Goal: Transaction & Acquisition: Obtain resource

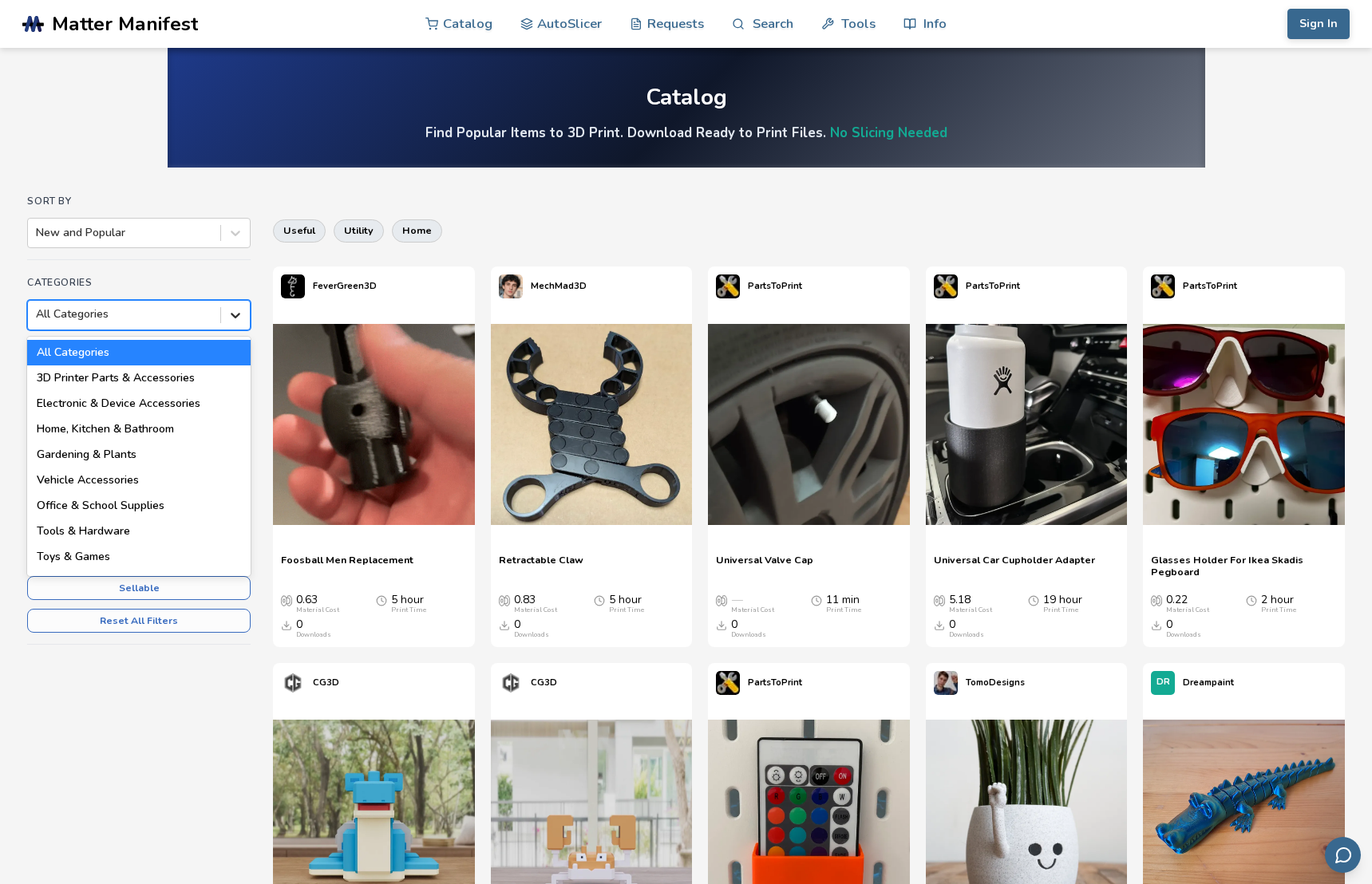
click at [245, 314] on div at bounding box center [235, 315] width 29 height 29
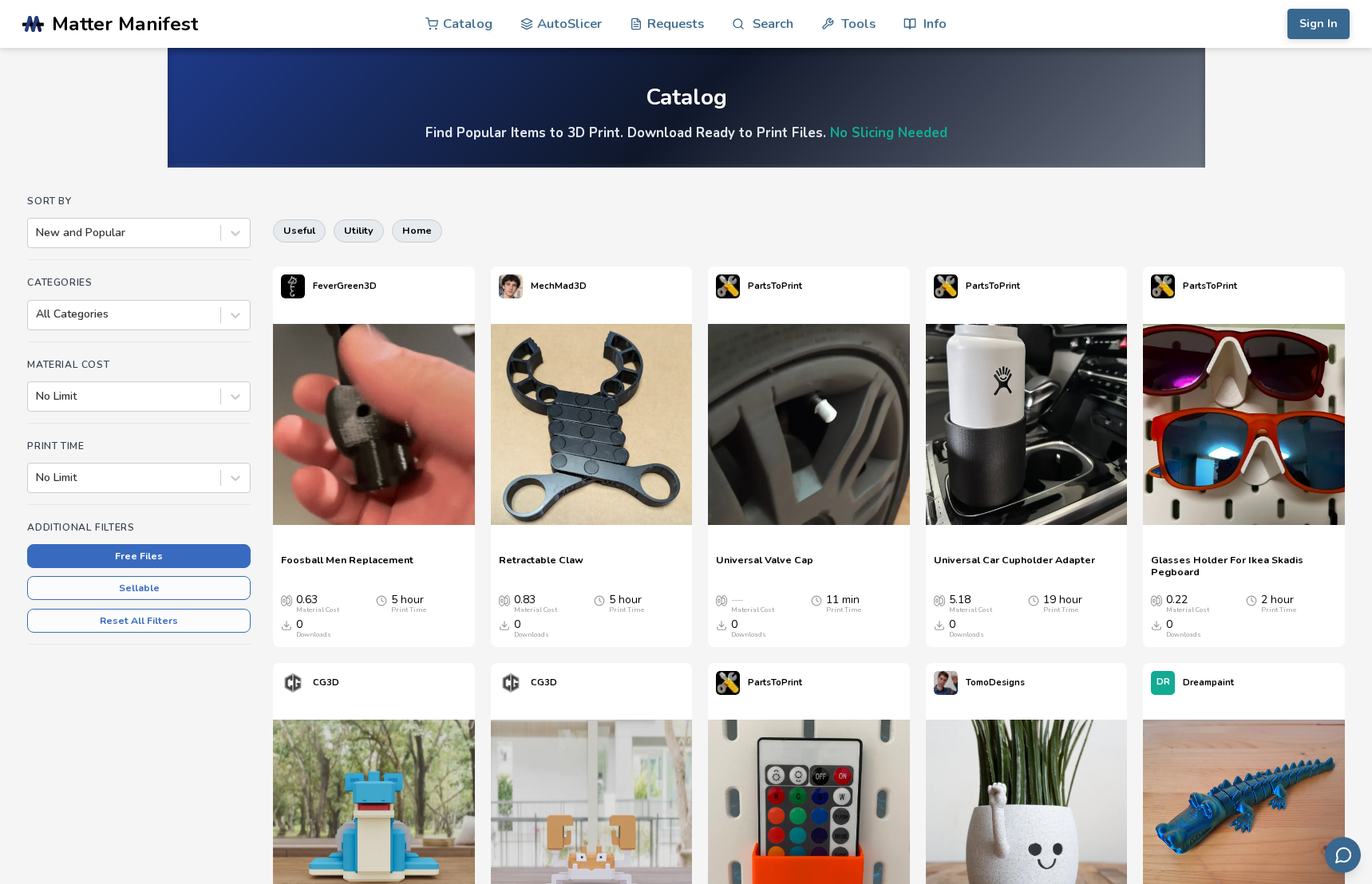
click at [209, 549] on button "Free Files" at bounding box center [139, 556] width 224 height 24
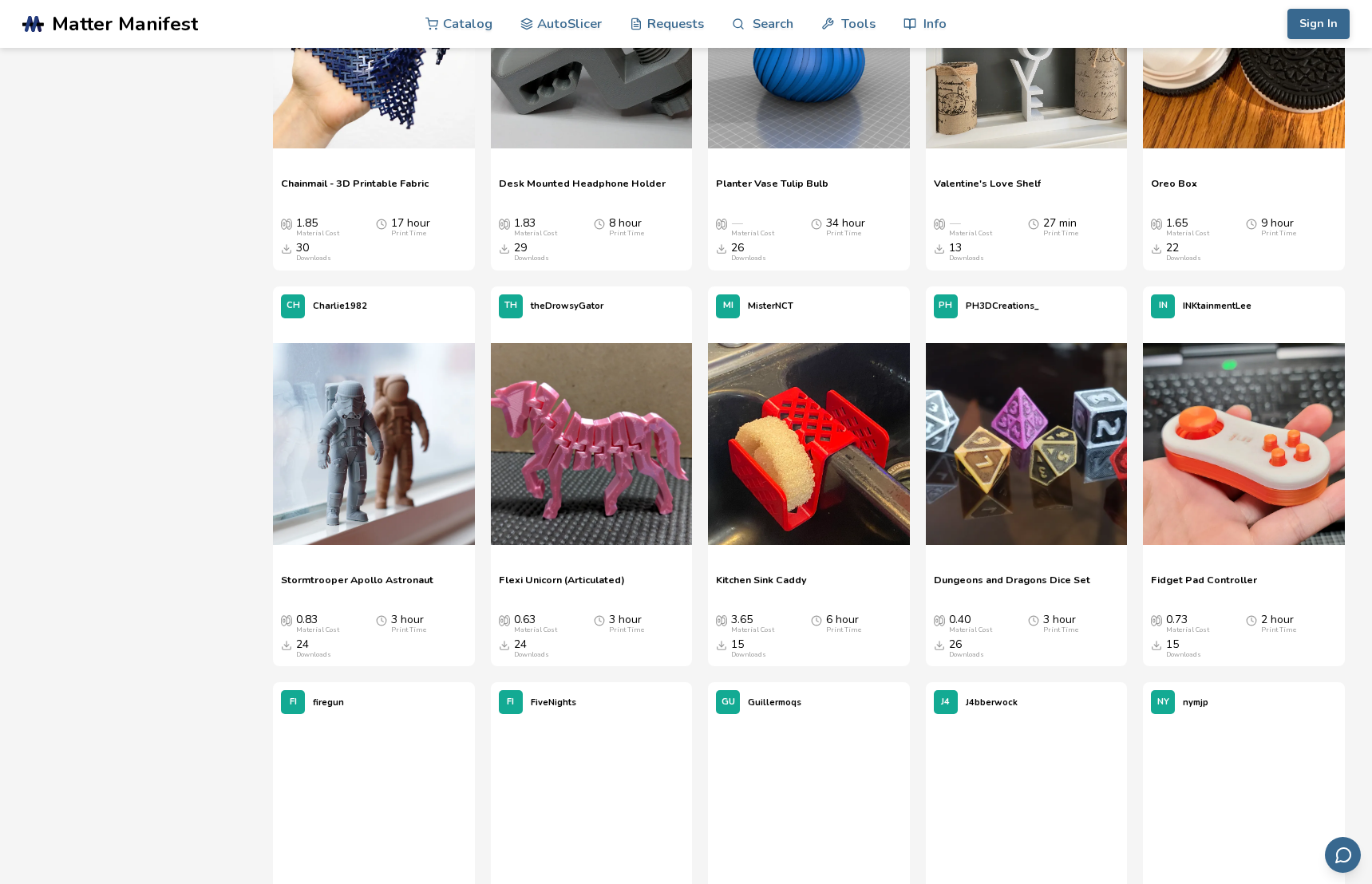
scroll to position [4796, 0]
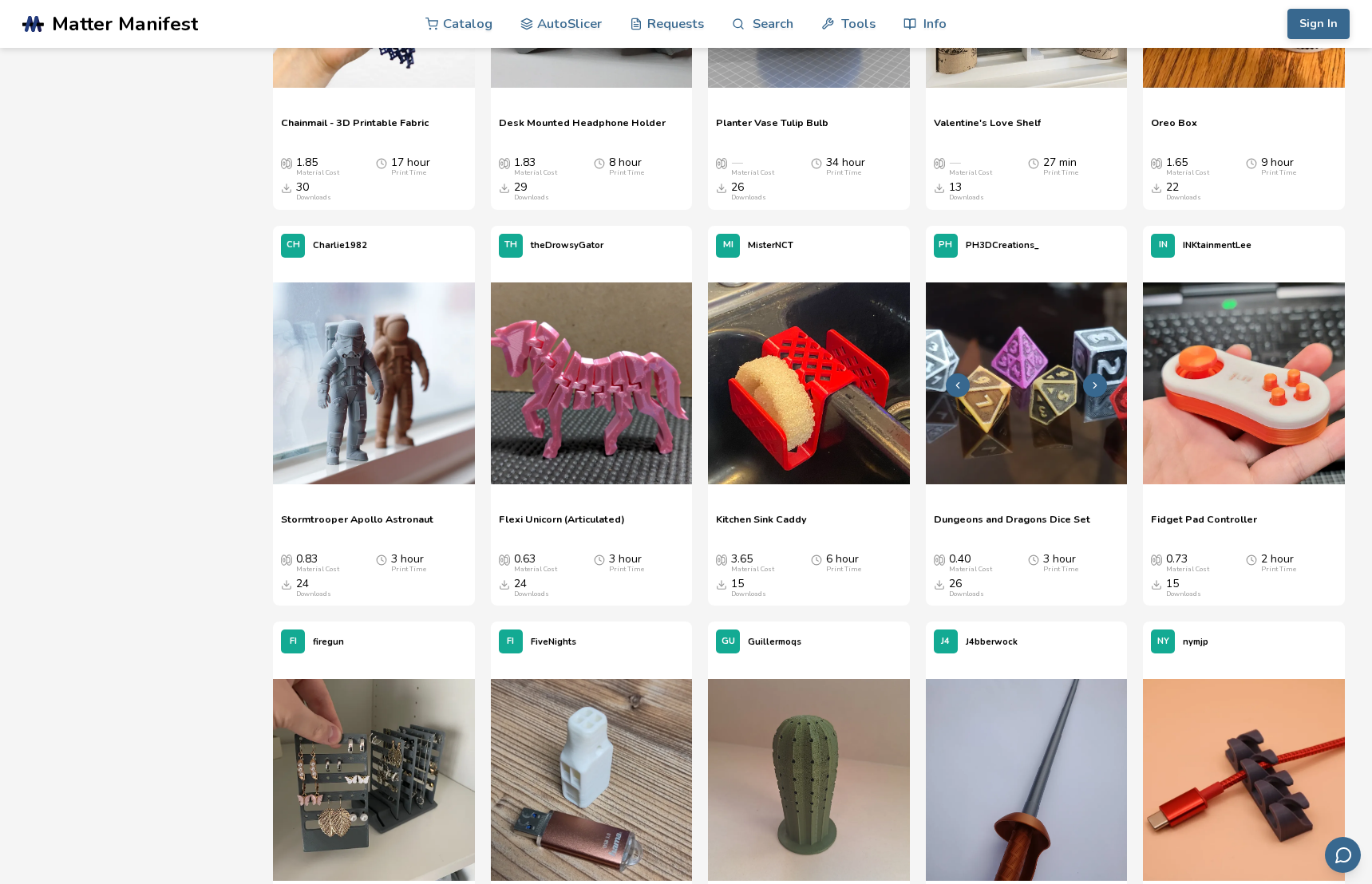
click at [1017, 445] on img at bounding box center [1027, 383] width 201 height 201
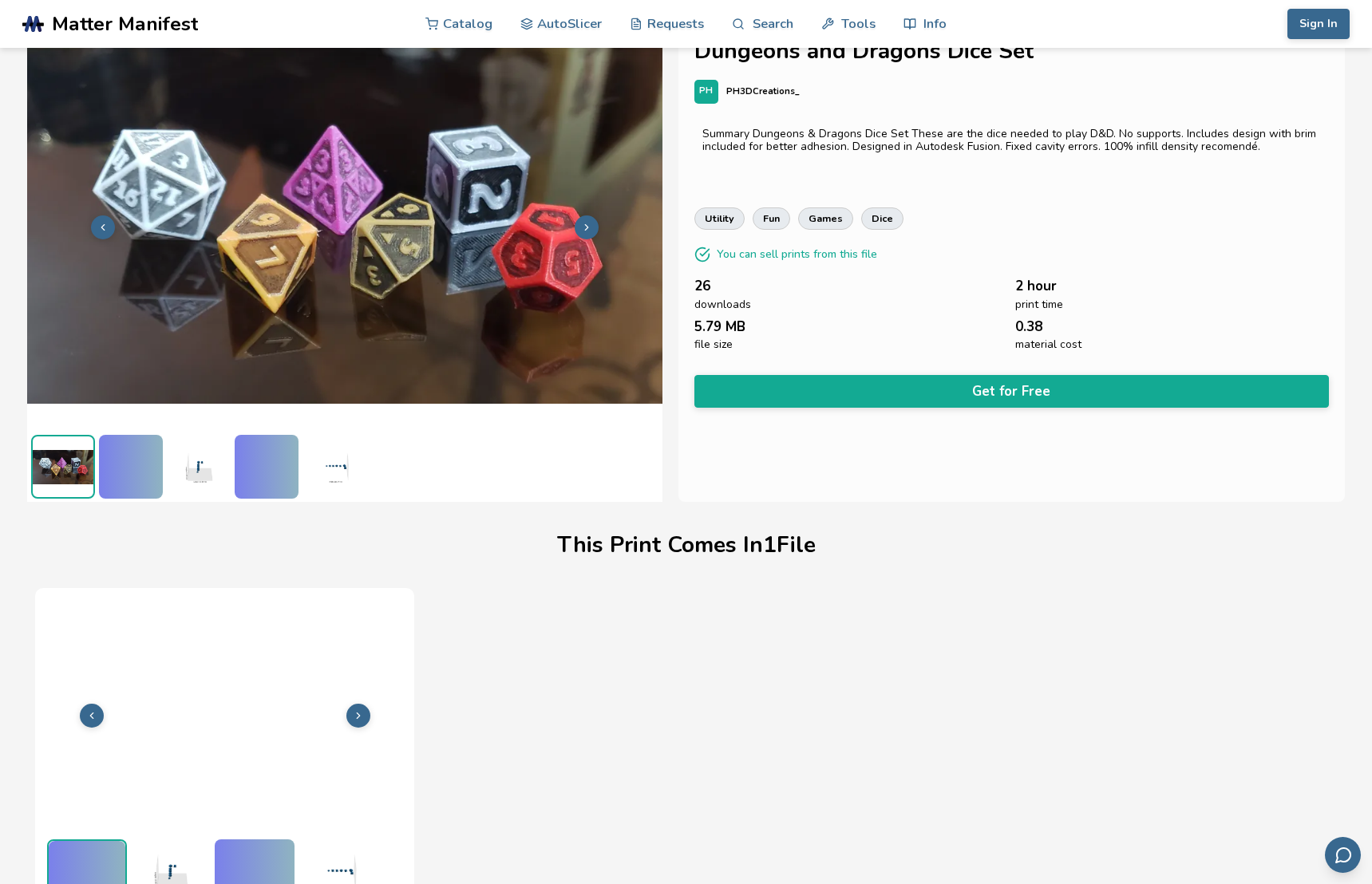
scroll to position [56, 0]
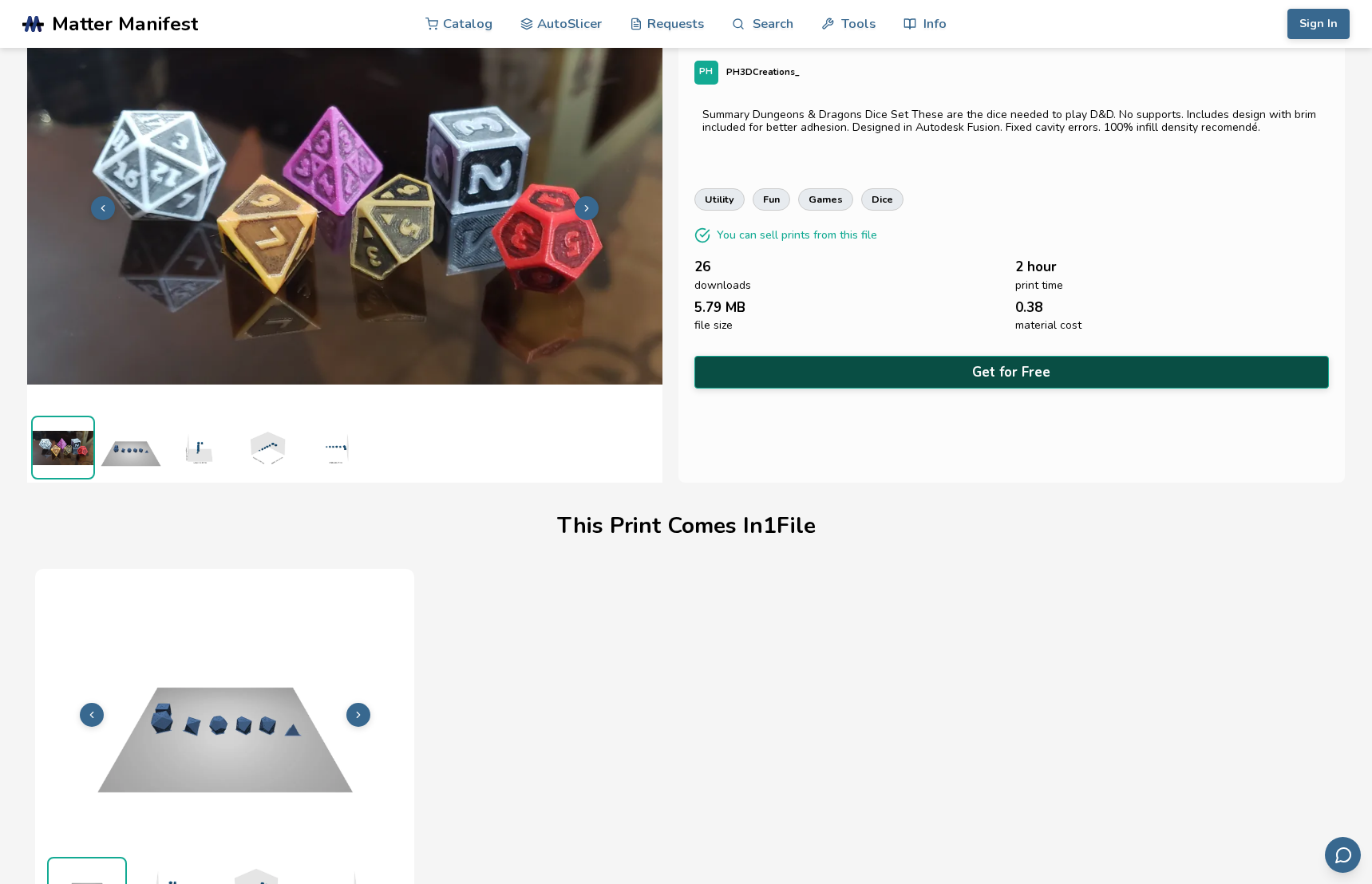
click at [975, 366] on button "Get for Free" at bounding box center [1012, 372] width 635 height 32
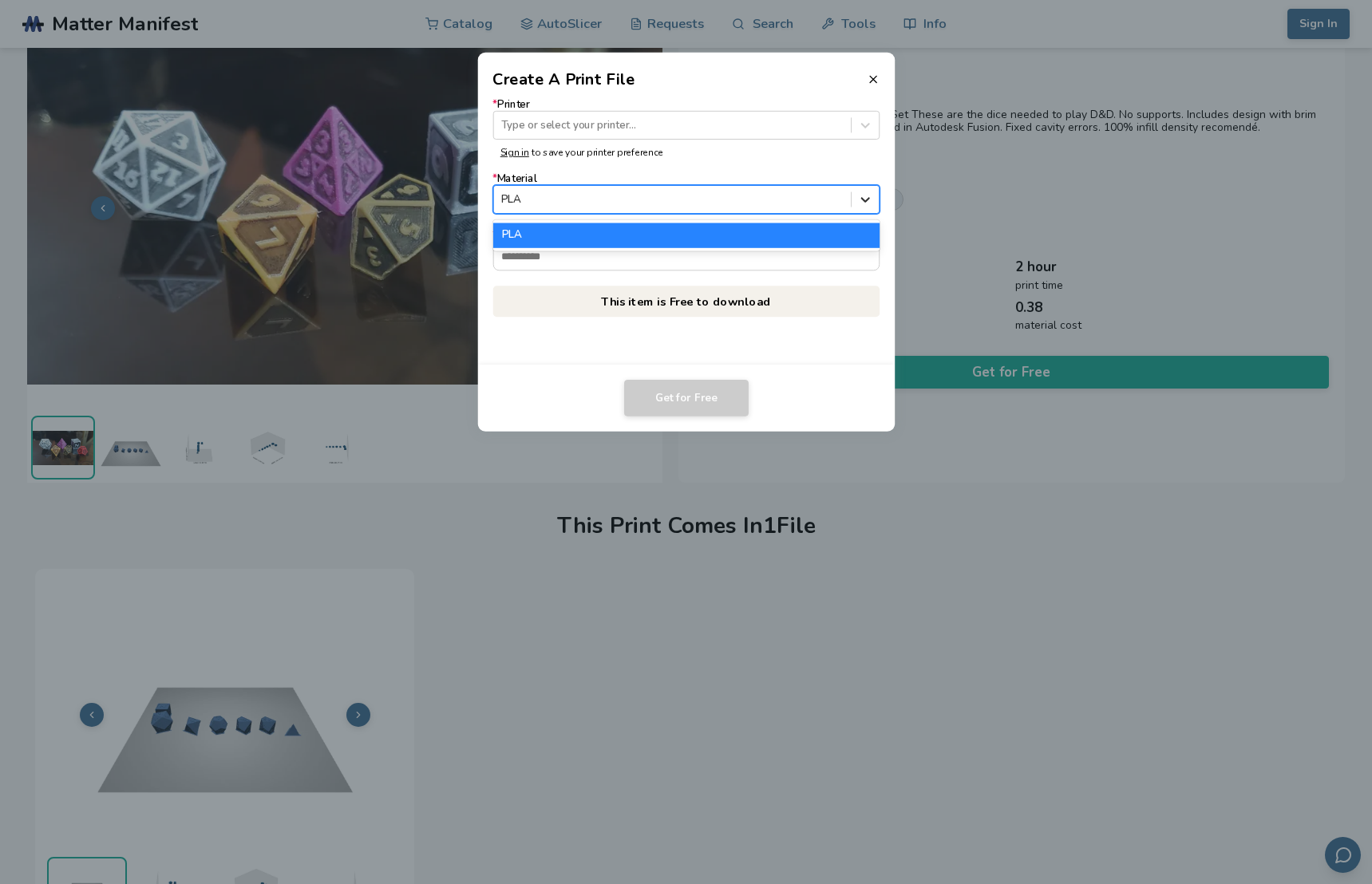
click at [864, 200] on icon at bounding box center [864, 200] width 9 height 5
click at [805, 121] on div at bounding box center [671, 125] width 342 height 15
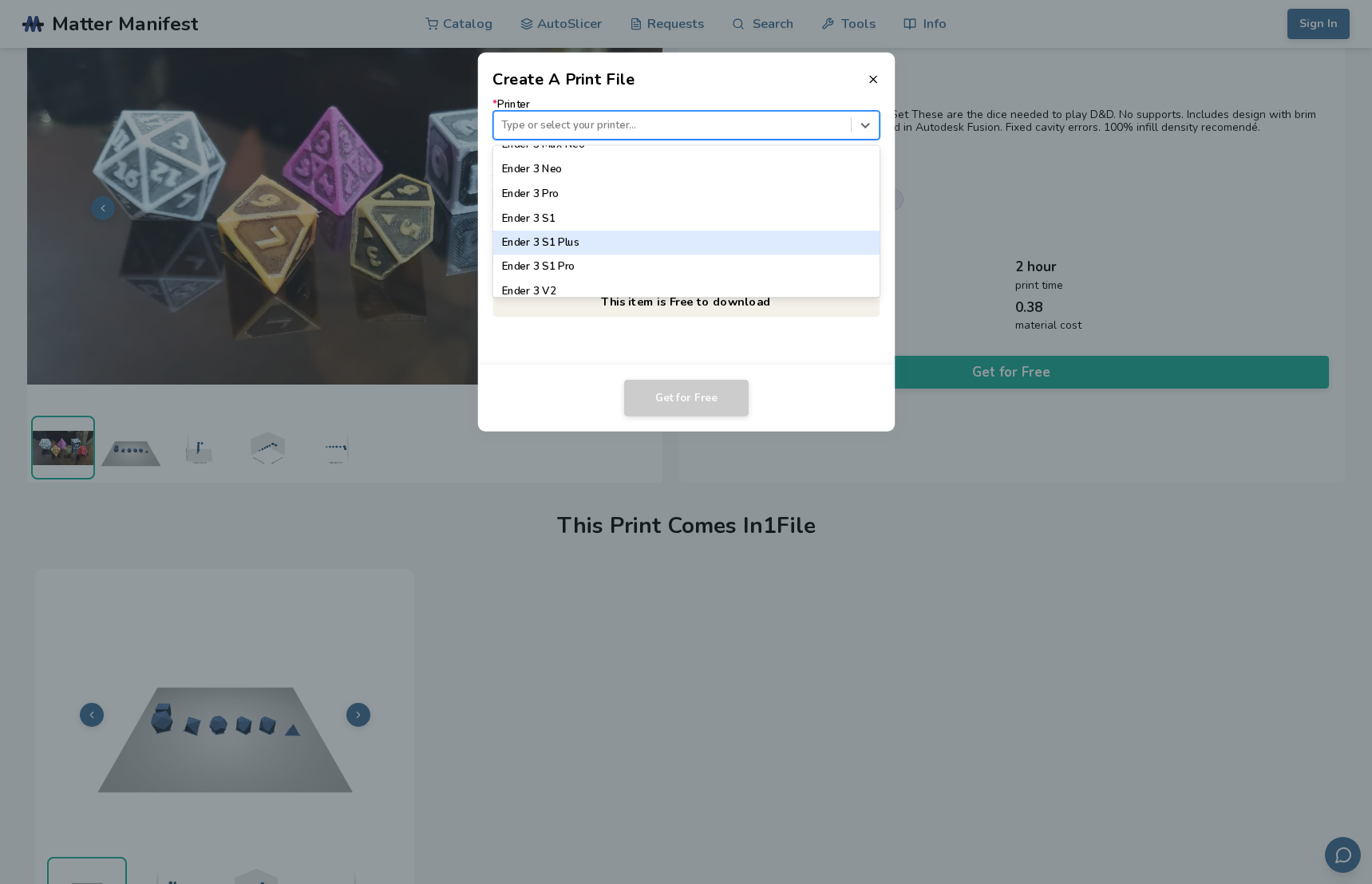
scroll to position [960, 0]
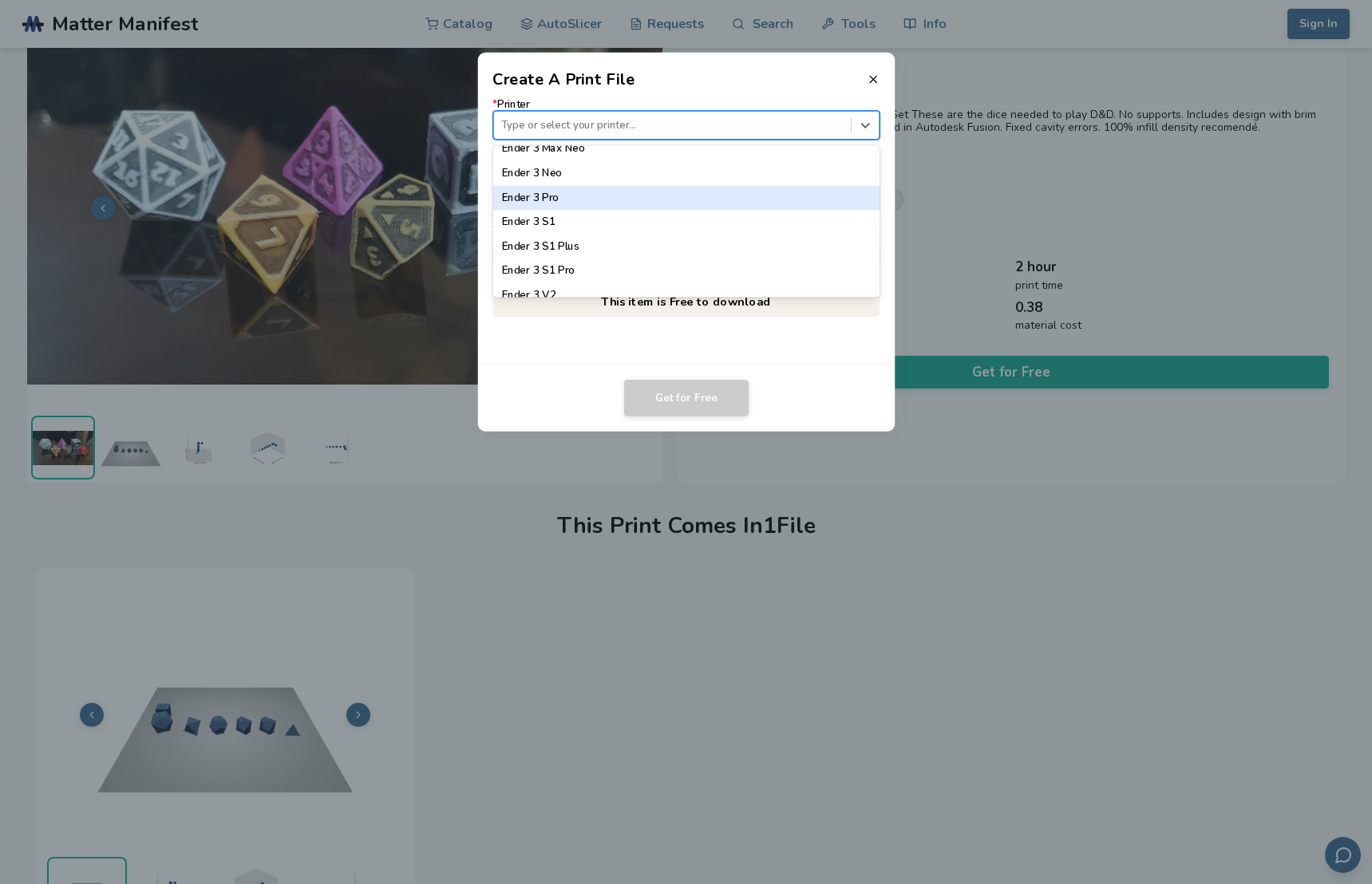
click at [539, 199] on div "Ender 3 Pro" at bounding box center [686, 197] width 387 height 24
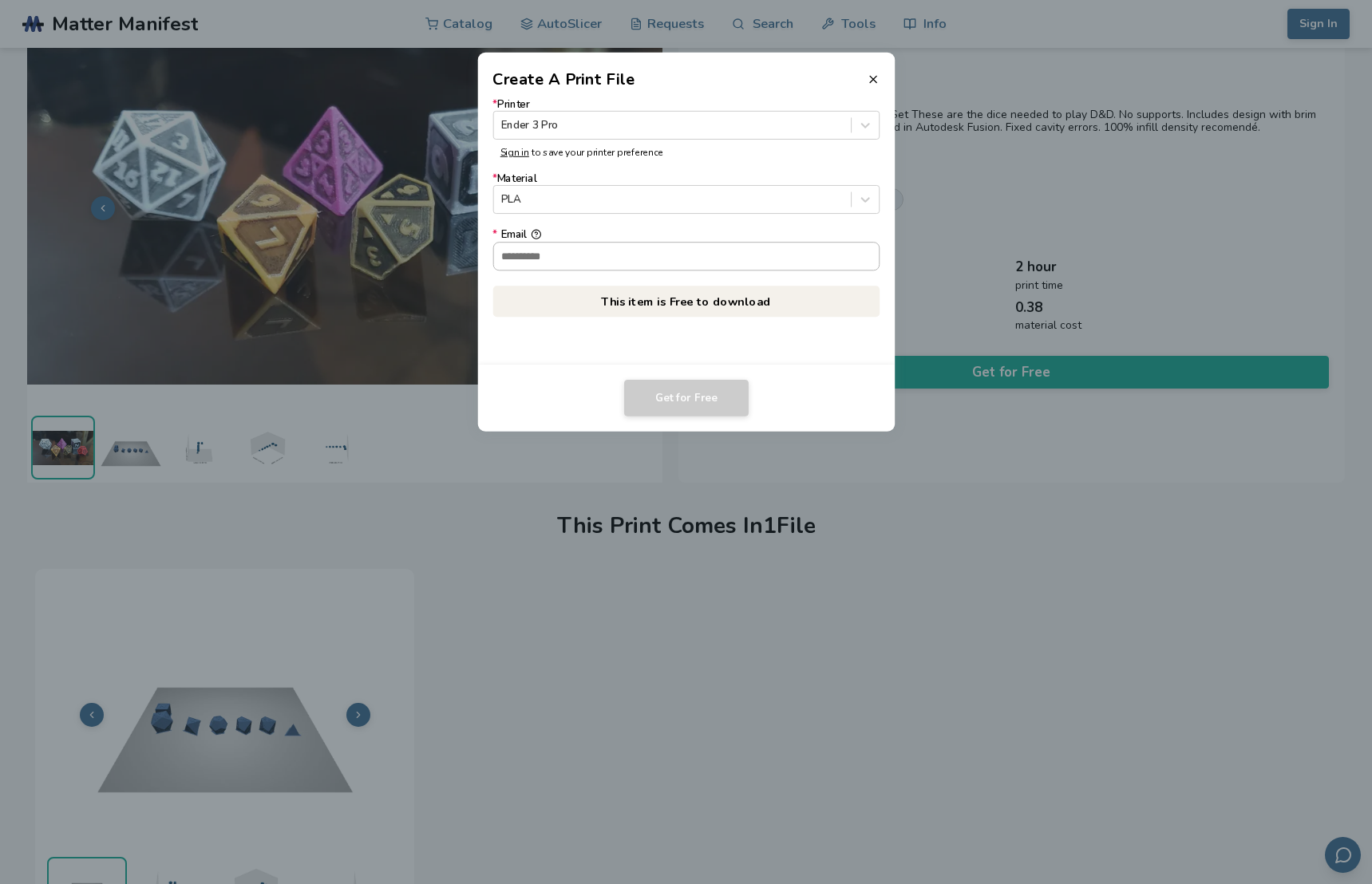
click at [630, 254] on input "* Email" at bounding box center [686, 256] width 385 height 27
type input "**********"
click at [531, 229] on button "**********" at bounding box center [536, 234] width 10 height 10
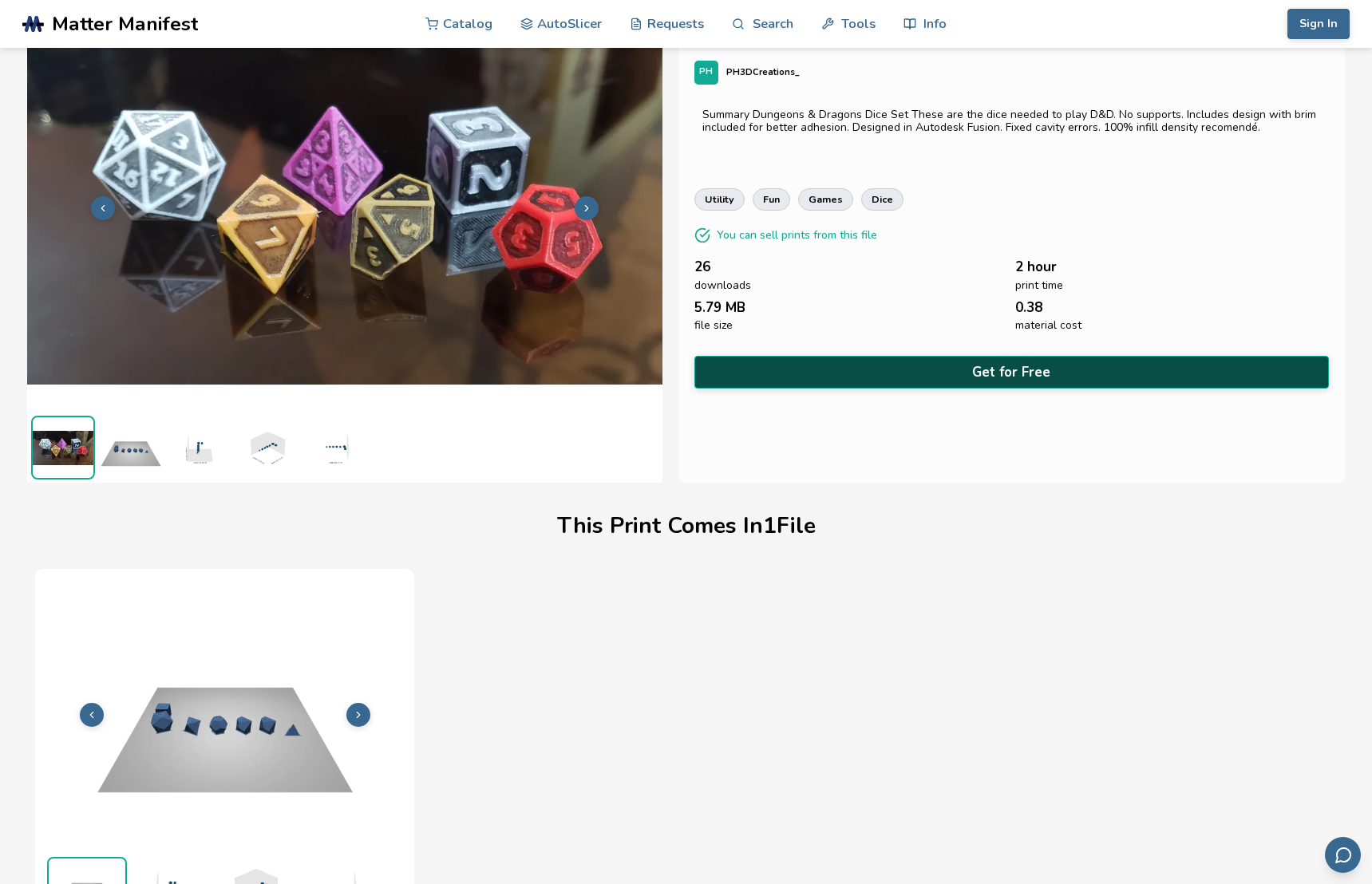
scroll to position [0, 0]
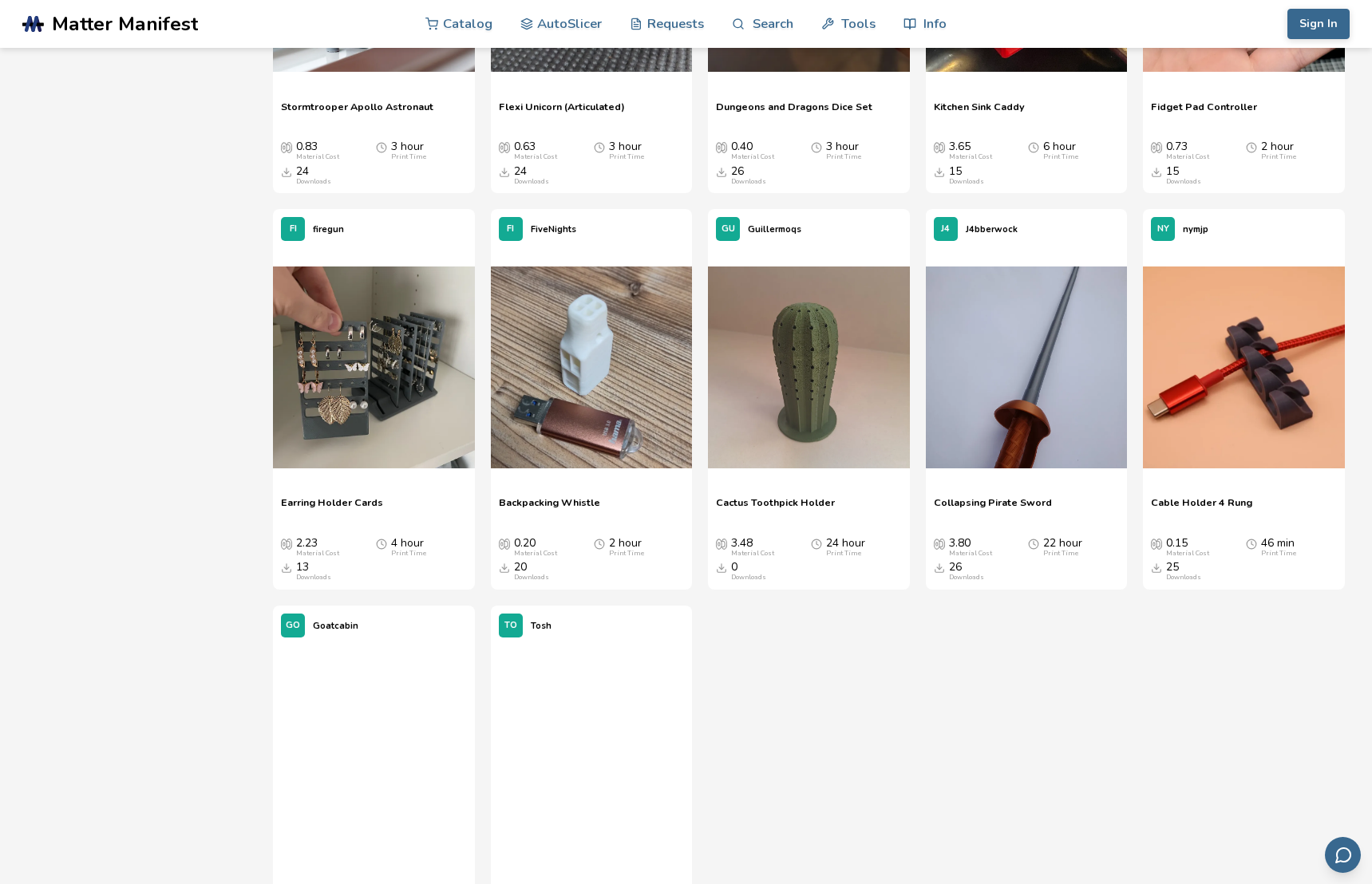
scroll to position [5630, 0]
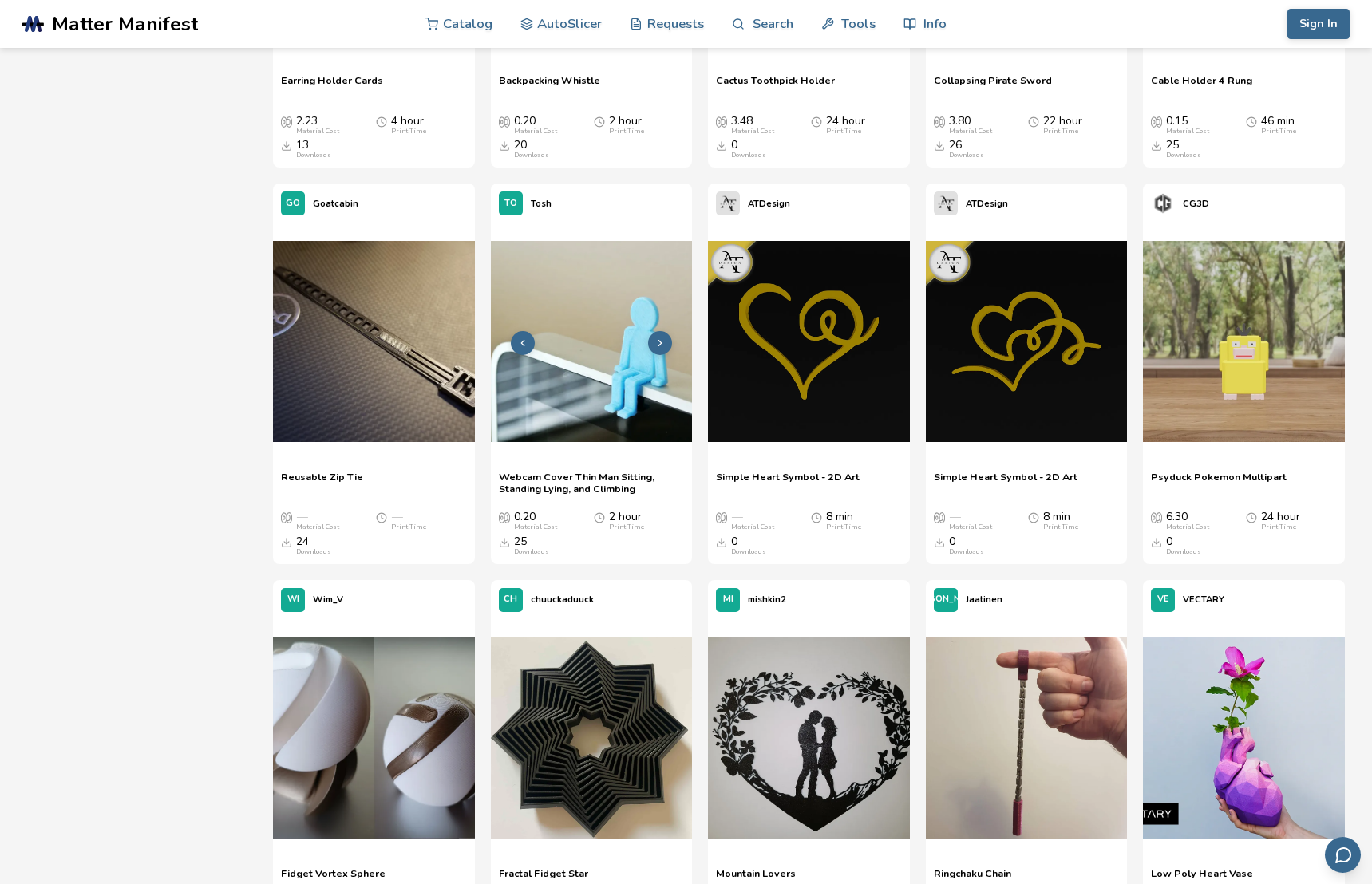
click at [665, 343] on icon at bounding box center [660, 343] width 11 height 11
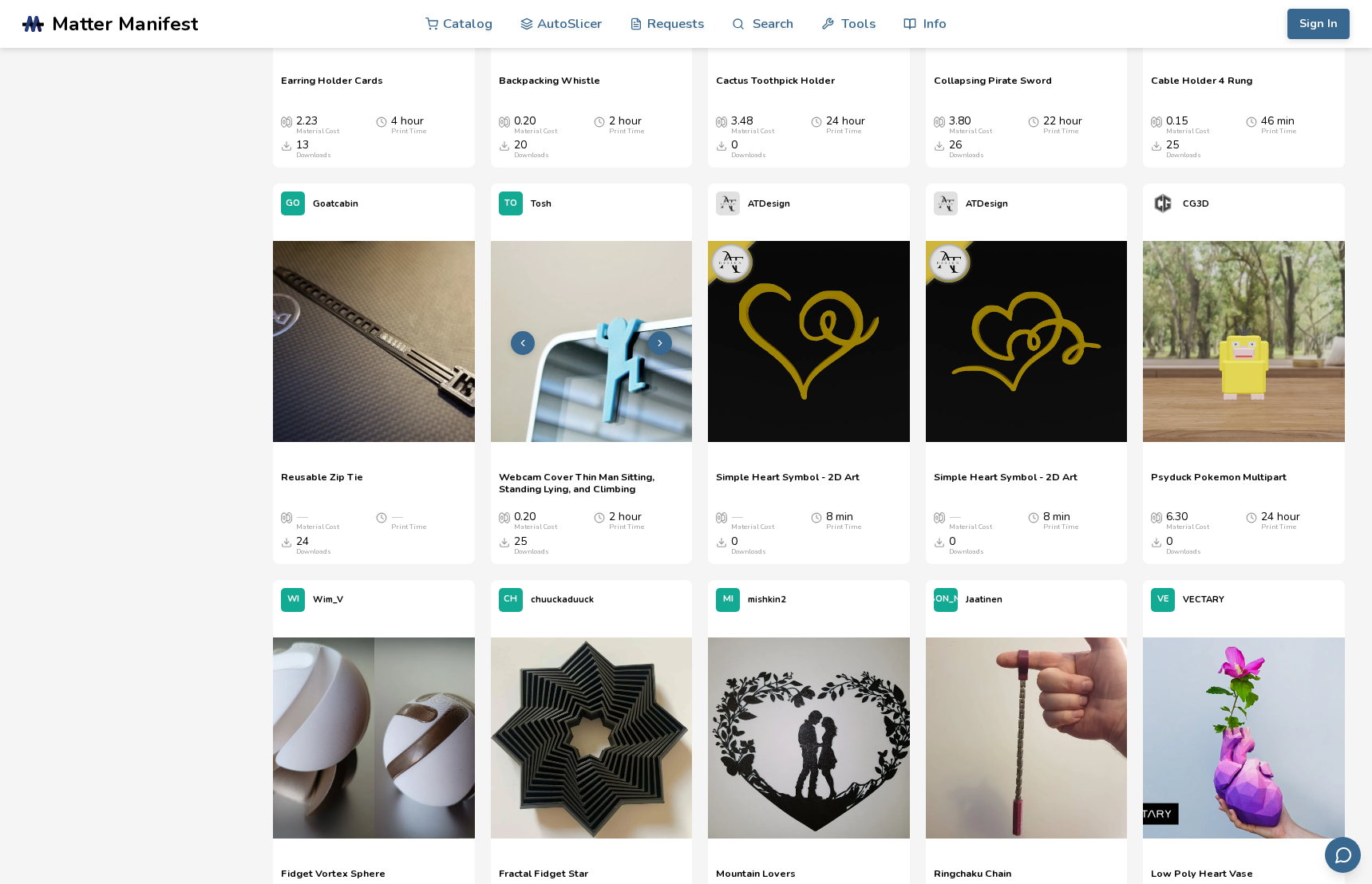
click at [663, 343] on icon at bounding box center [660, 343] width 11 height 11
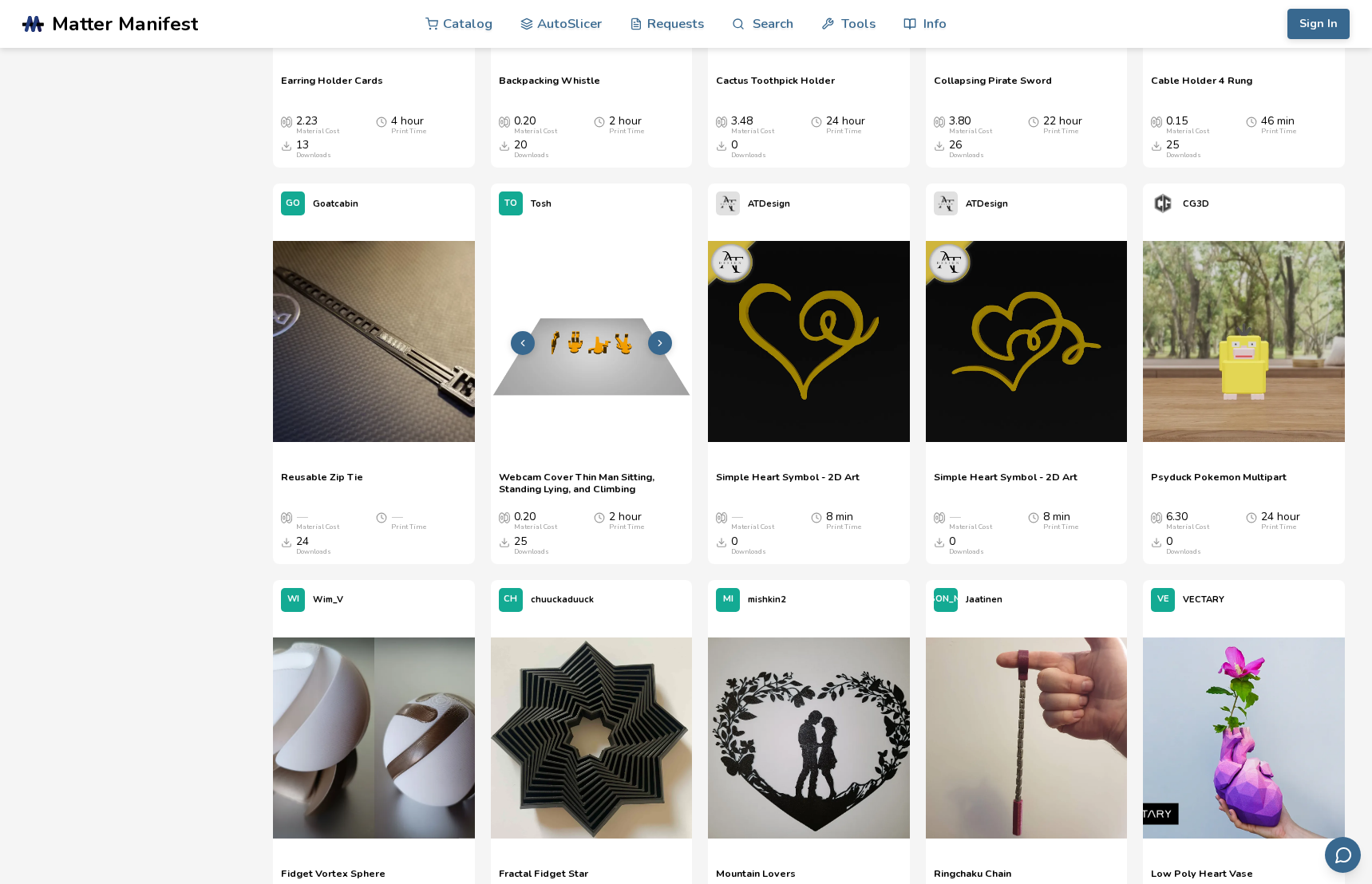
click at [591, 368] on img at bounding box center [592, 342] width 201 height 201
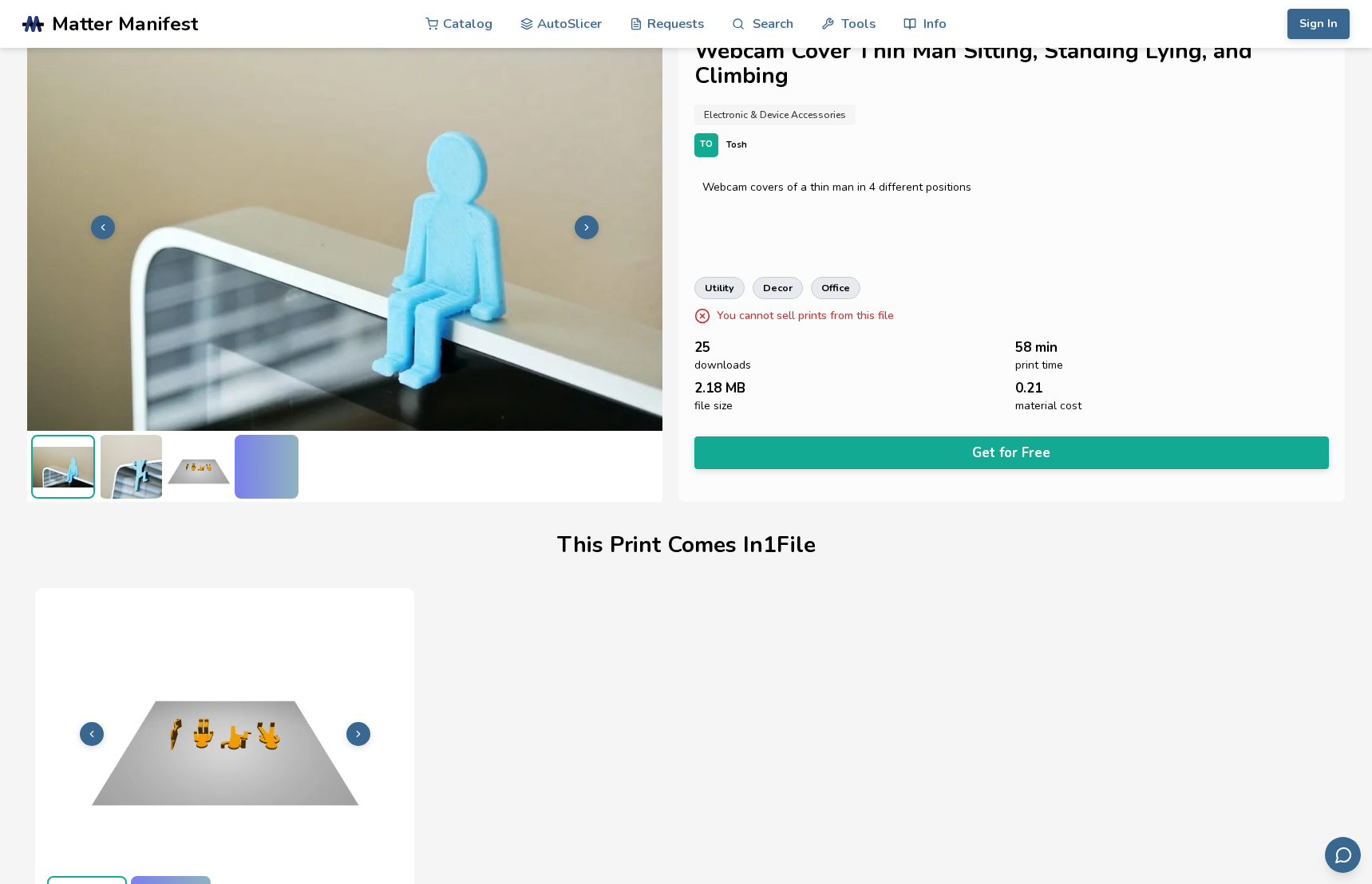
scroll to position [56, 0]
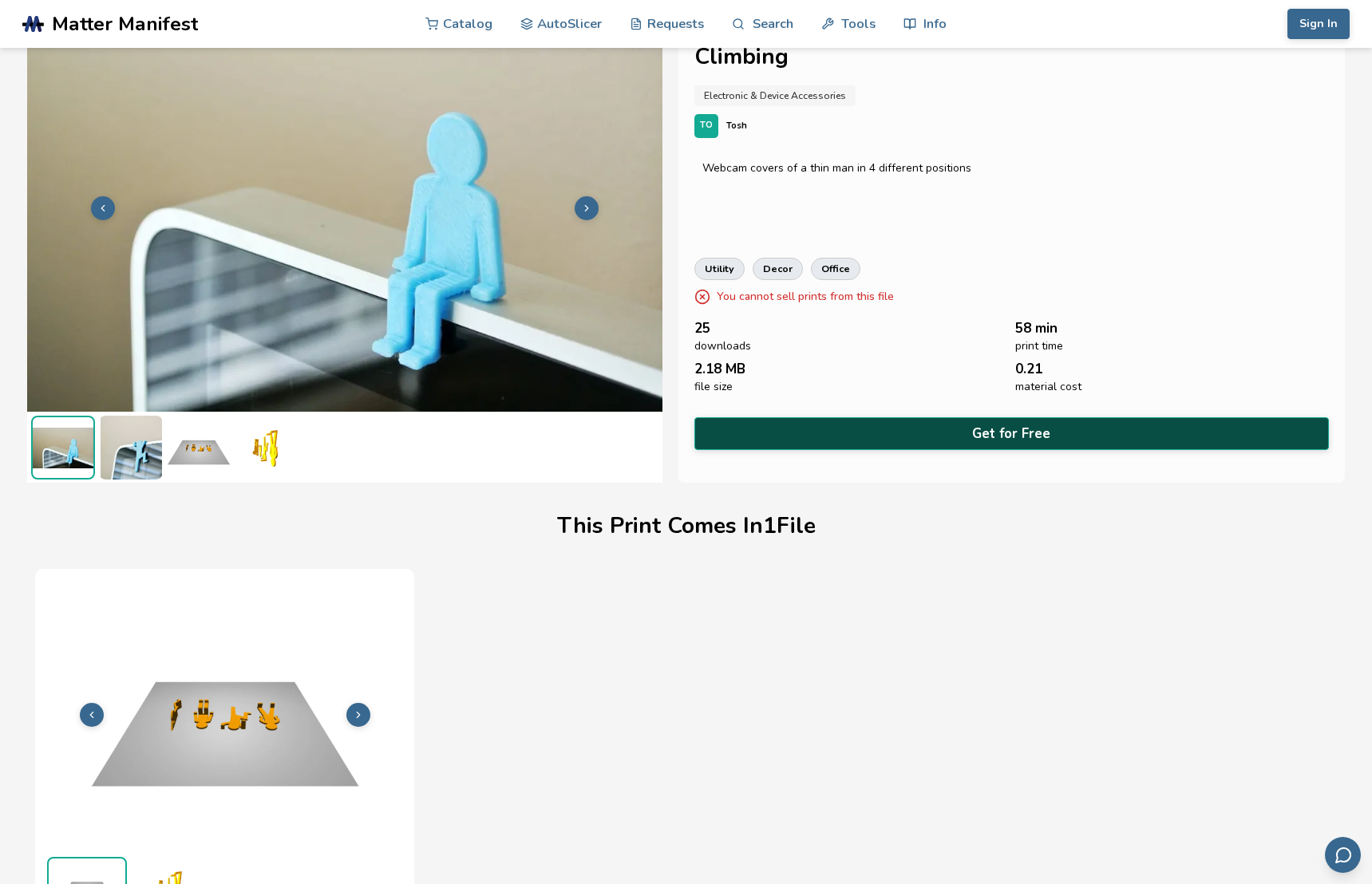
click at [1052, 432] on button "Get for Free" at bounding box center [1012, 433] width 635 height 32
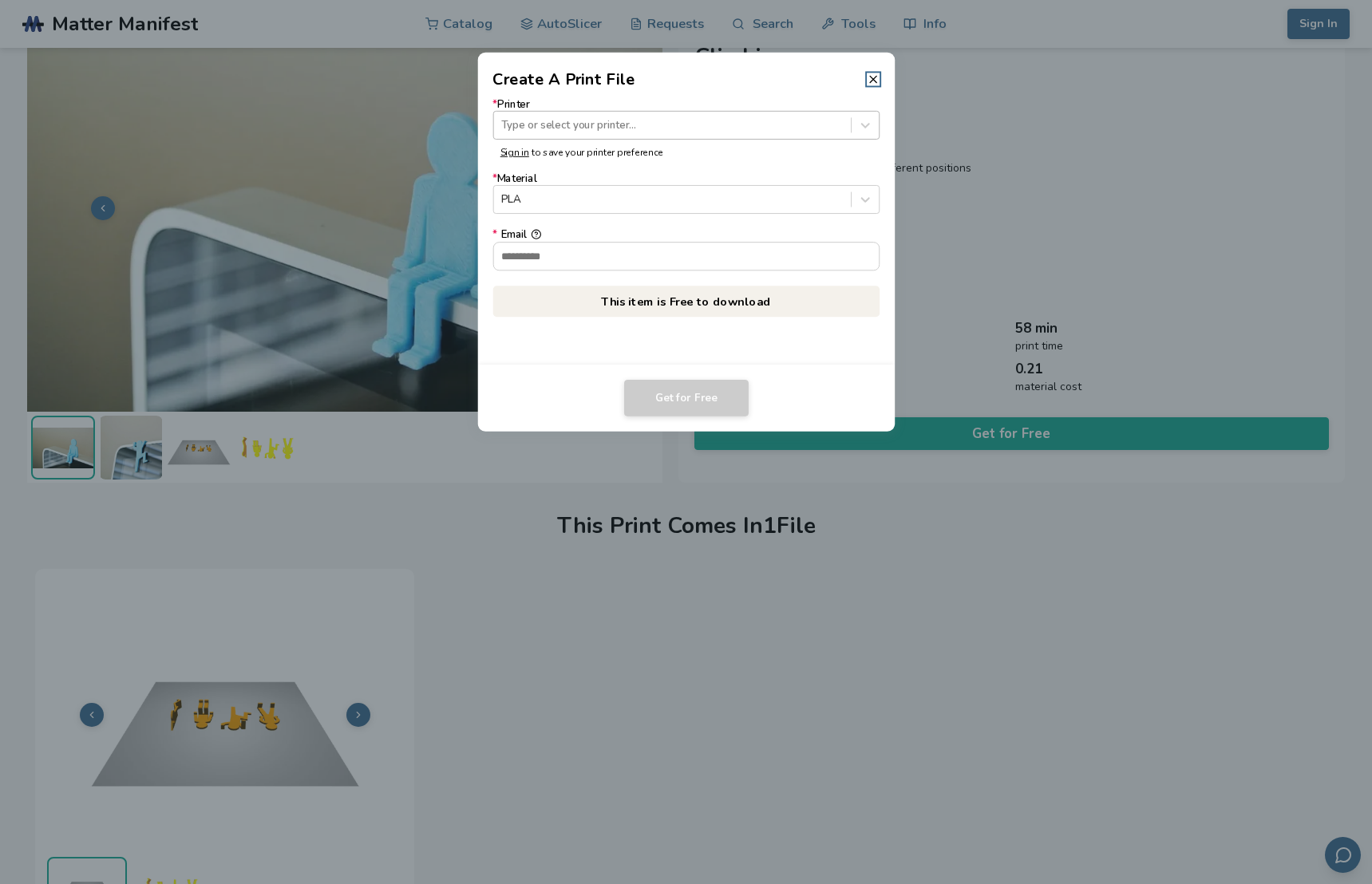
click at [655, 136] on div "Type or select your printer..." at bounding box center [686, 125] width 387 height 29
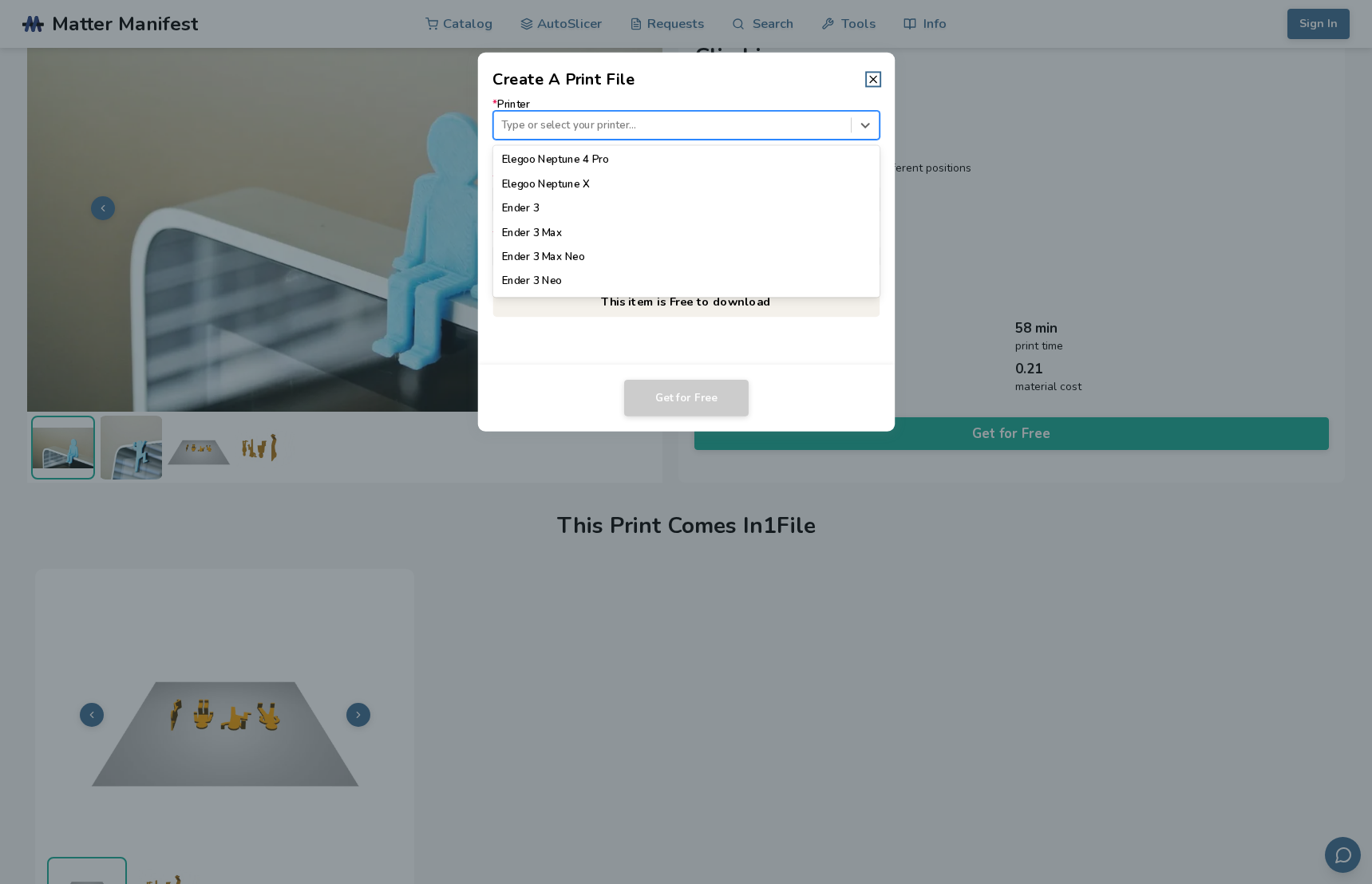
scroll to position [940, 0]
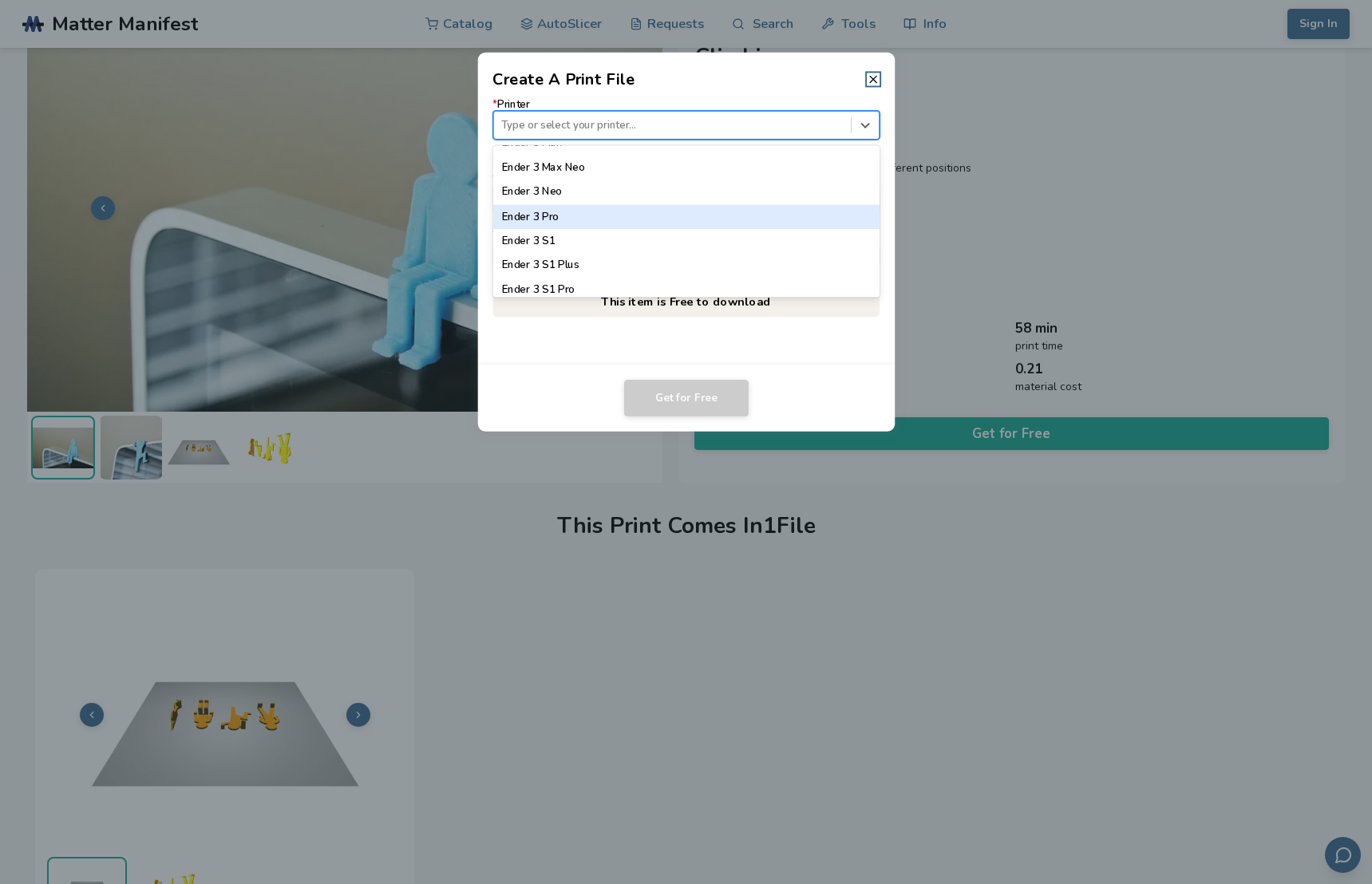
click at [602, 217] on div "Ender 3 Pro" at bounding box center [686, 216] width 387 height 24
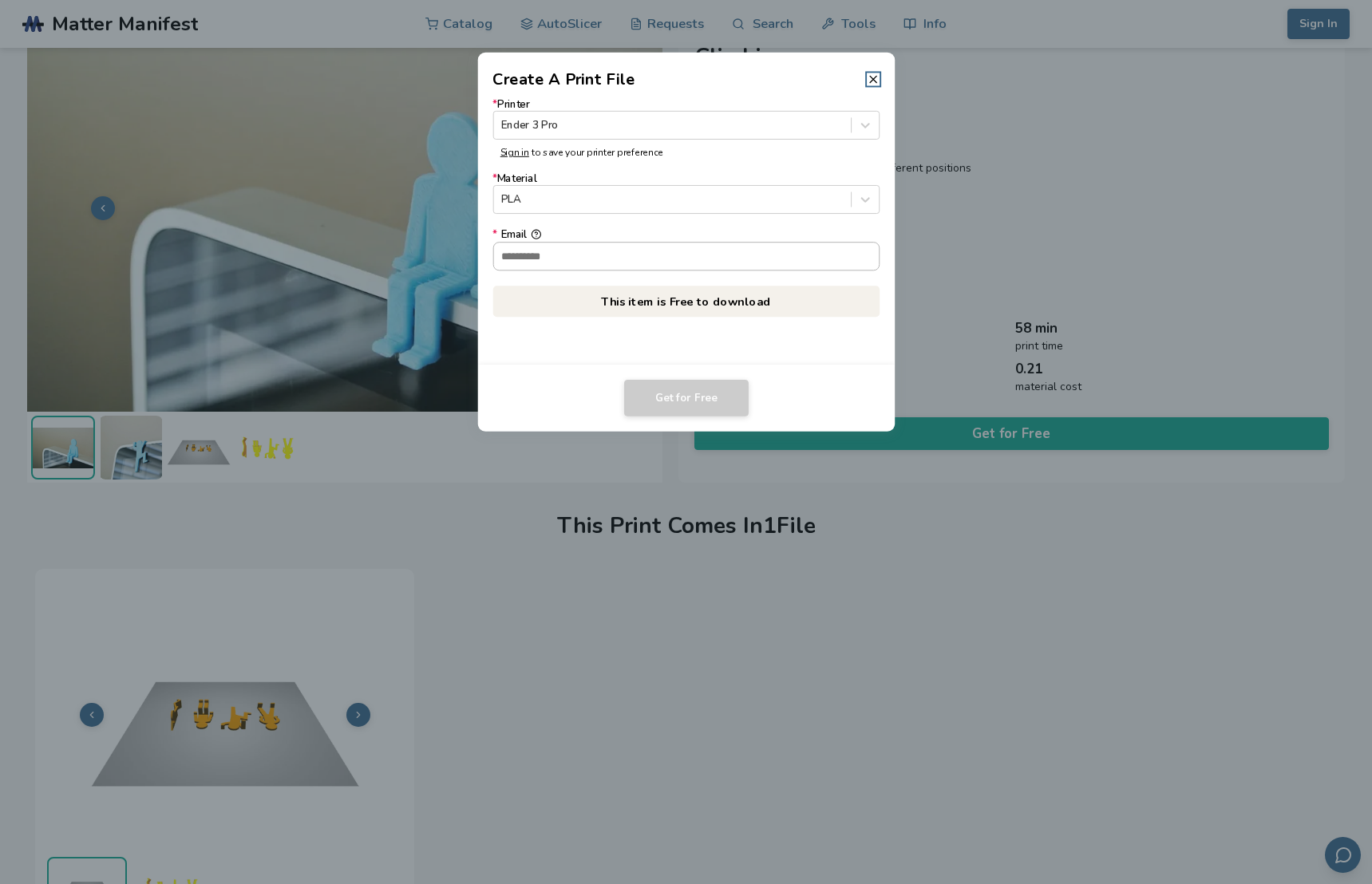
click at [587, 253] on input "* Email" at bounding box center [686, 256] width 385 height 27
type input "**********"
click at [531, 229] on button "**********" at bounding box center [536, 234] width 10 height 10
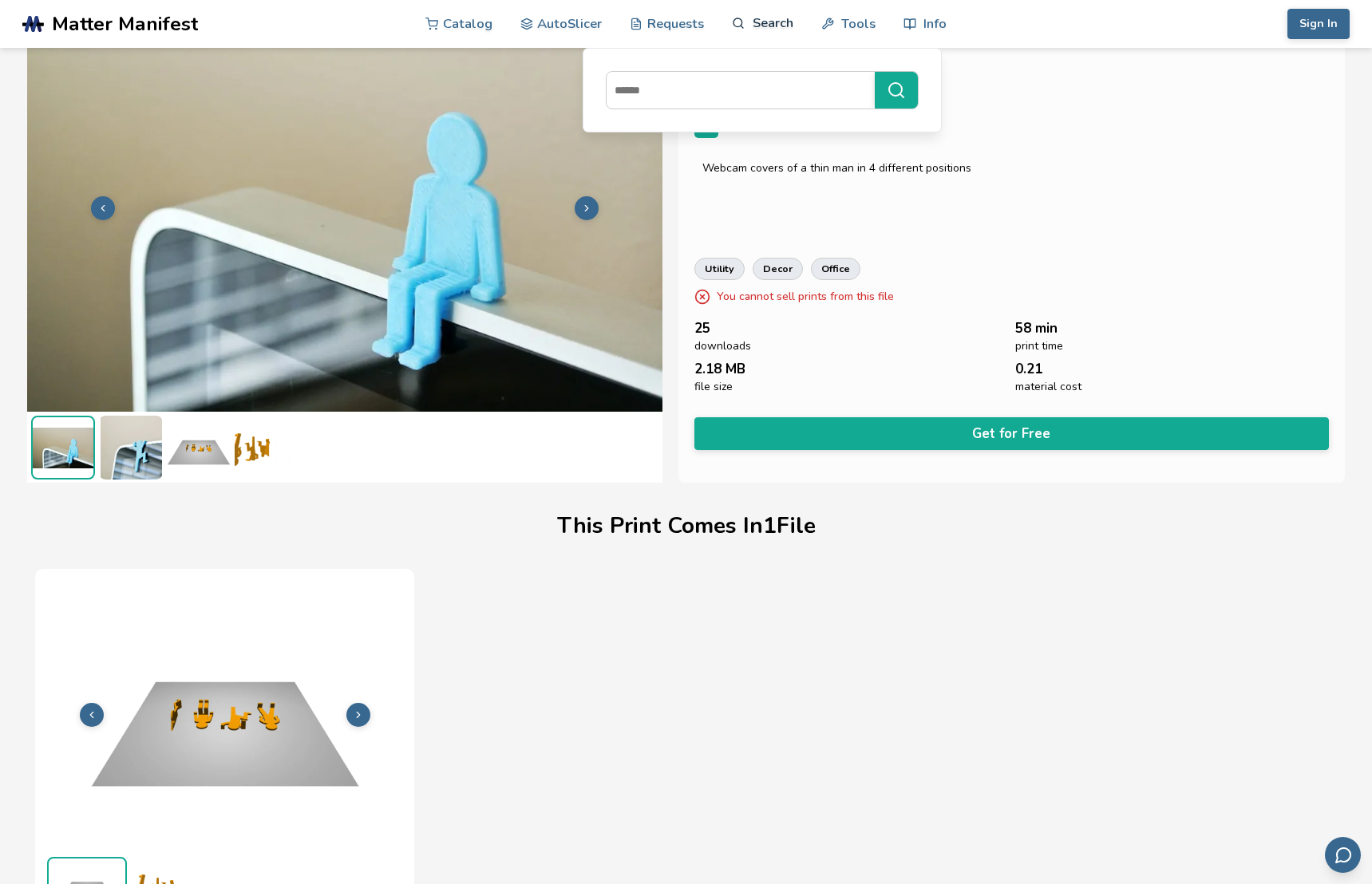
click at [770, 19] on link "Search" at bounding box center [762, 23] width 61 height 48
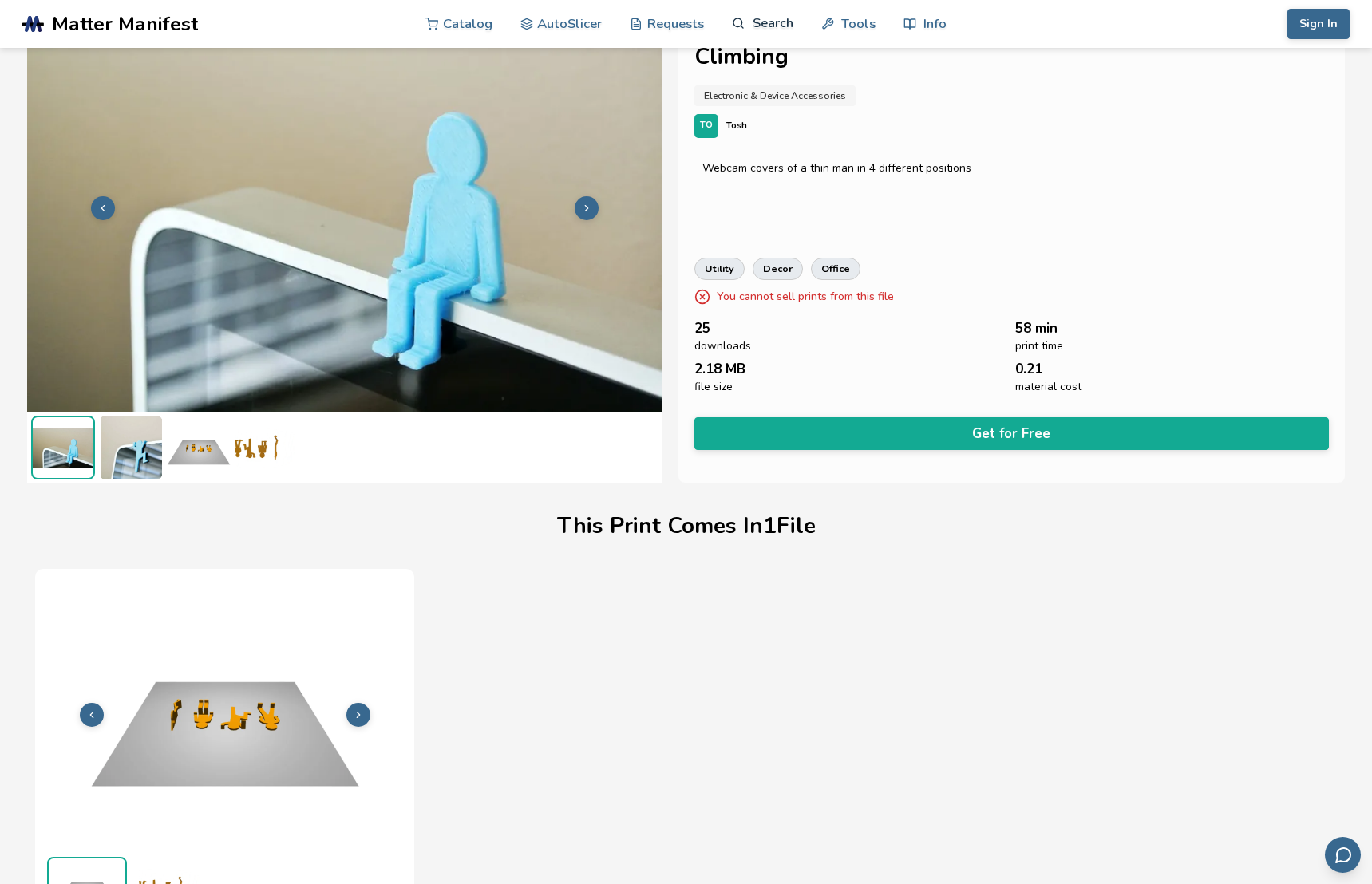
click at [755, 14] on link "Search" at bounding box center [762, 23] width 61 height 48
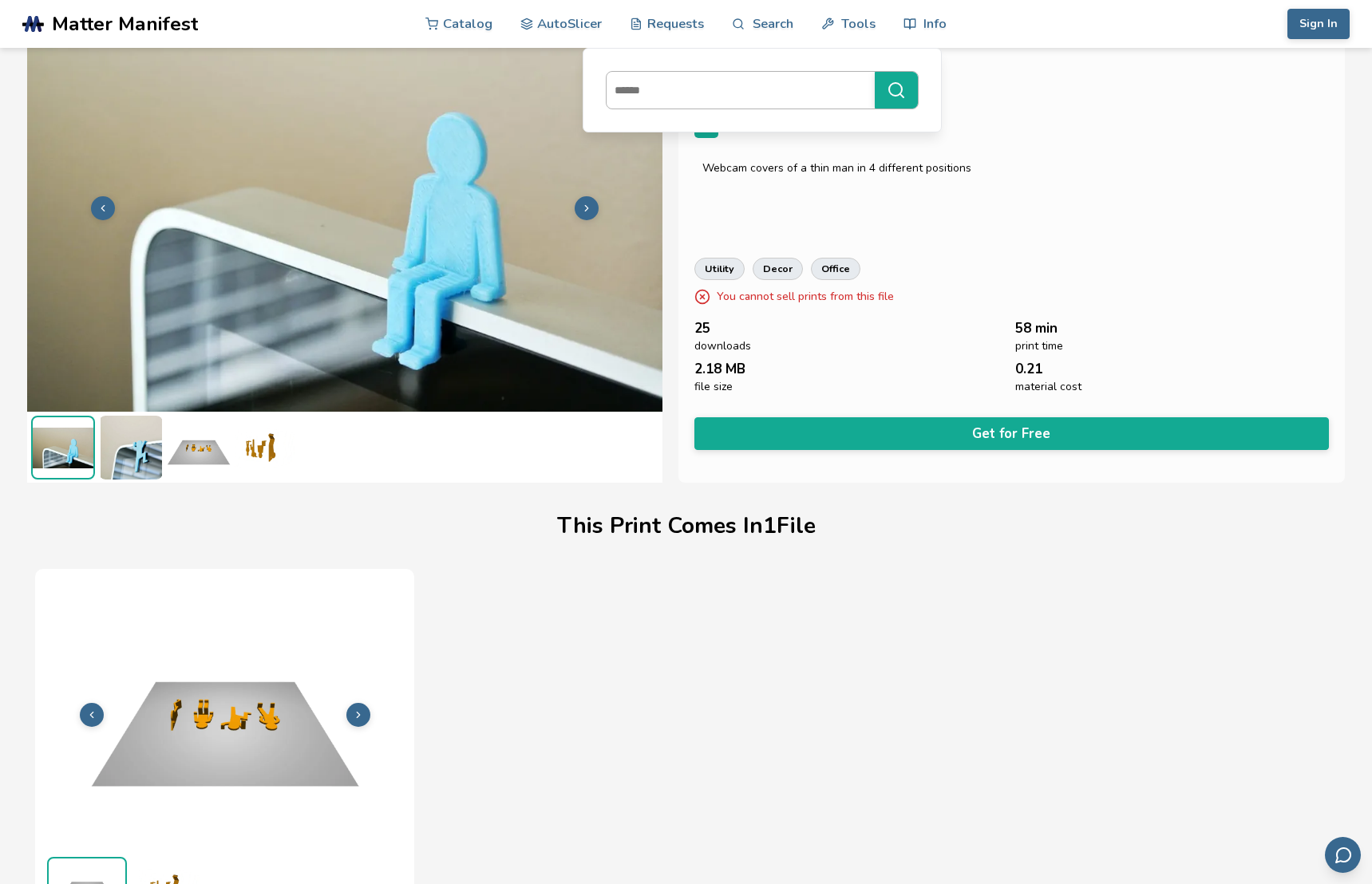
click at [709, 81] on input at bounding box center [736, 90] width 260 height 29
type input "*"
type input "********"
click at [874, 72] on button "********" at bounding box center [896, 90] width 43 height 37
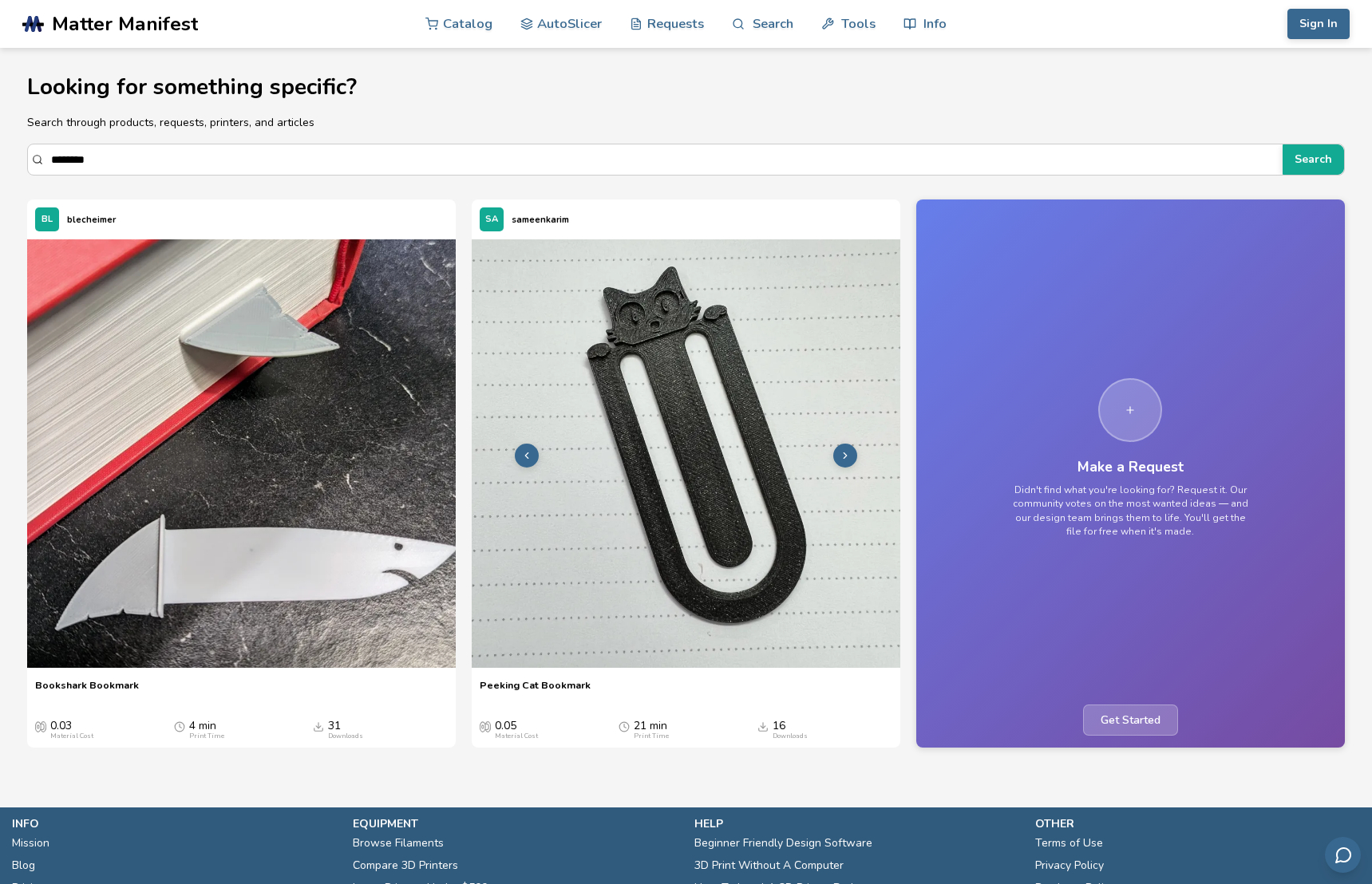
click at [846, 461] on button at bounding box center [844, 455] width 24 height 24
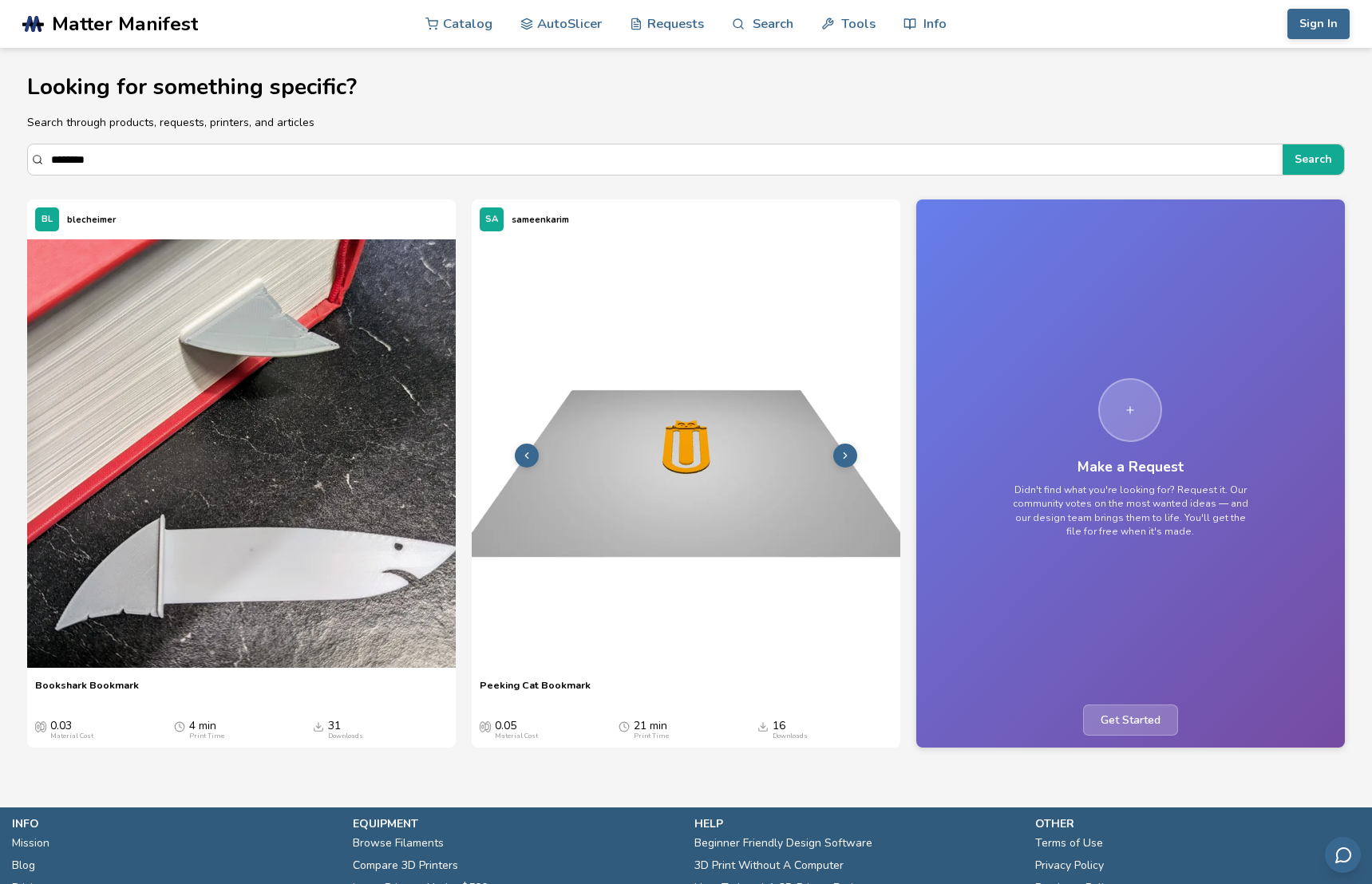
click at [521, 454] on icon at bounding box center [526, 455] width 11 height 11
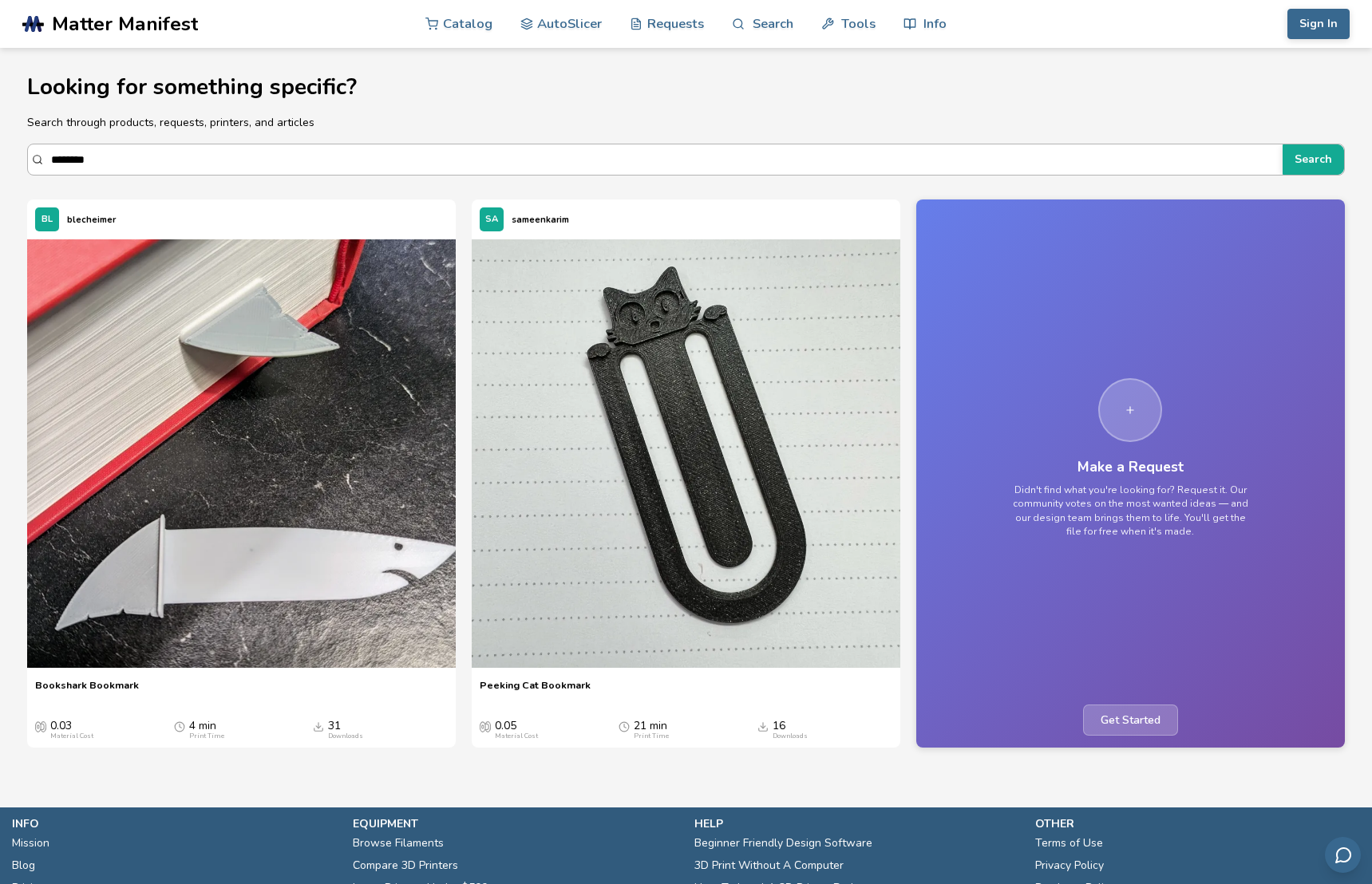
drag, startPoint x: 181, startPoint y: 151, endPoint x: 121, endPoint y: 159, distance: 60.5
click at [117, 157] on input "********" at bounding box center [662, 160] width 1223 height 29
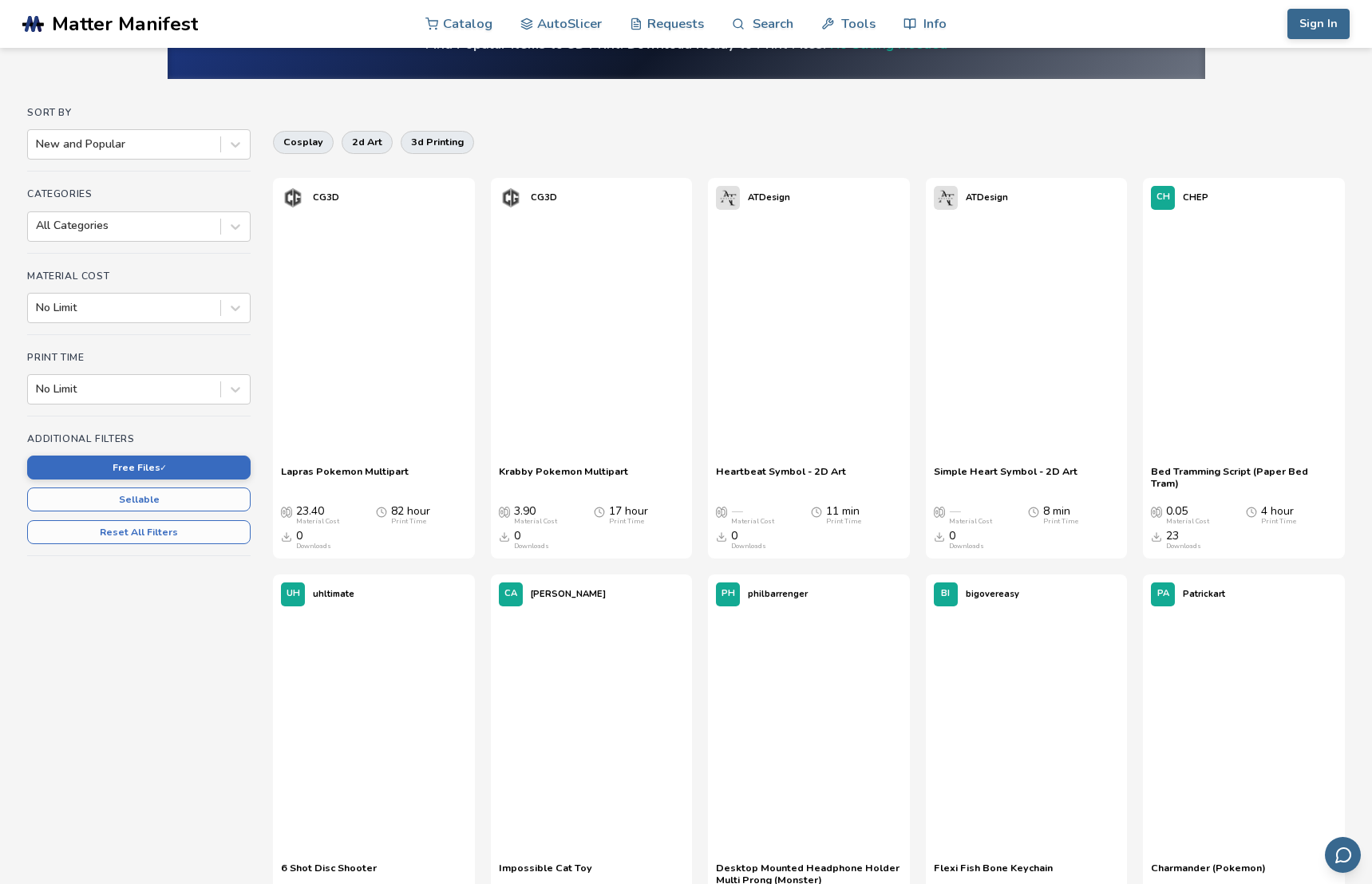
scroll to position [233, 0]
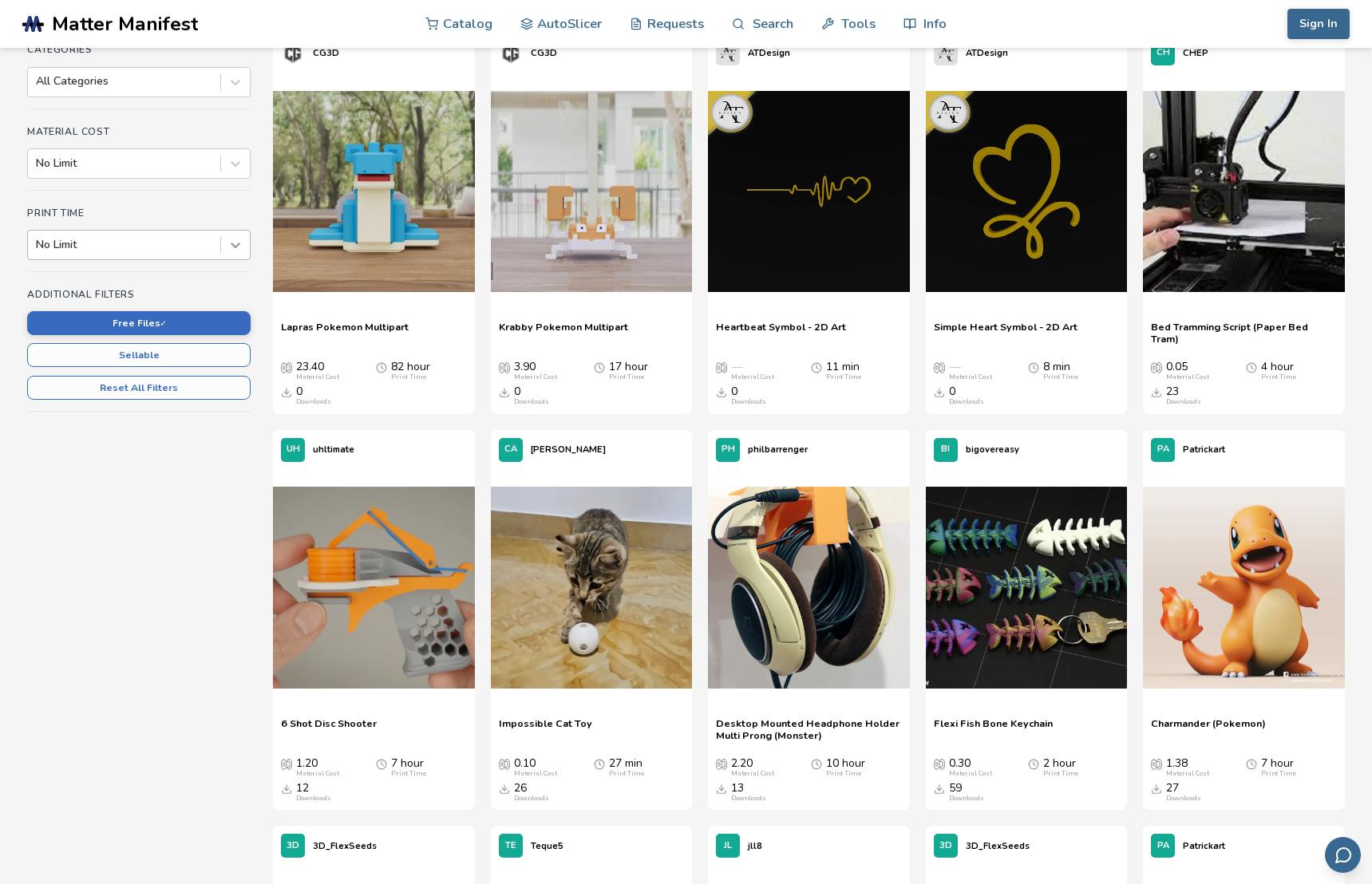
click at [240, 240] on icon at bounding box center [235, 244] width 16 height 16
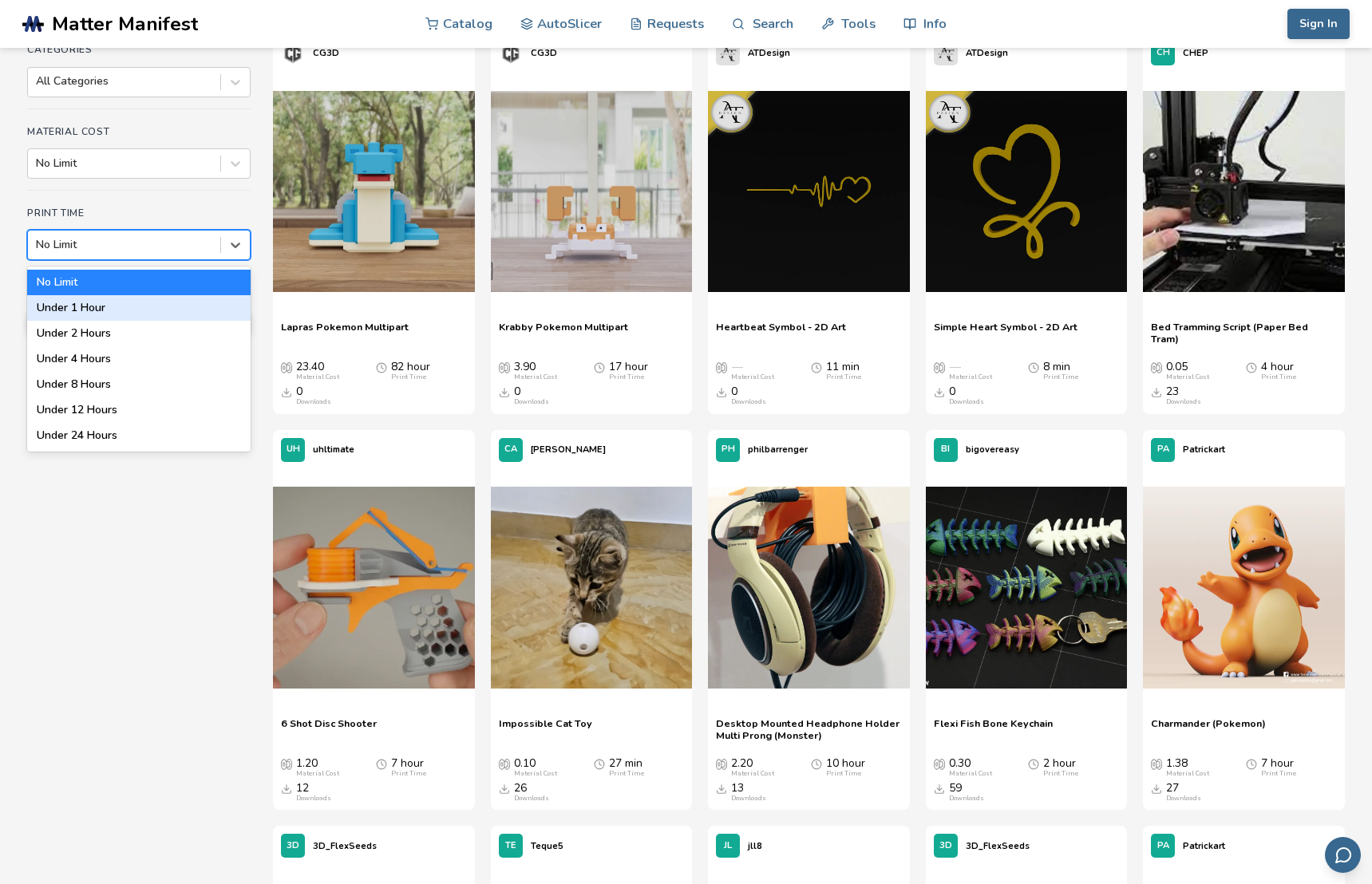
click at [127, 305] on div "Under 1 Hour" at bounding box center [139, 308] width 224 height 26
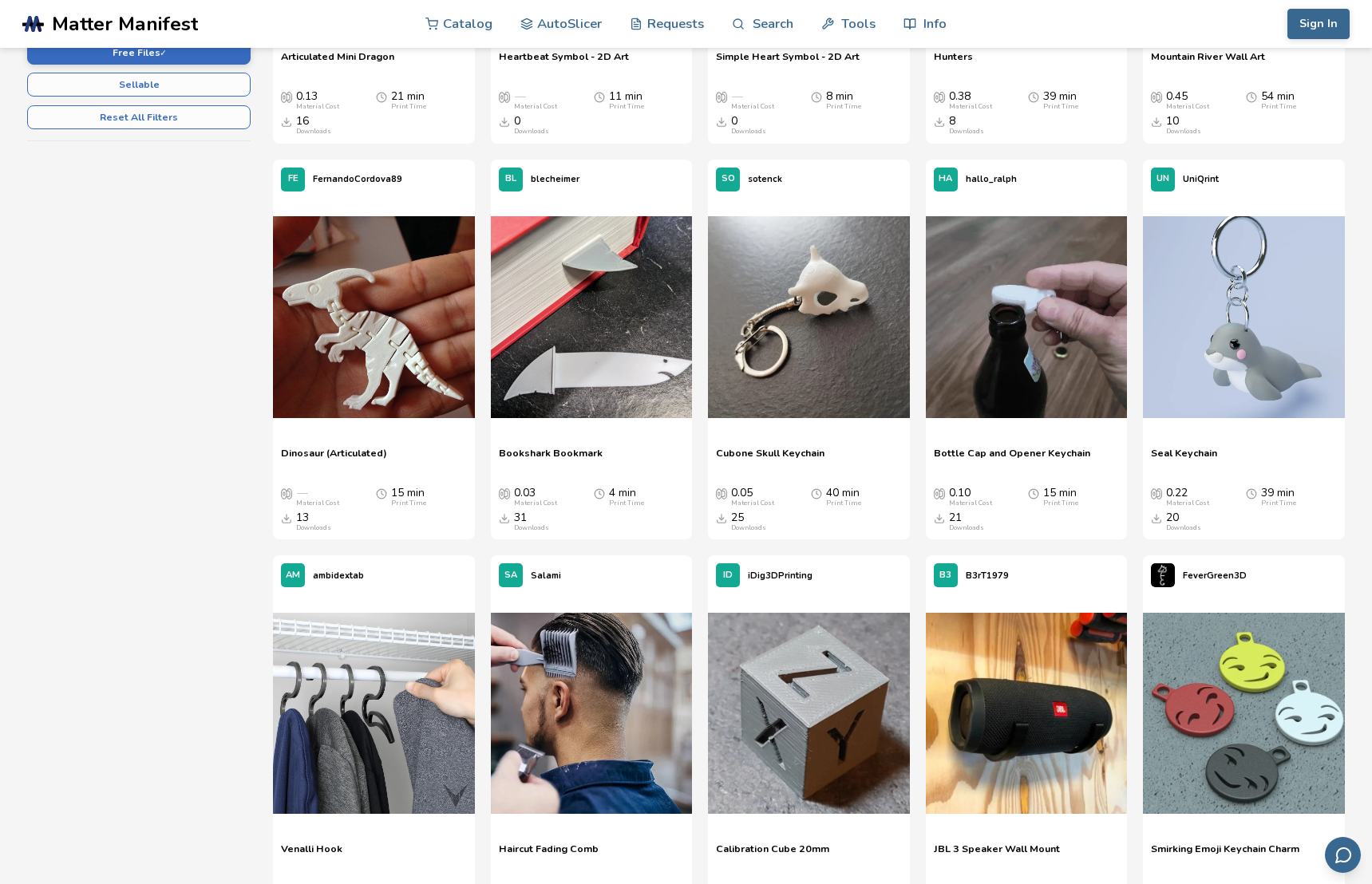
scroll to position [625, 0]
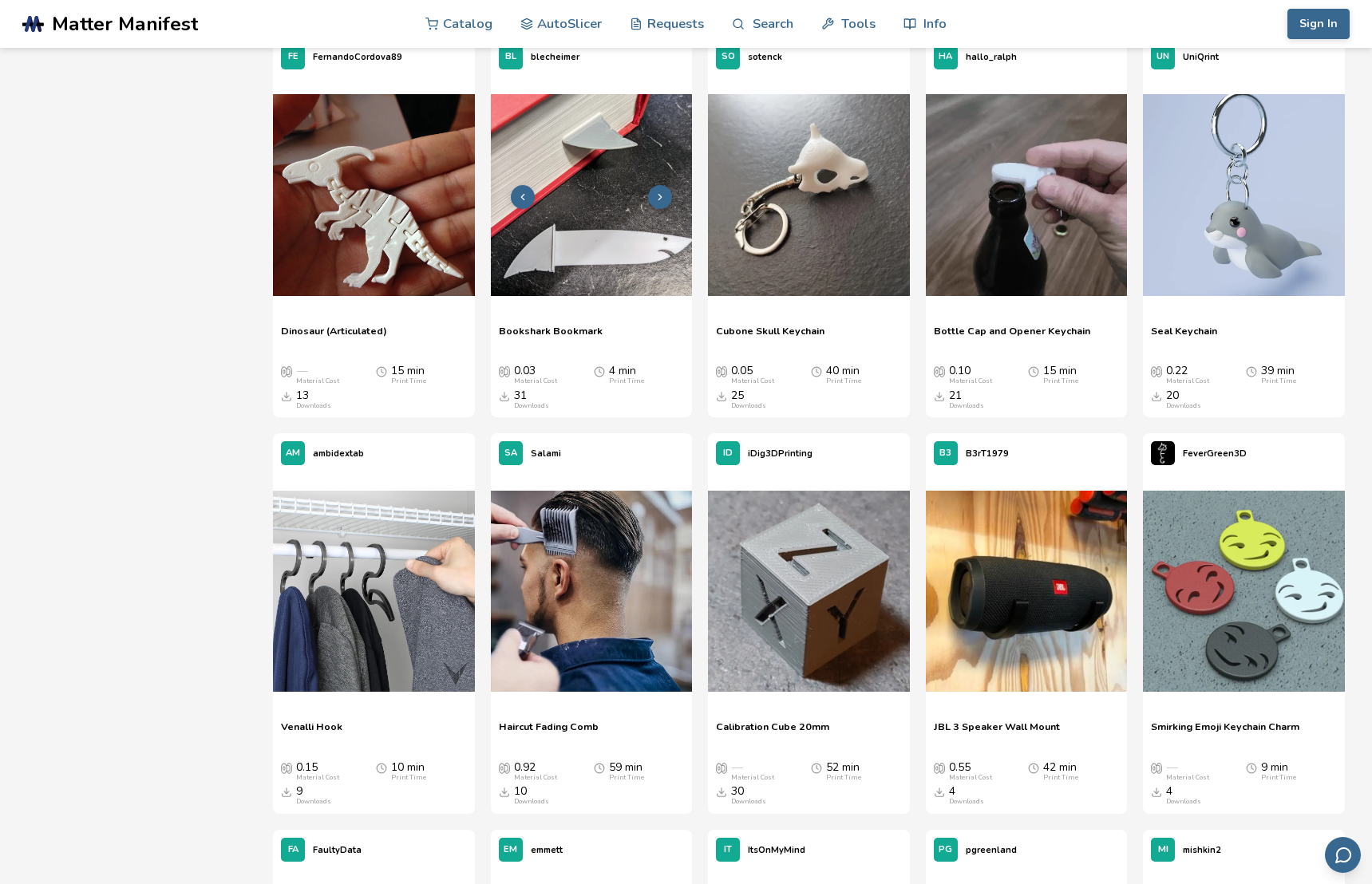
click at [579, 280] on img at bounding box center [592, 195] width 201 height 201
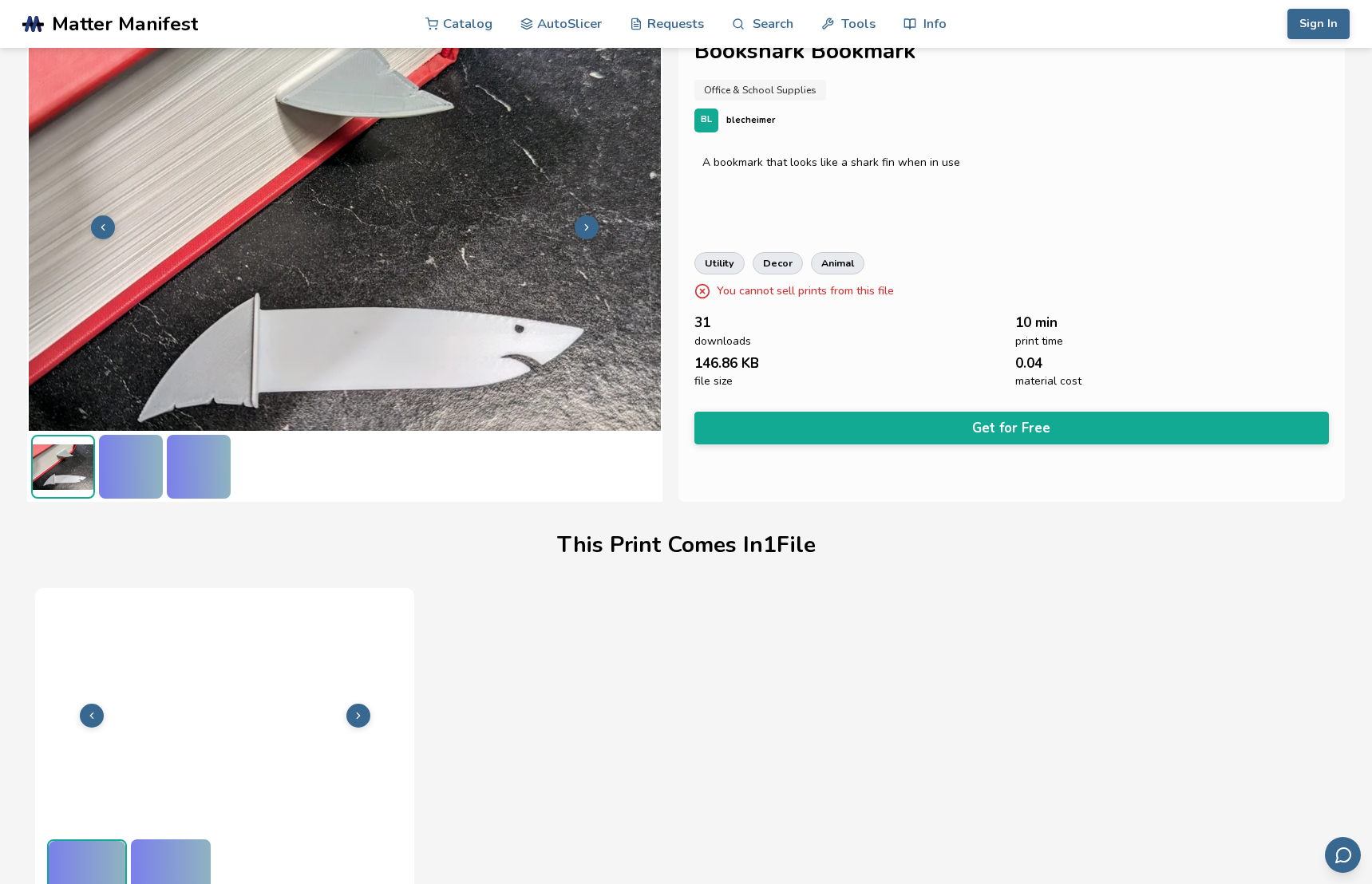
scroll to position [56, 0]
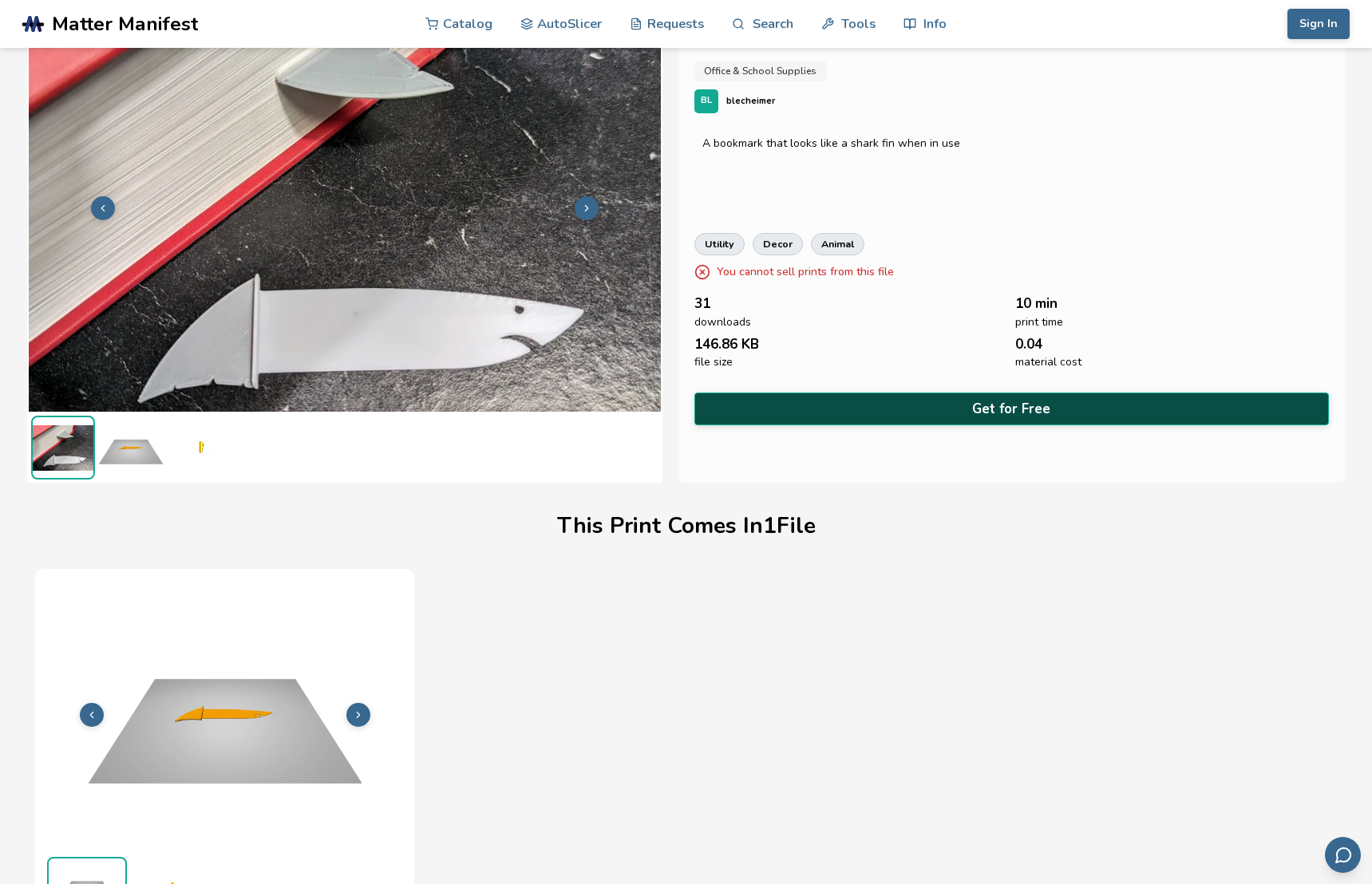
click at [933, 404] on button "Get for Free" at bounding box center [1012, 408] width 635 height 32
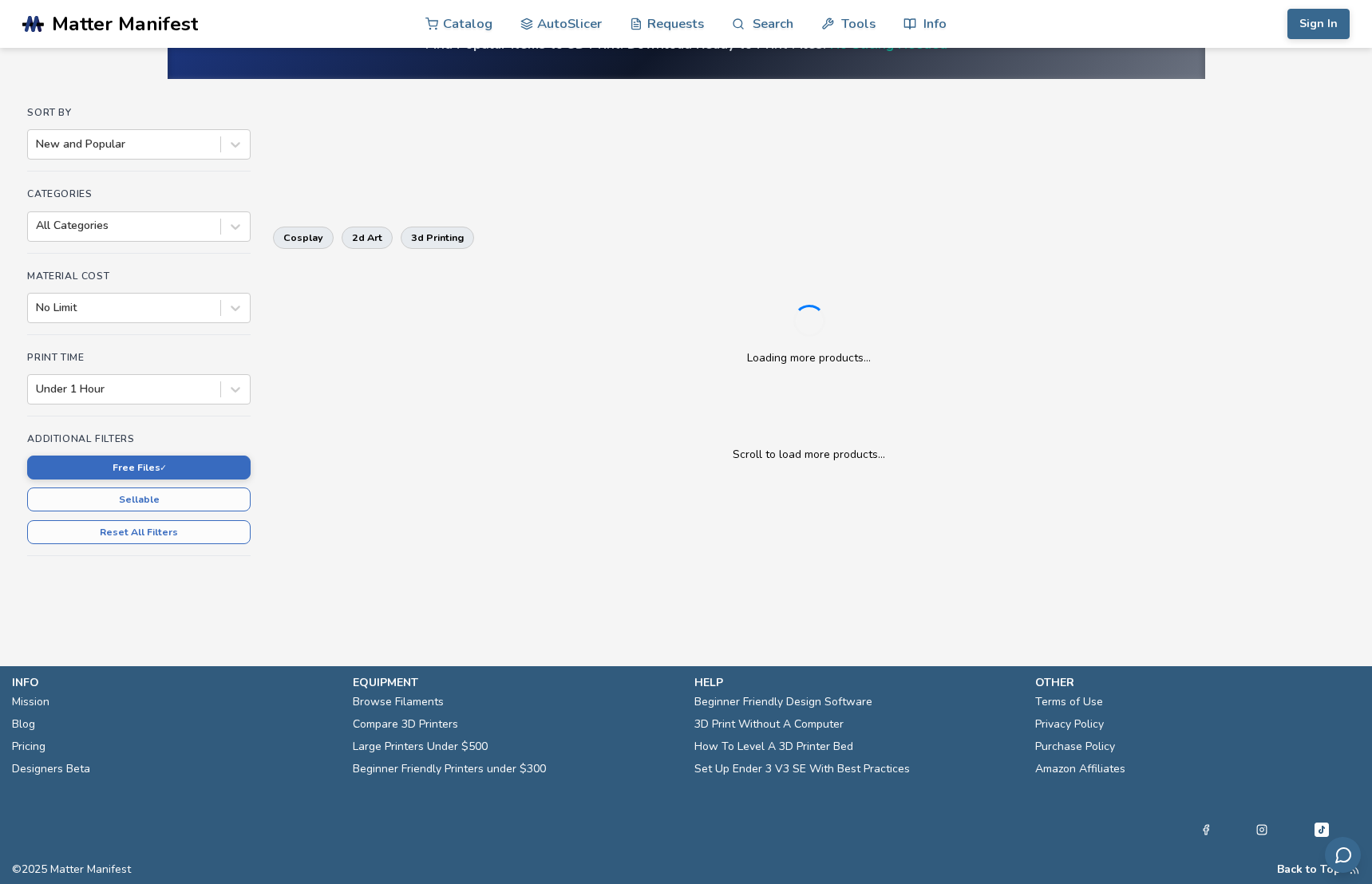
scroll to position [233, 0]
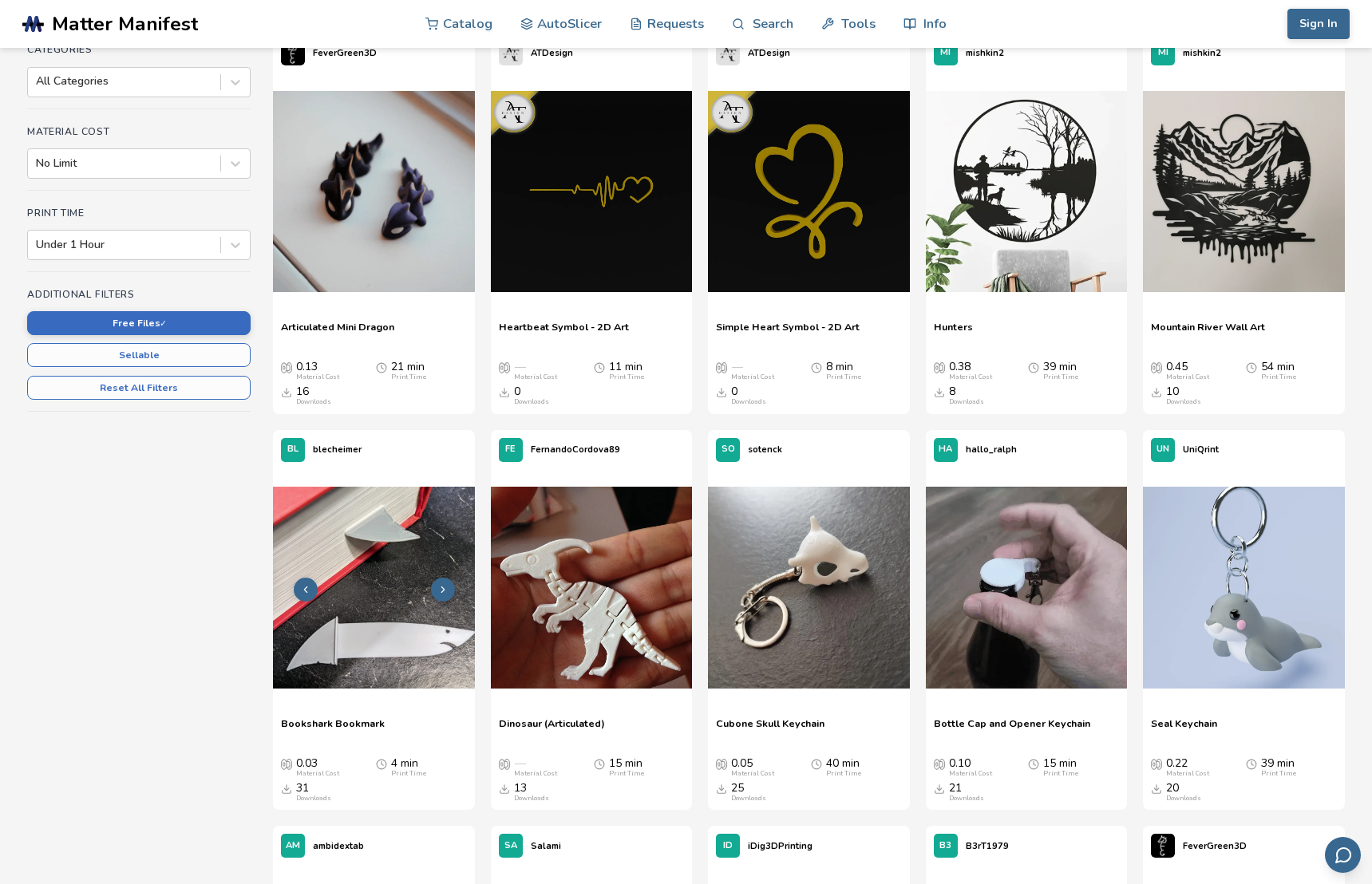
click at [377, 602] on img at bounding box center [374, 587] width 201 height 201
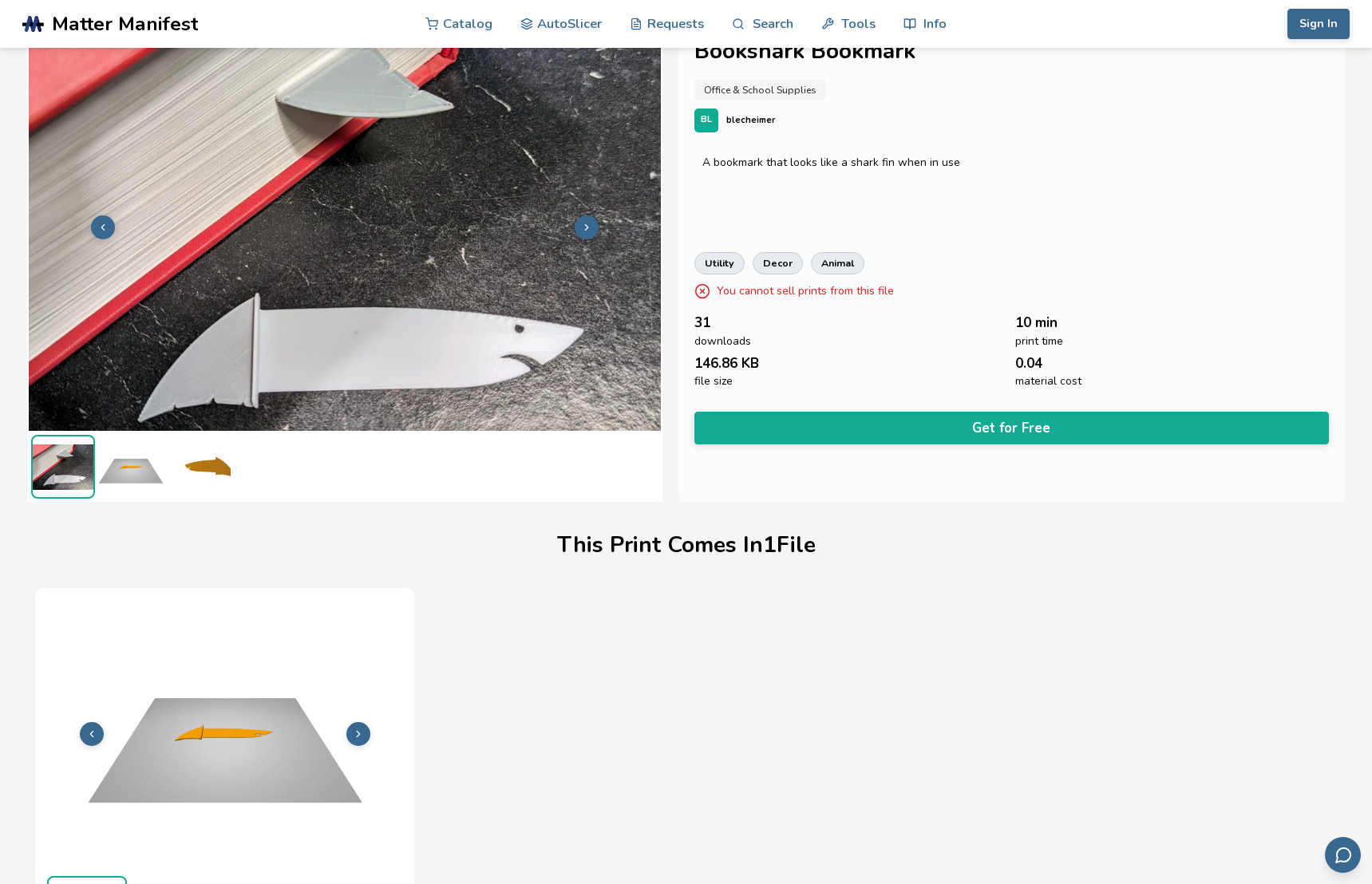
scroll to position [56, 0]
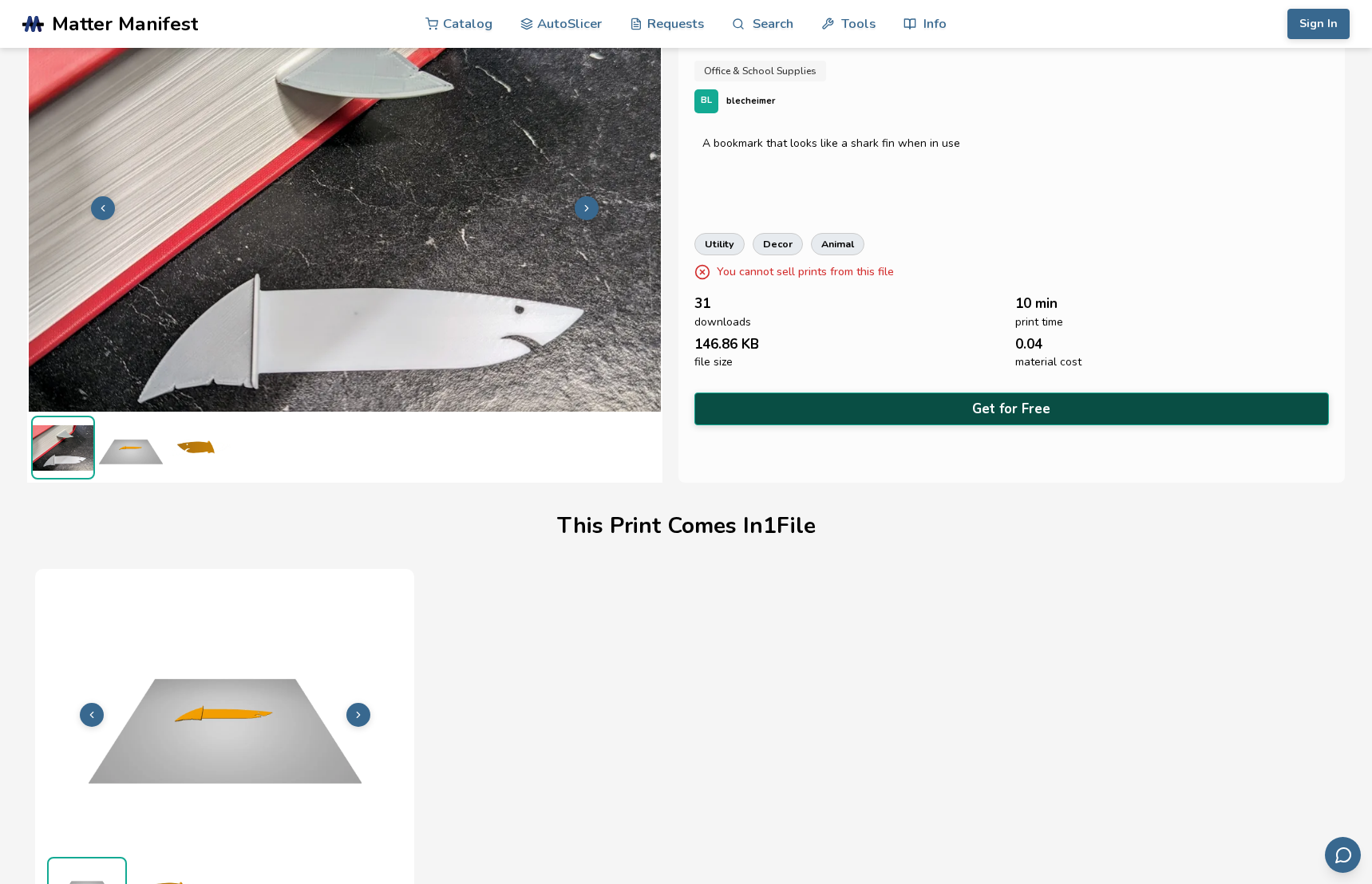
click at [963, 405] on button "Get for Free" at bounding box center [1012, 408] width 635 height 32
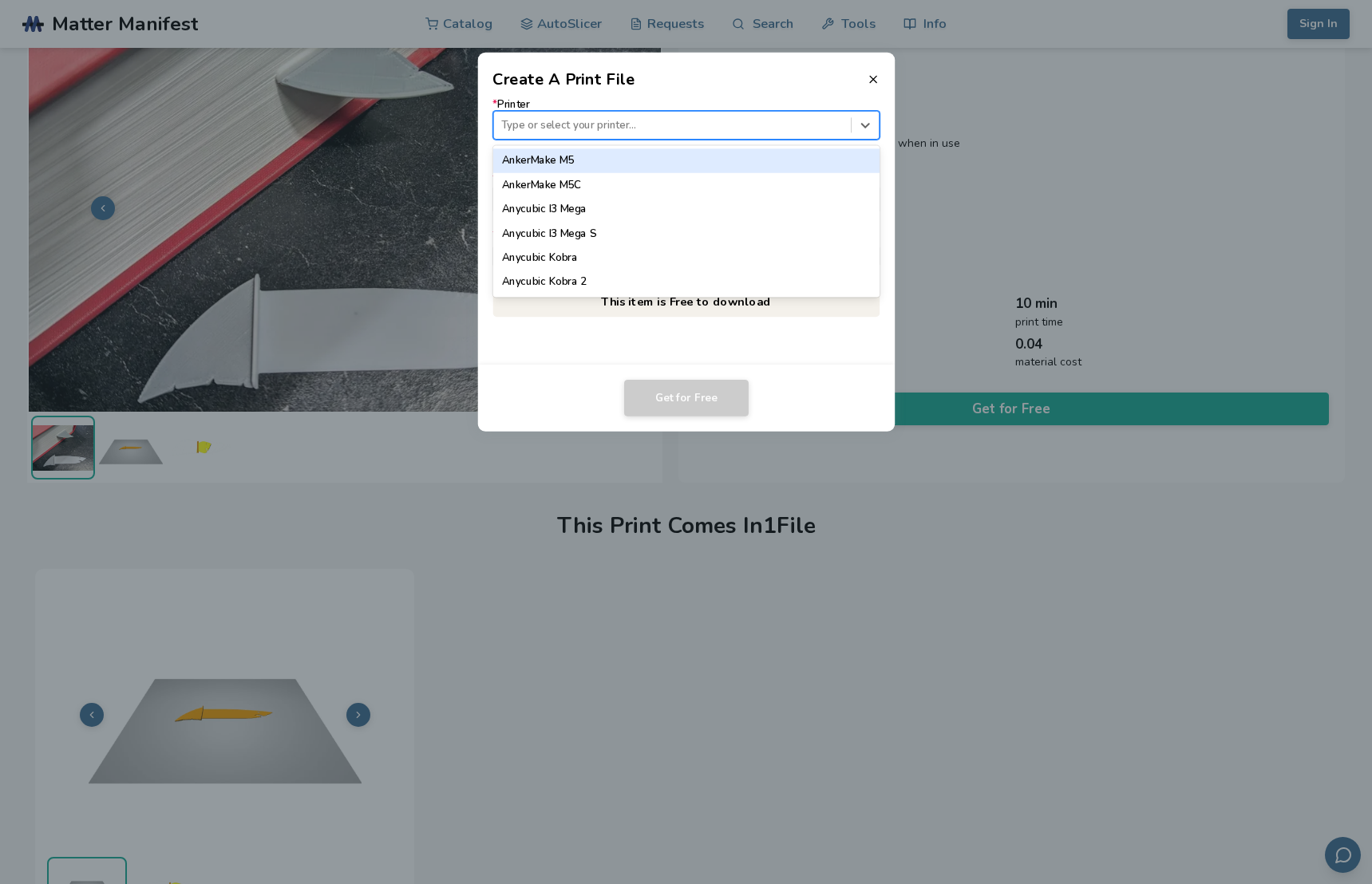
click at [571, 120] on div at bounding box center [671, 125] width 342 height 15
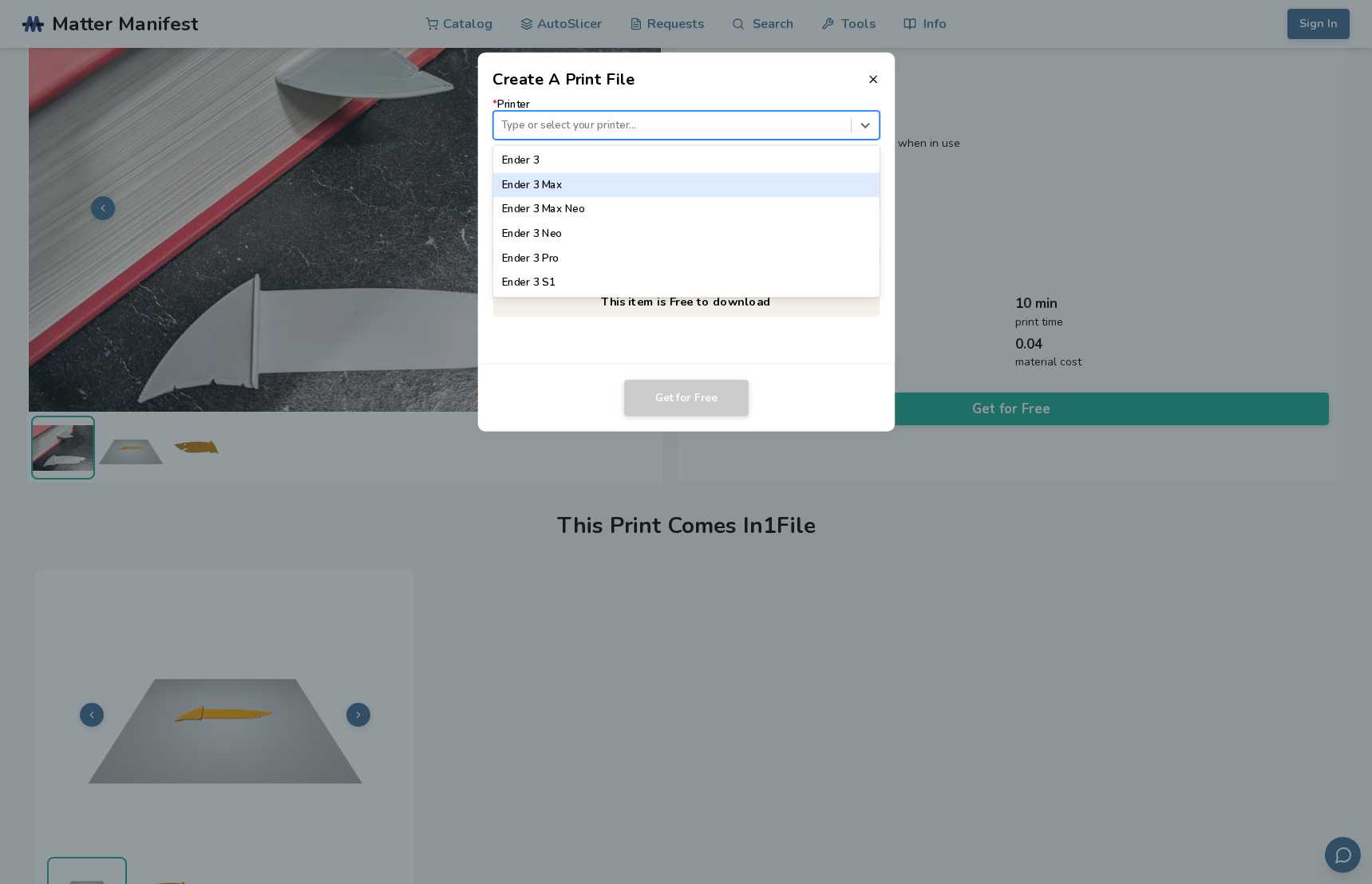
scroll to position [911, 0]
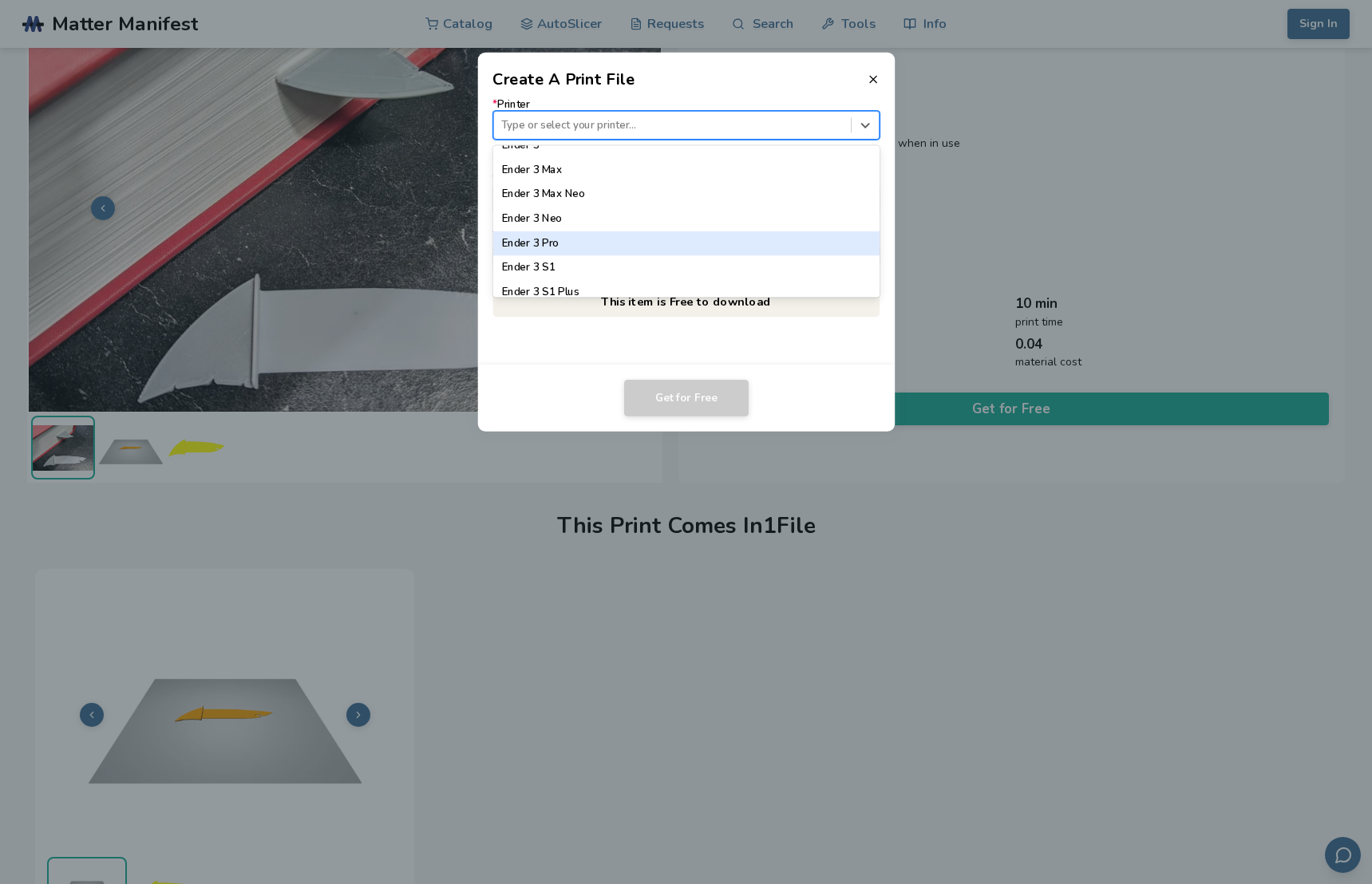
click at [542, 244] on div "Ender 3 Pro" at bounding box center [686, 242] width 387 height 24
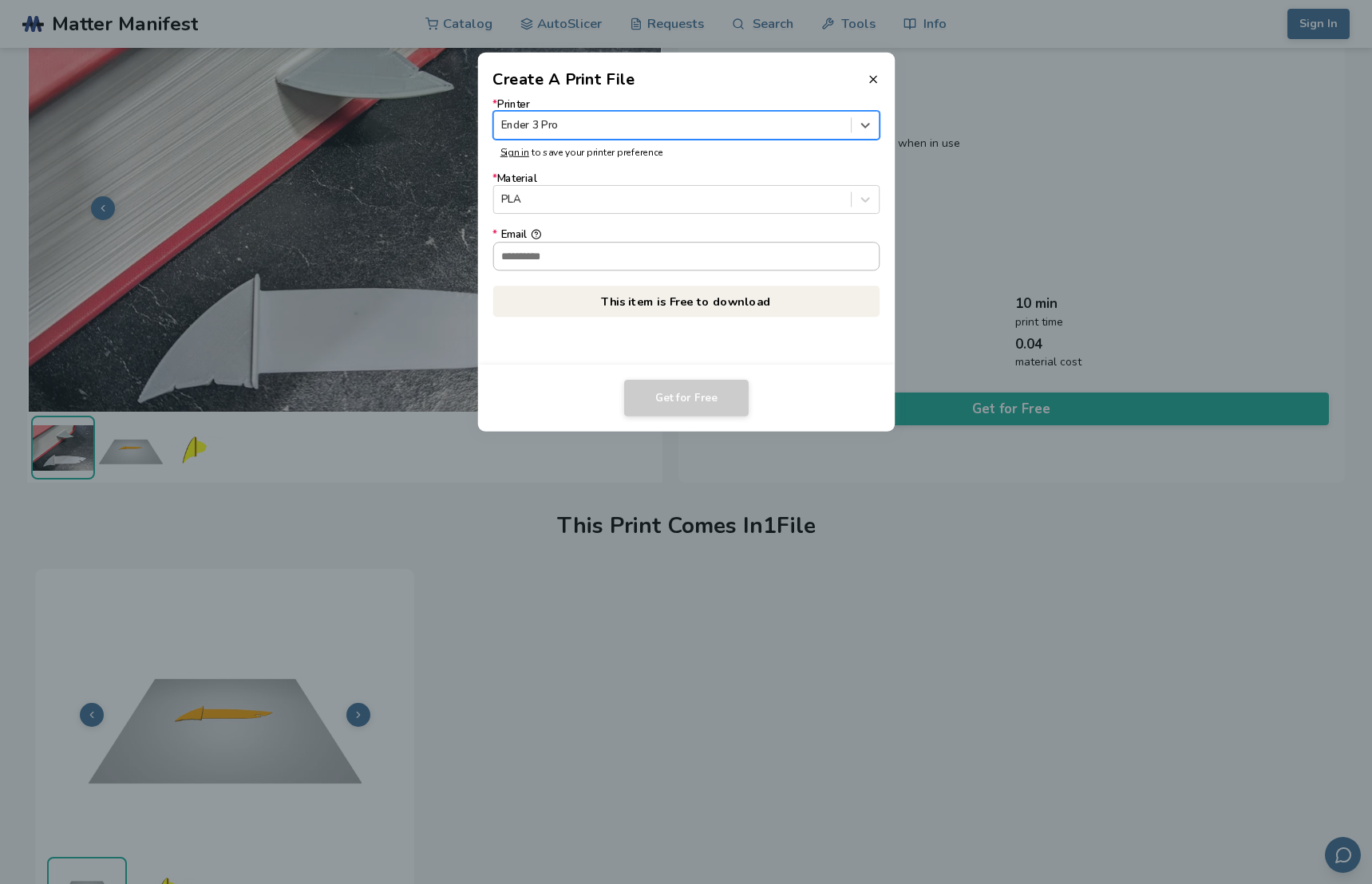
click at [556, 264] on input "* Email" at bounding box center [686, 256] width 385 height 27
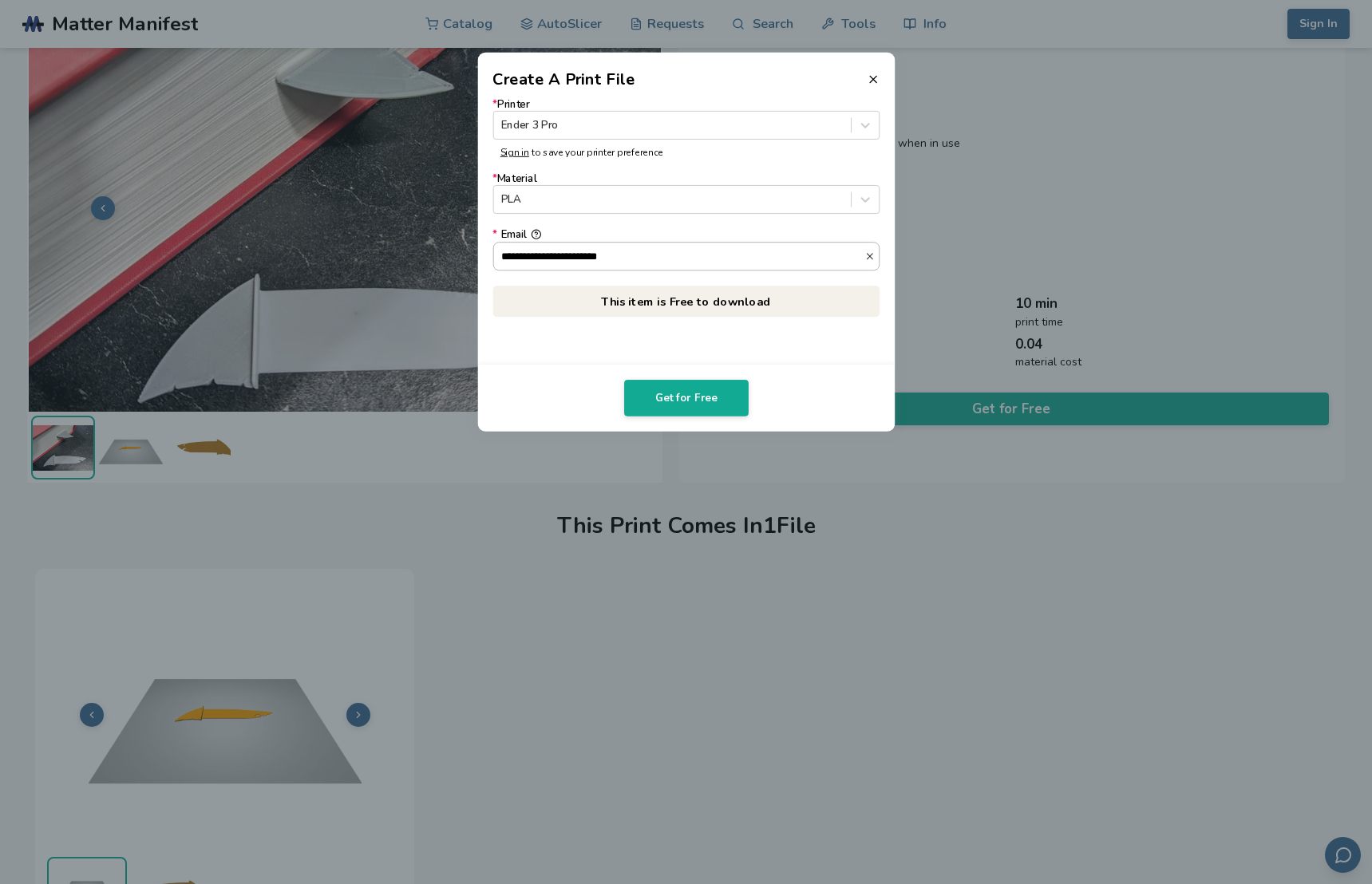
type input "**********"
click at [531, 229] on button "**********" at bounding box center [536, 234] width 10 height 10
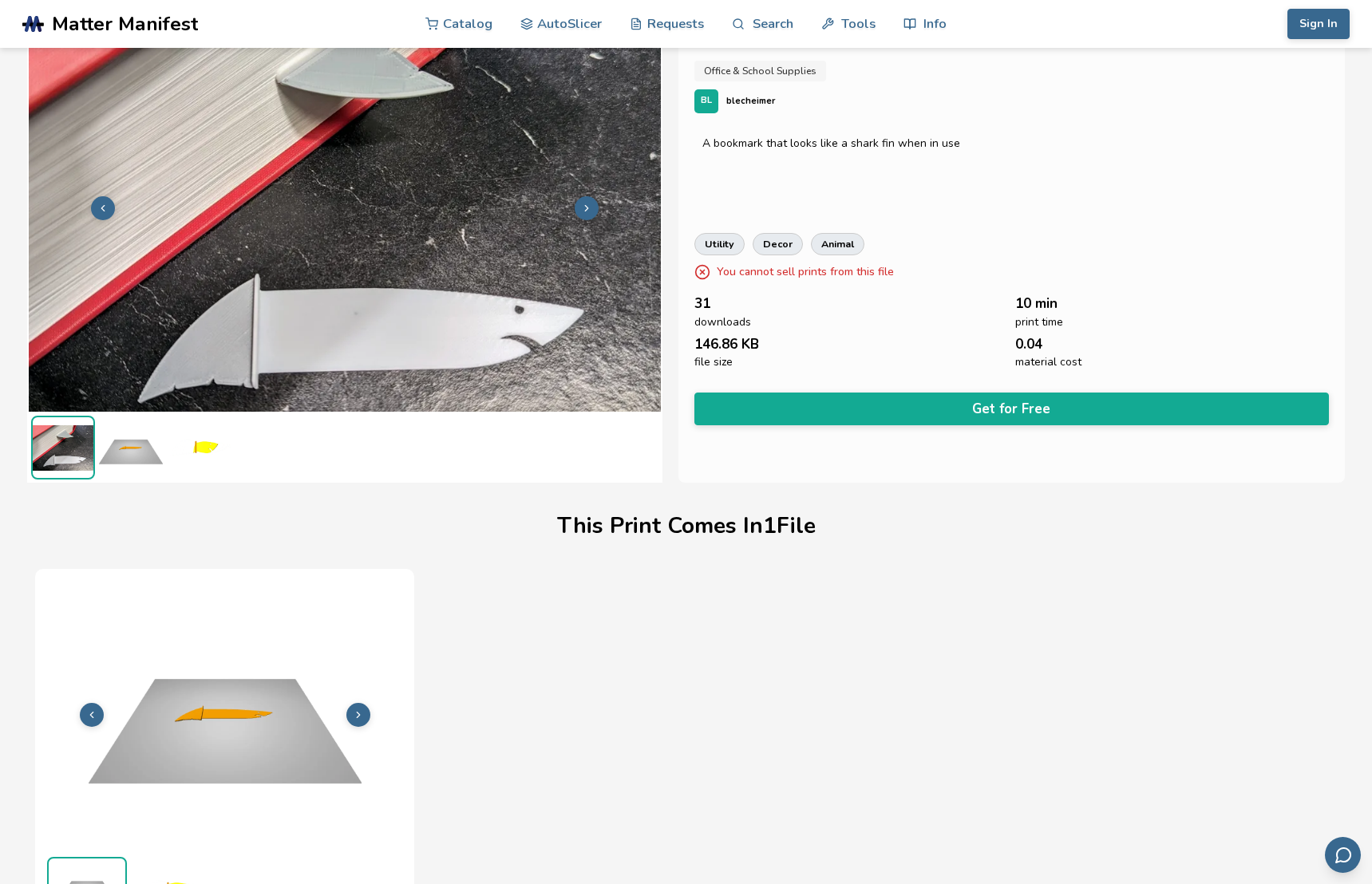
scroll to position [0, 0]
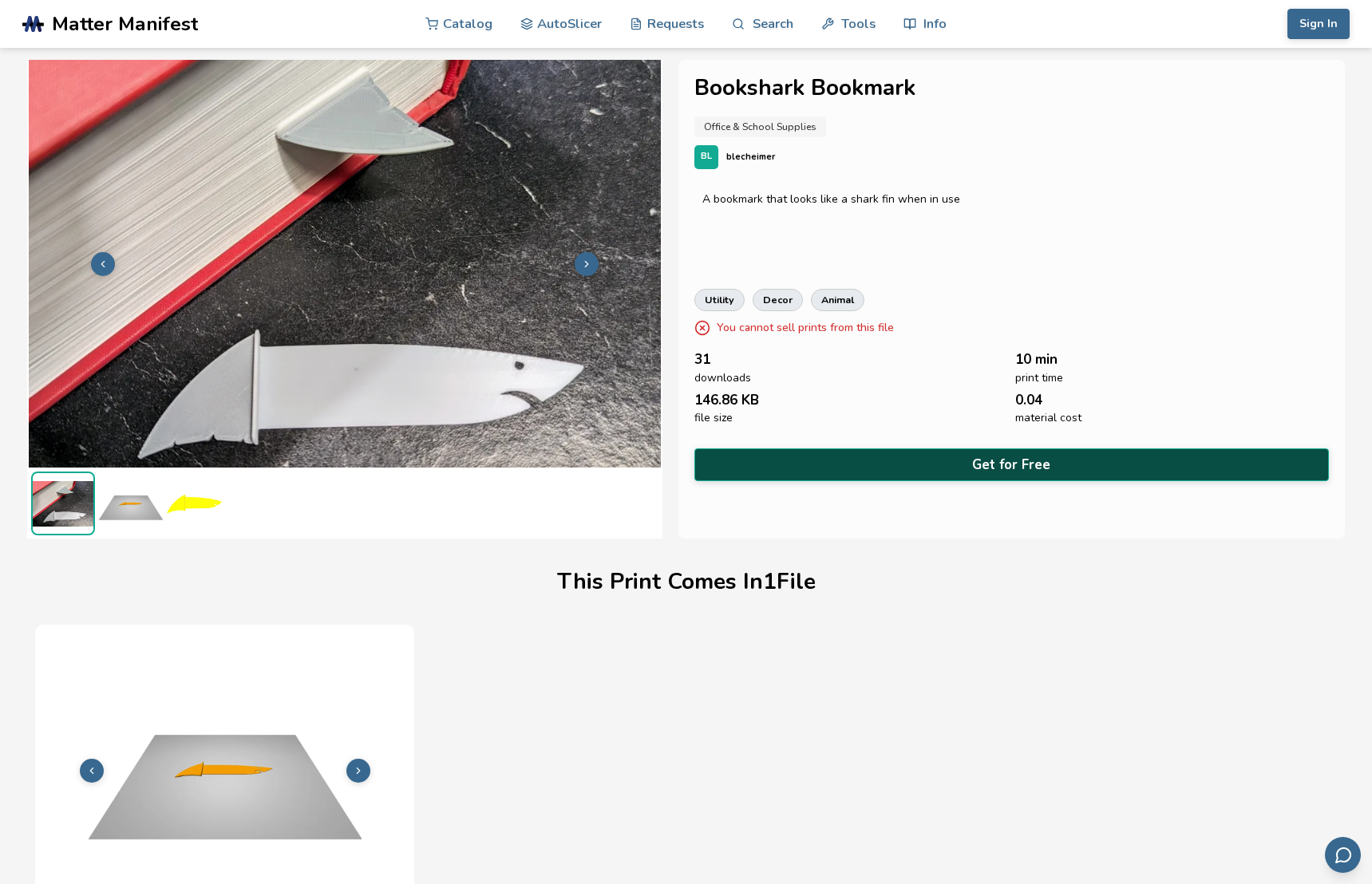
click at [1006, 454] on button "Get for Free" at bounding box center [1012, 464] width 635 height 32
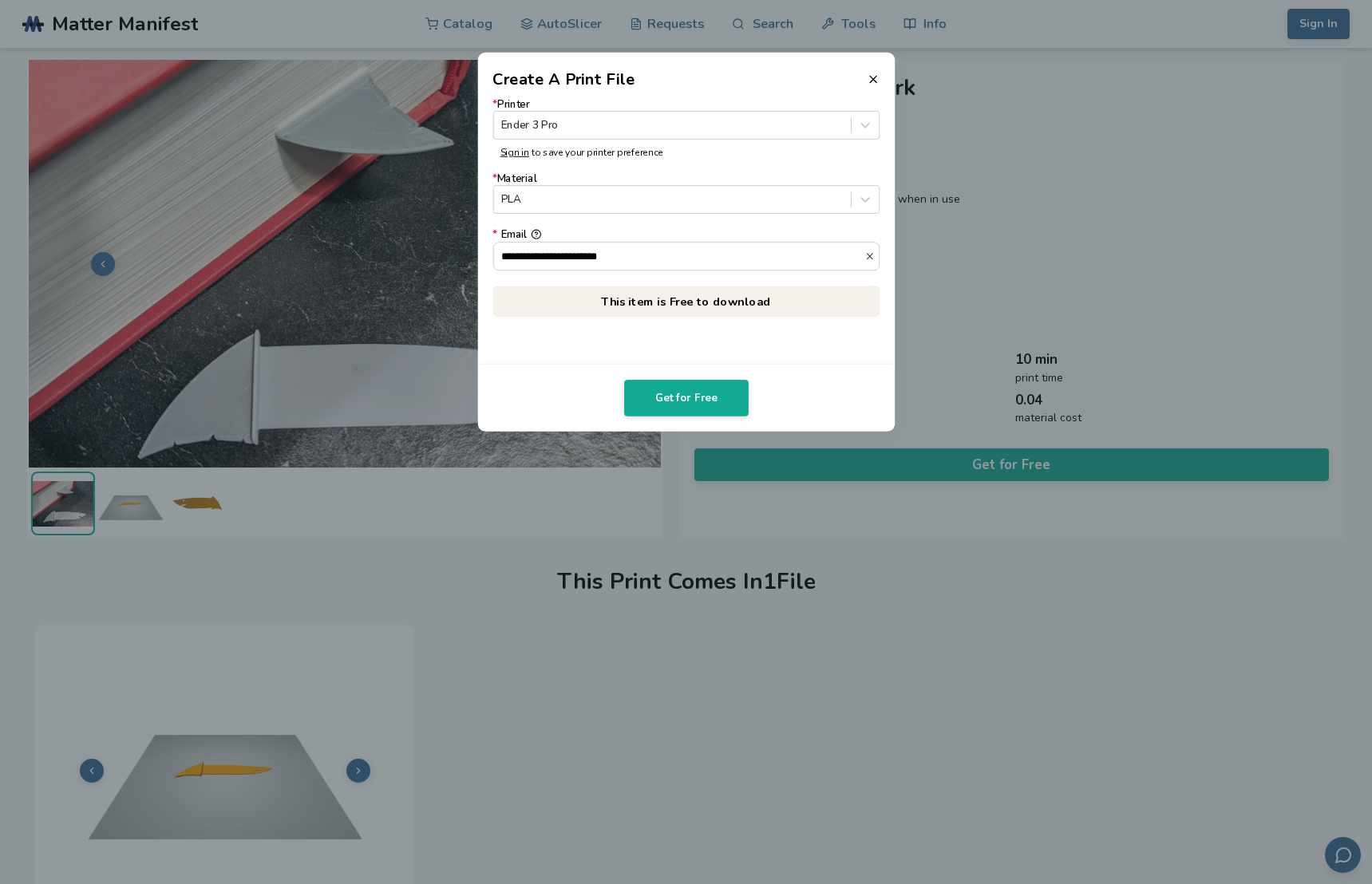
click at [653, 303] on p "This item is Free to download" at bounding box center [686, 300] width 387 height 31
click at [702, 293] on p "This item is Free to download" at bounding box center [686, 300] width 387 height 31
click at [702, 359] on div "**********" at bounding box center [686, 227] width 418 height 274
click at [685, 402] on button "Get for Free" at bounding box center [686, 398] width 125 height 37
click at [874, 80] on icon at bounding box center [873, 78] width 12 height 12
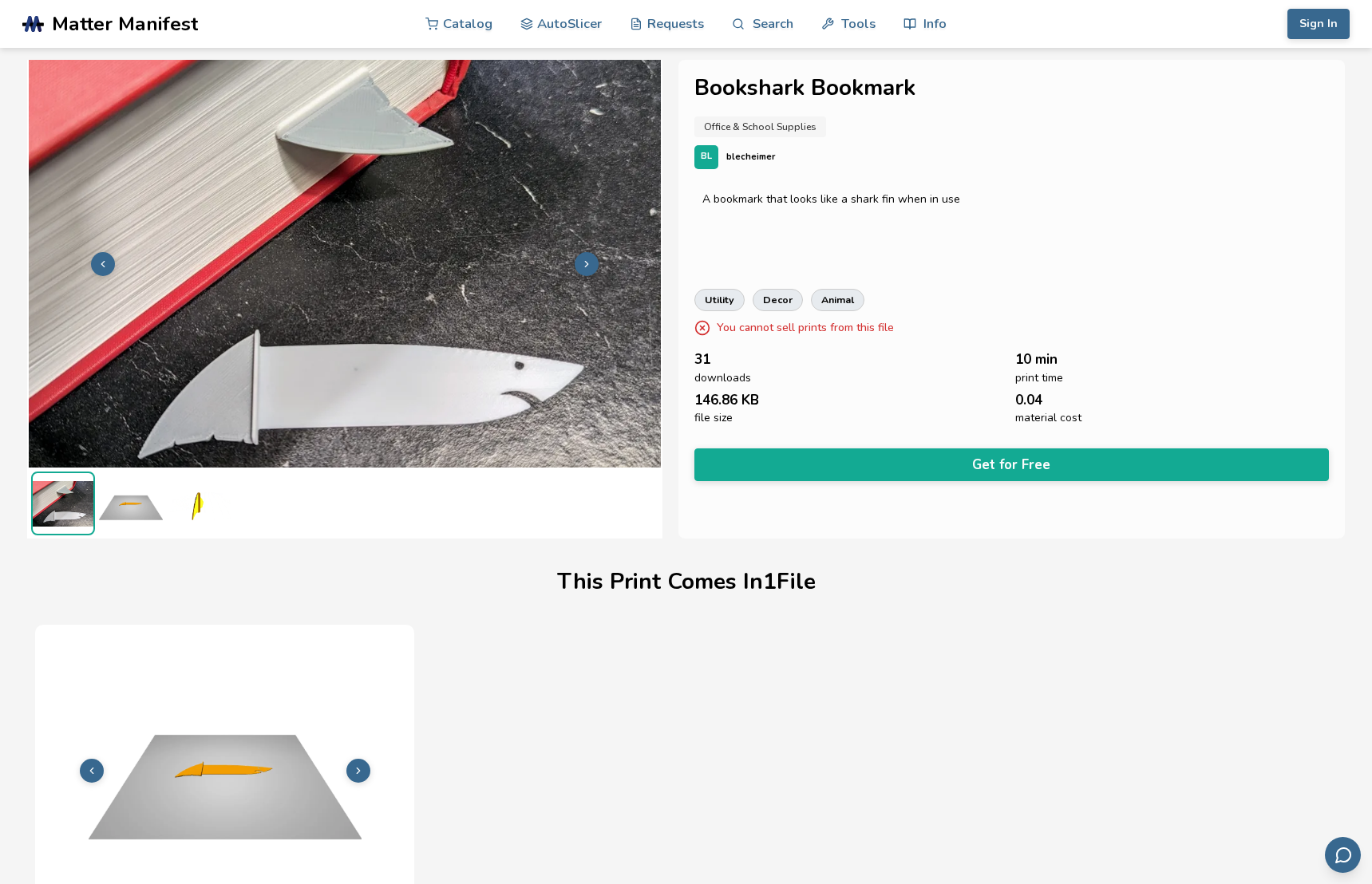
click at [1091, 254] on div "A bookmark that looks like a shark fin when in use" at bounding box center [1012, 225] width 635 height 80
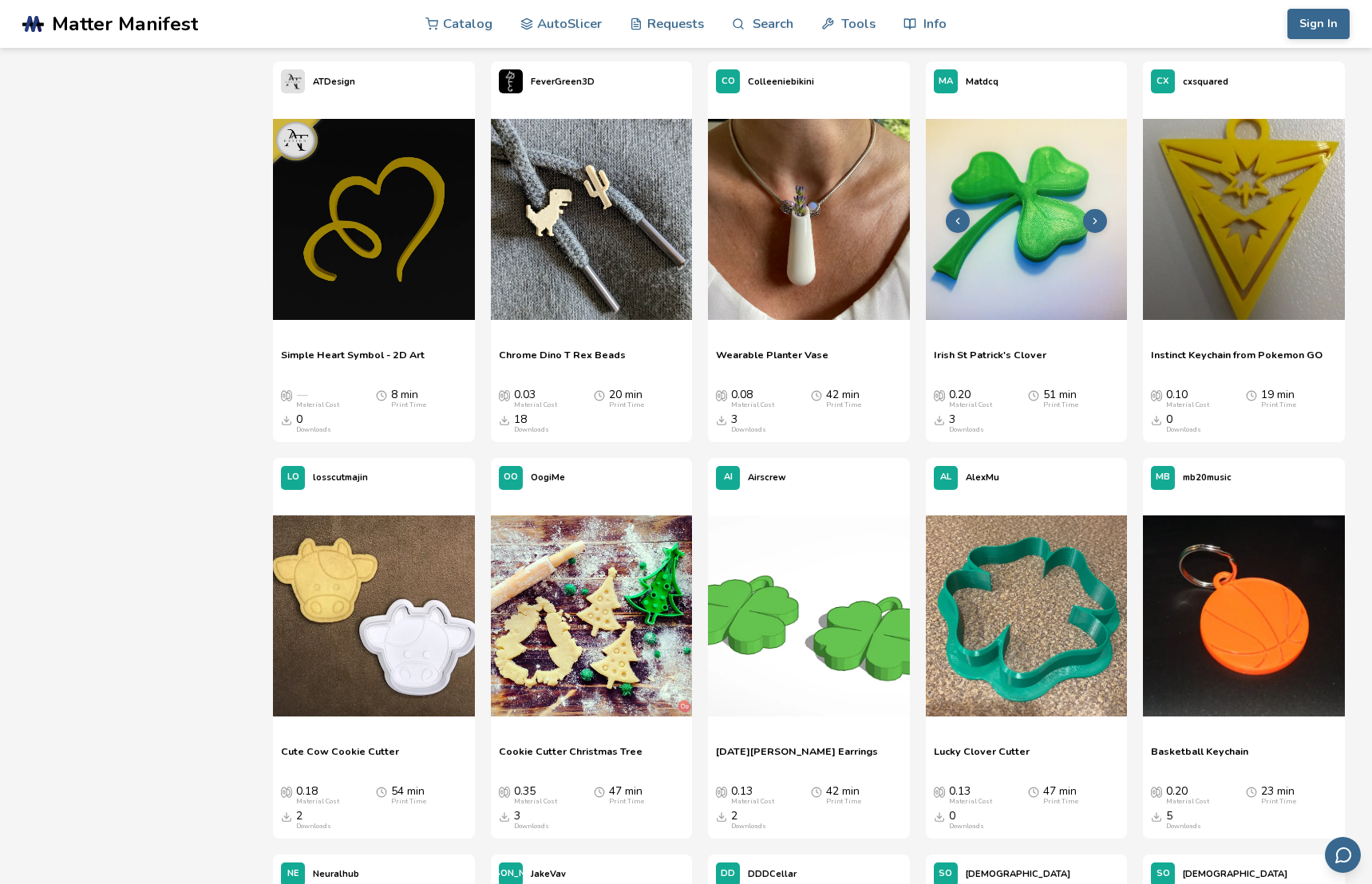
scroll to position [4171, 0]
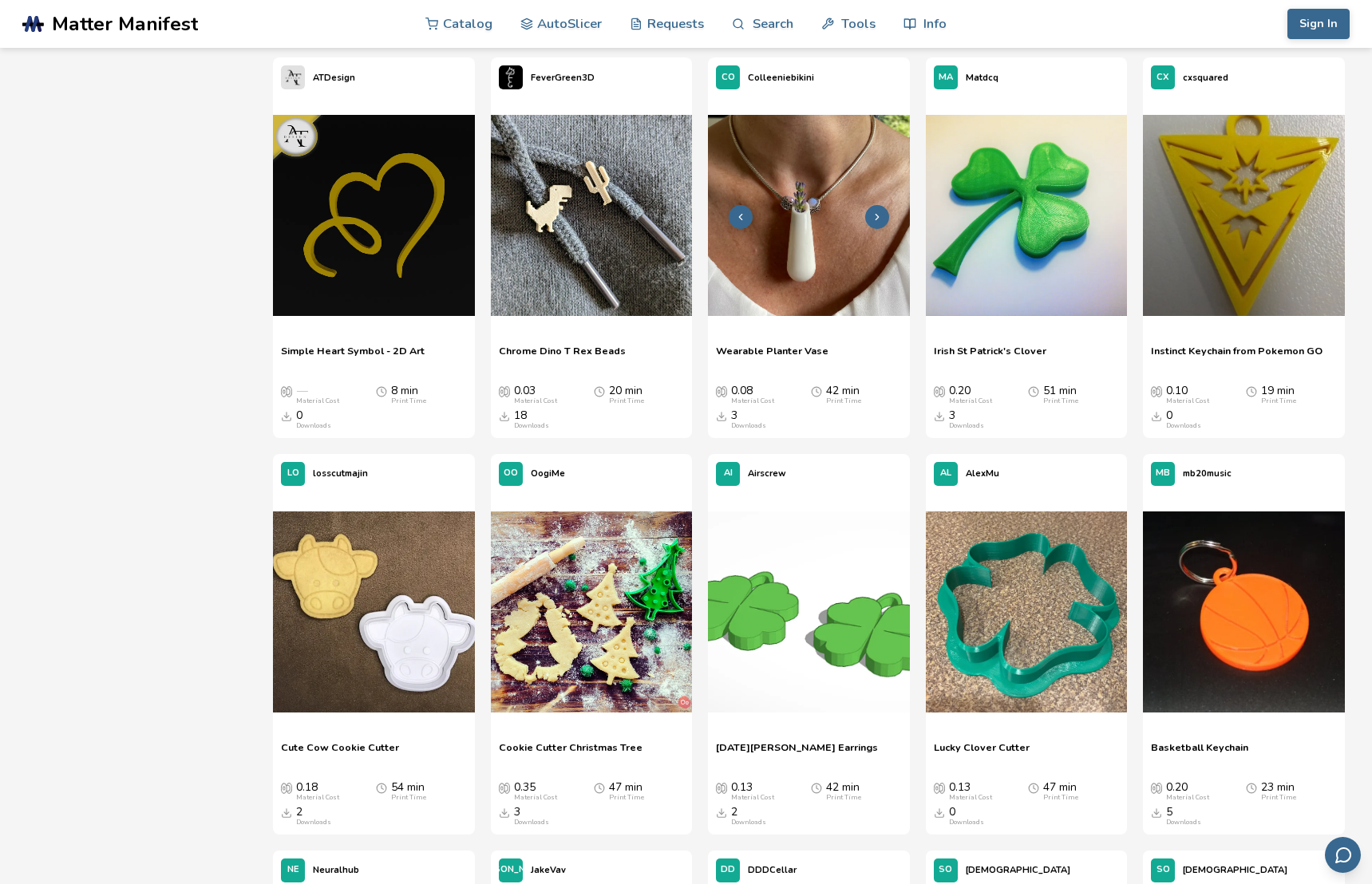
click at [879, 215] on icon at bounding box center [876, 216] width 11 height 11
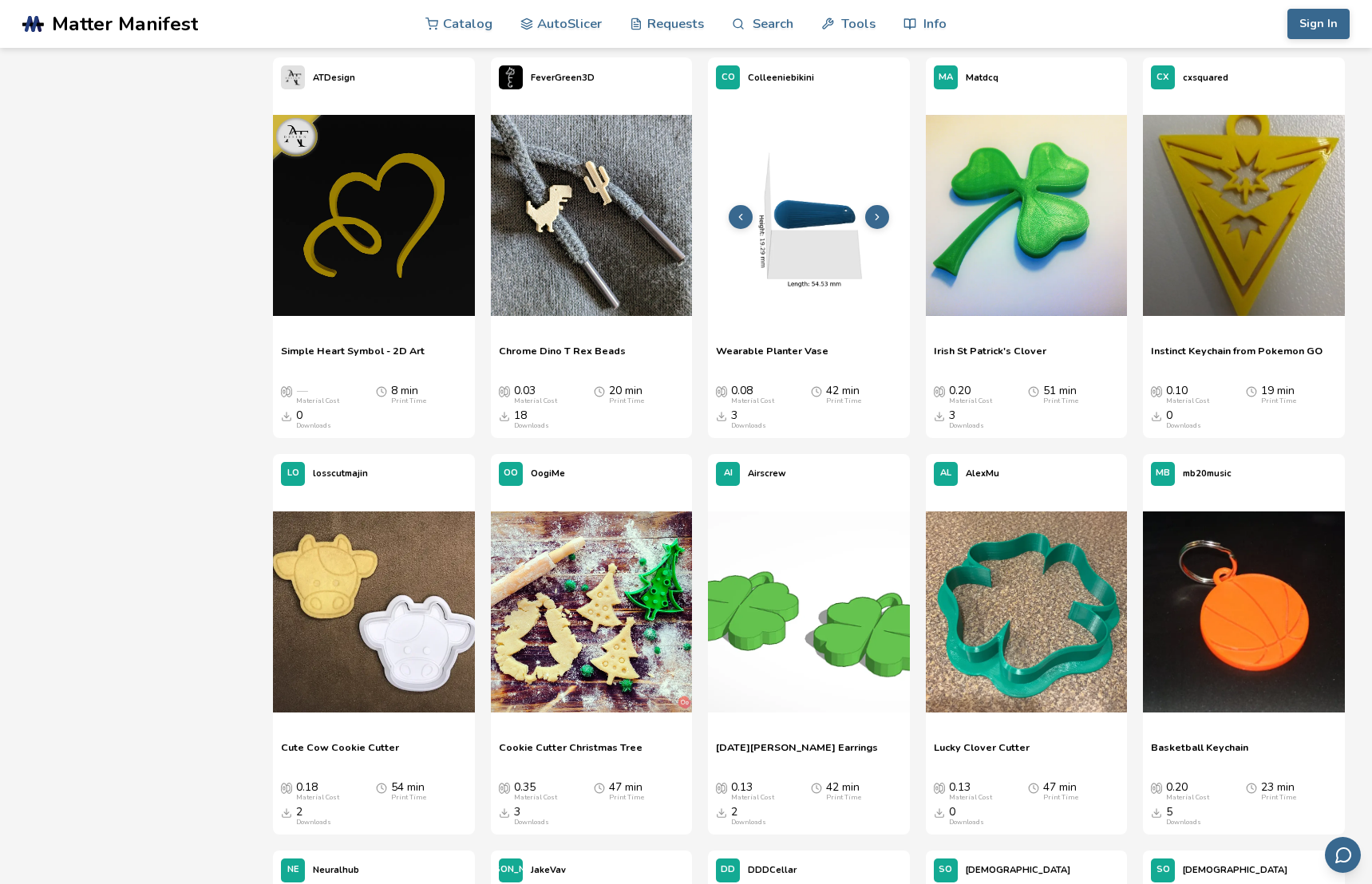
click at [879, 215] on icon at bounding box center [876, 216] width 11 height 11
click at [736, 217] on icon at bounding box center [740, 216] width 11 height 11
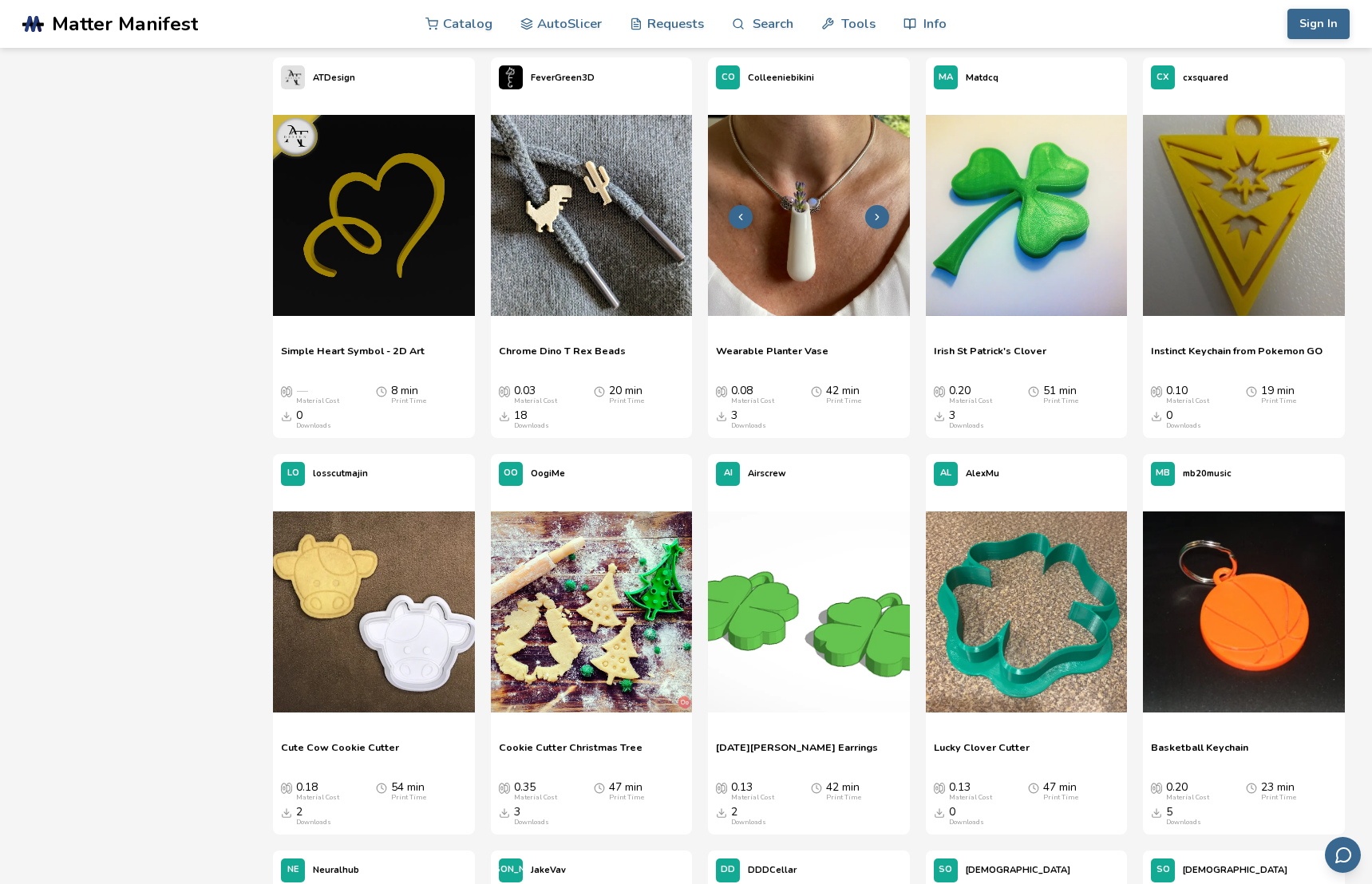
click at [796, 259] on img at bounding box center [809, 215] width 201 height 201
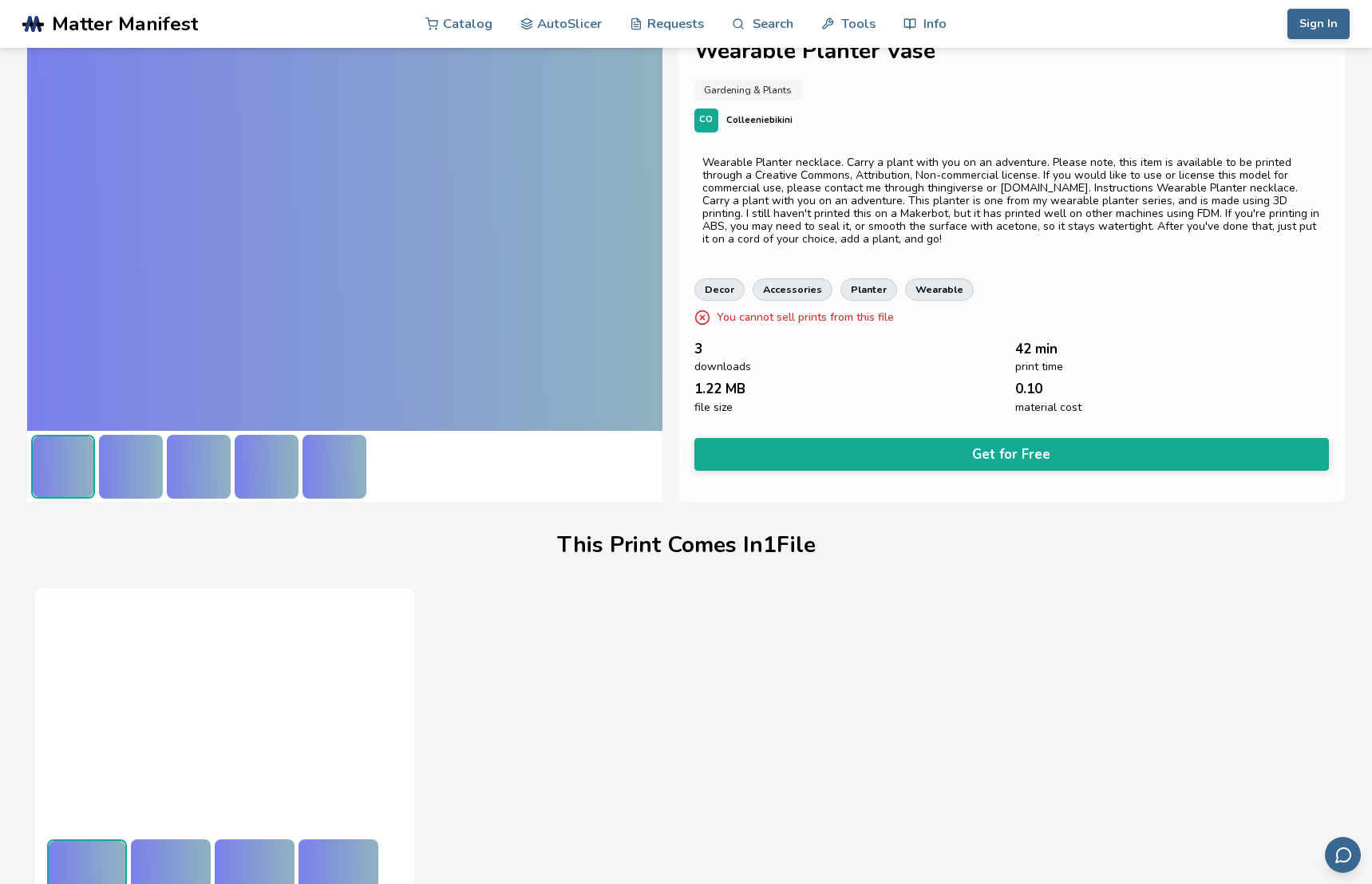
scroll to position [56, 0]
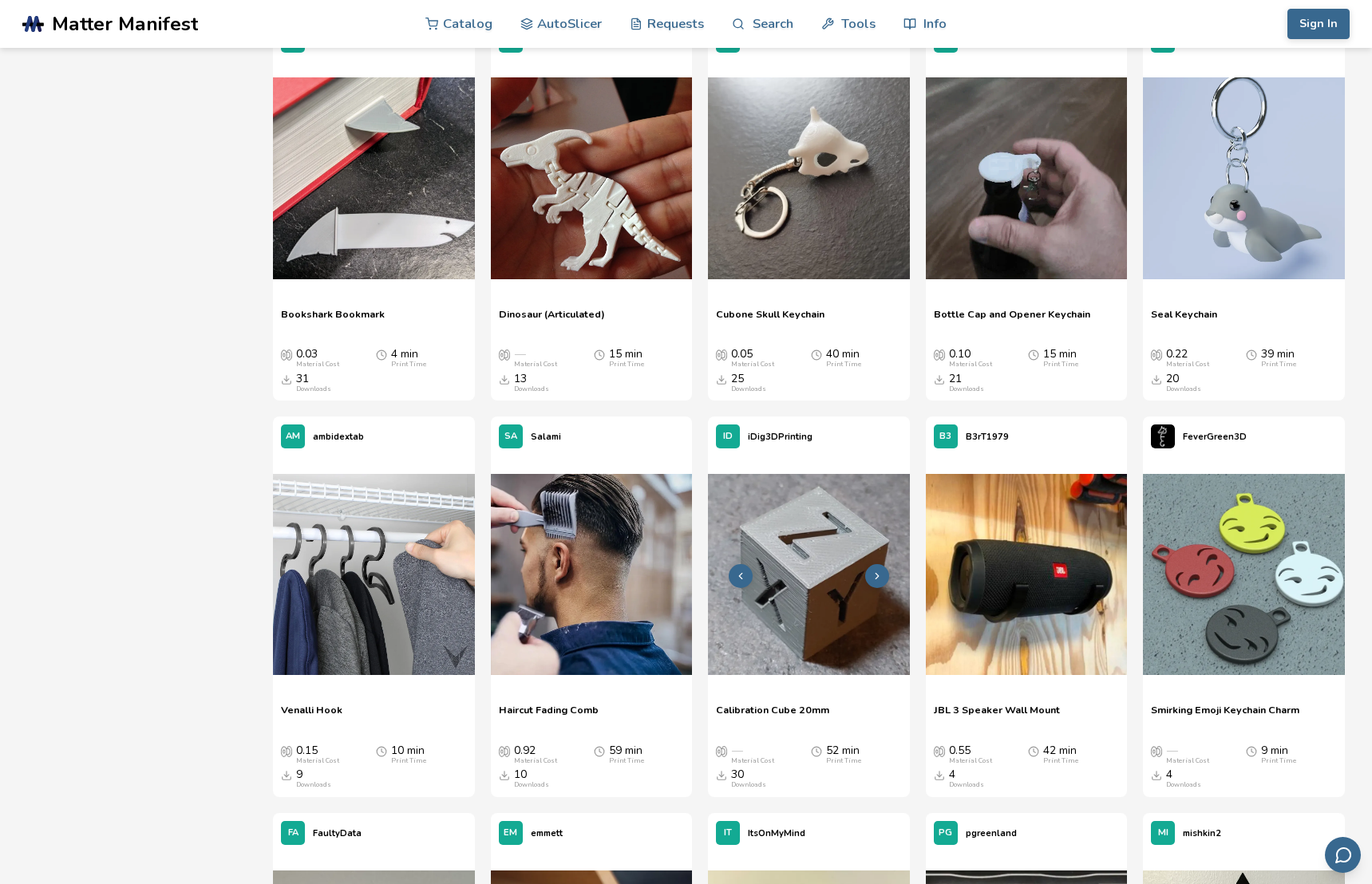
scroll to position [509, 0]
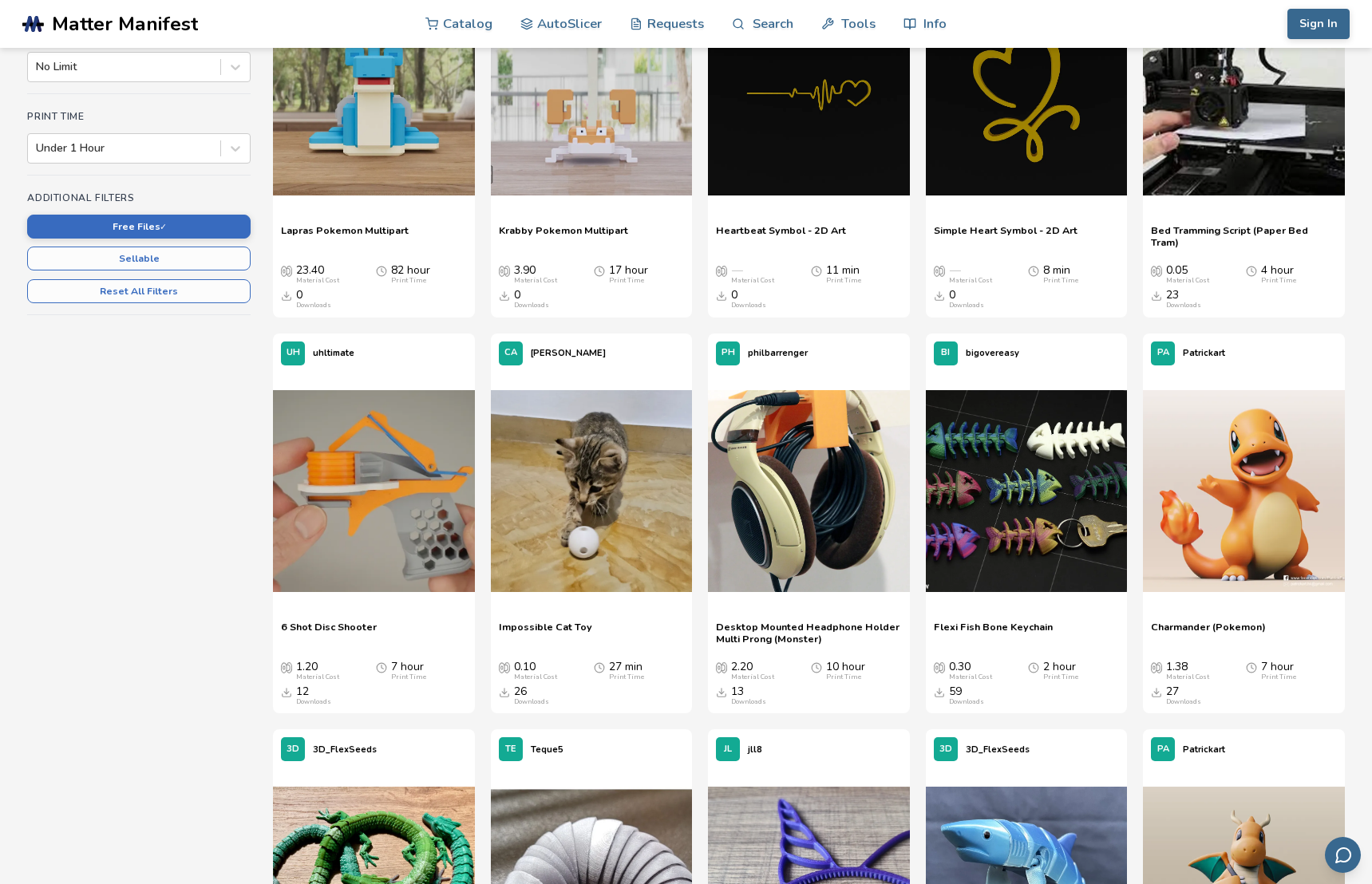
scroll to position [382, 0]
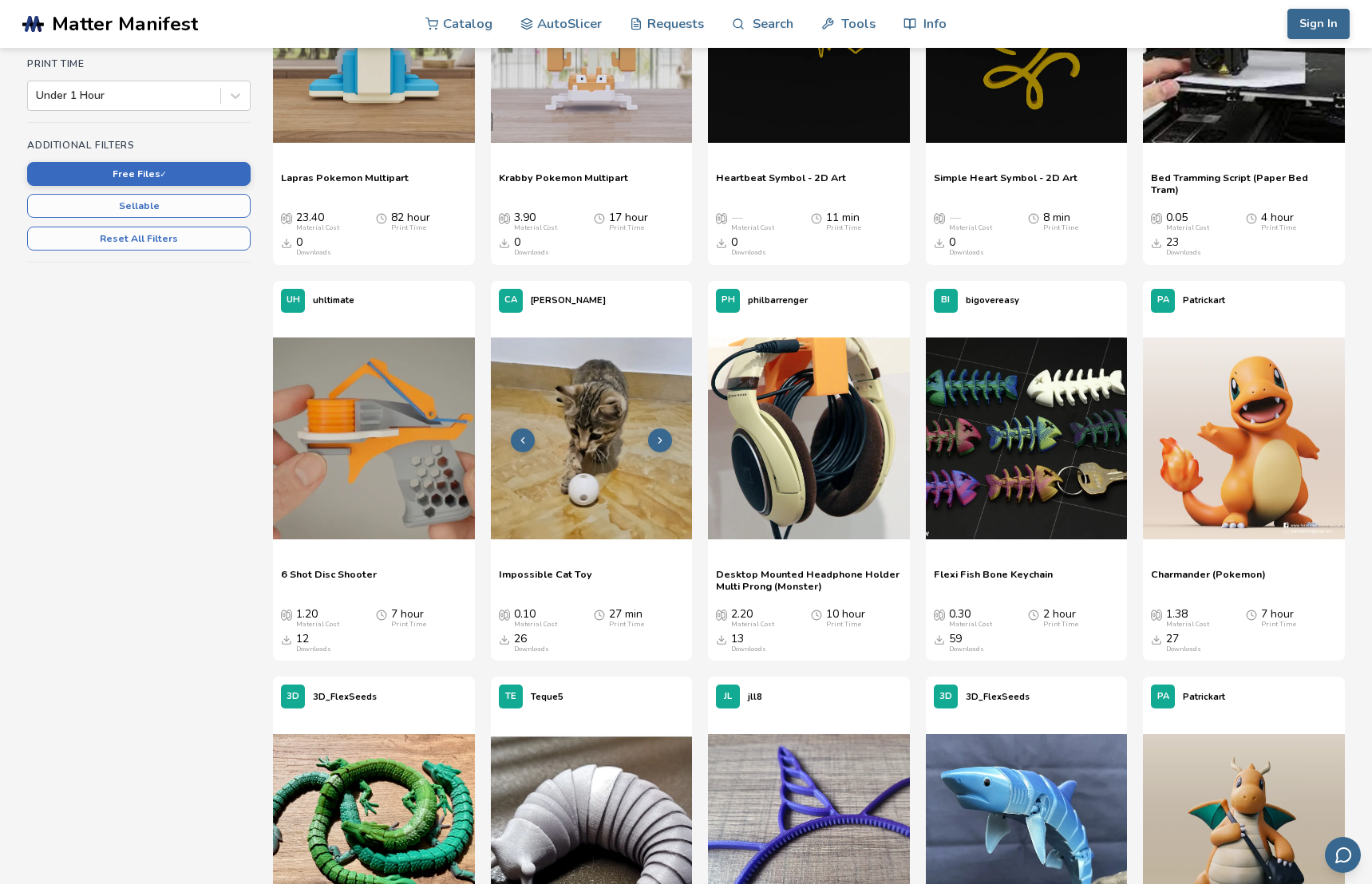
click at [610, 515] on img at bounding box center [592, 438] width 201 height 201
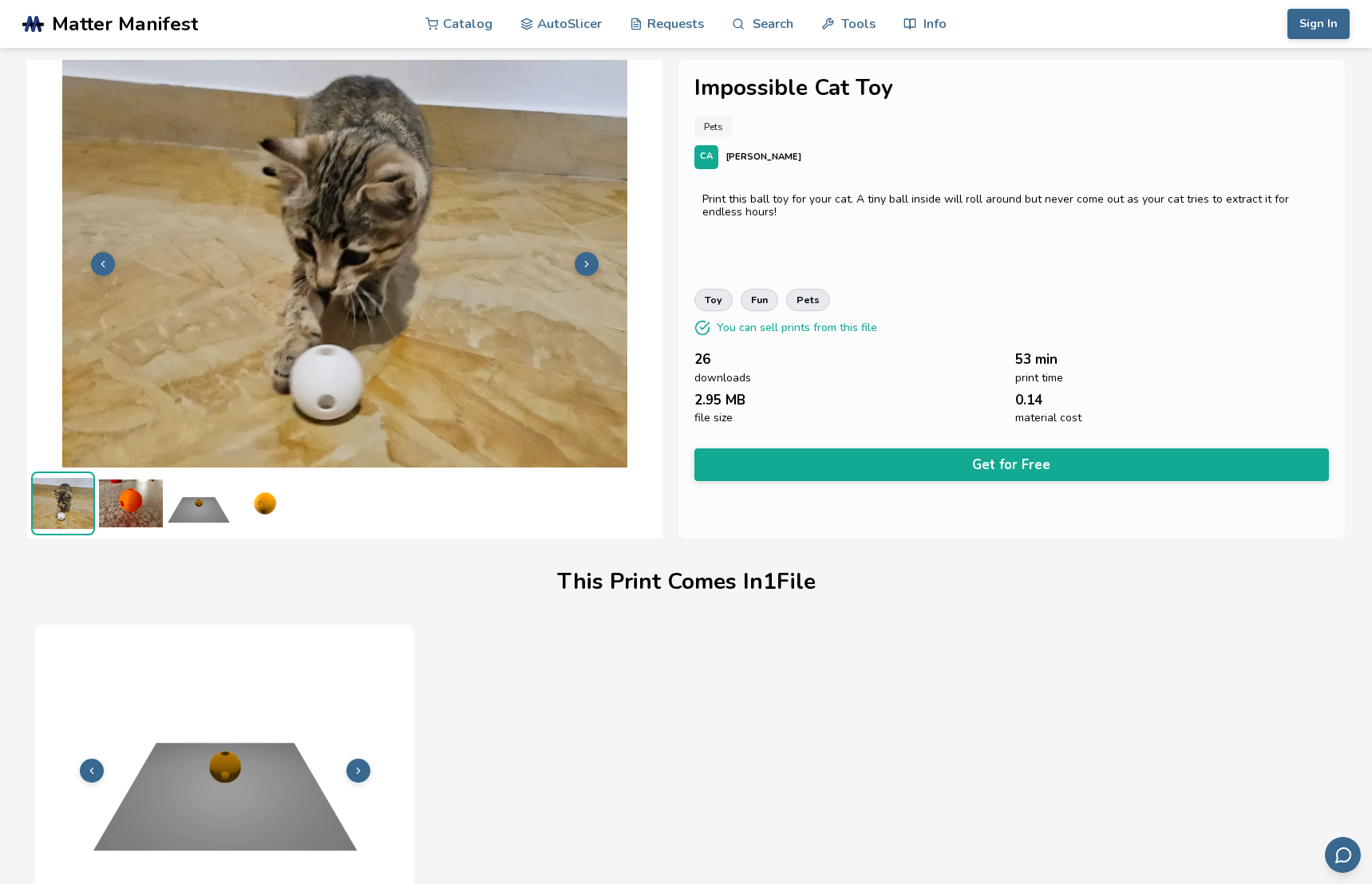
click at [584, 264] on icon at bounding box center [586, 264] width 11 height 11
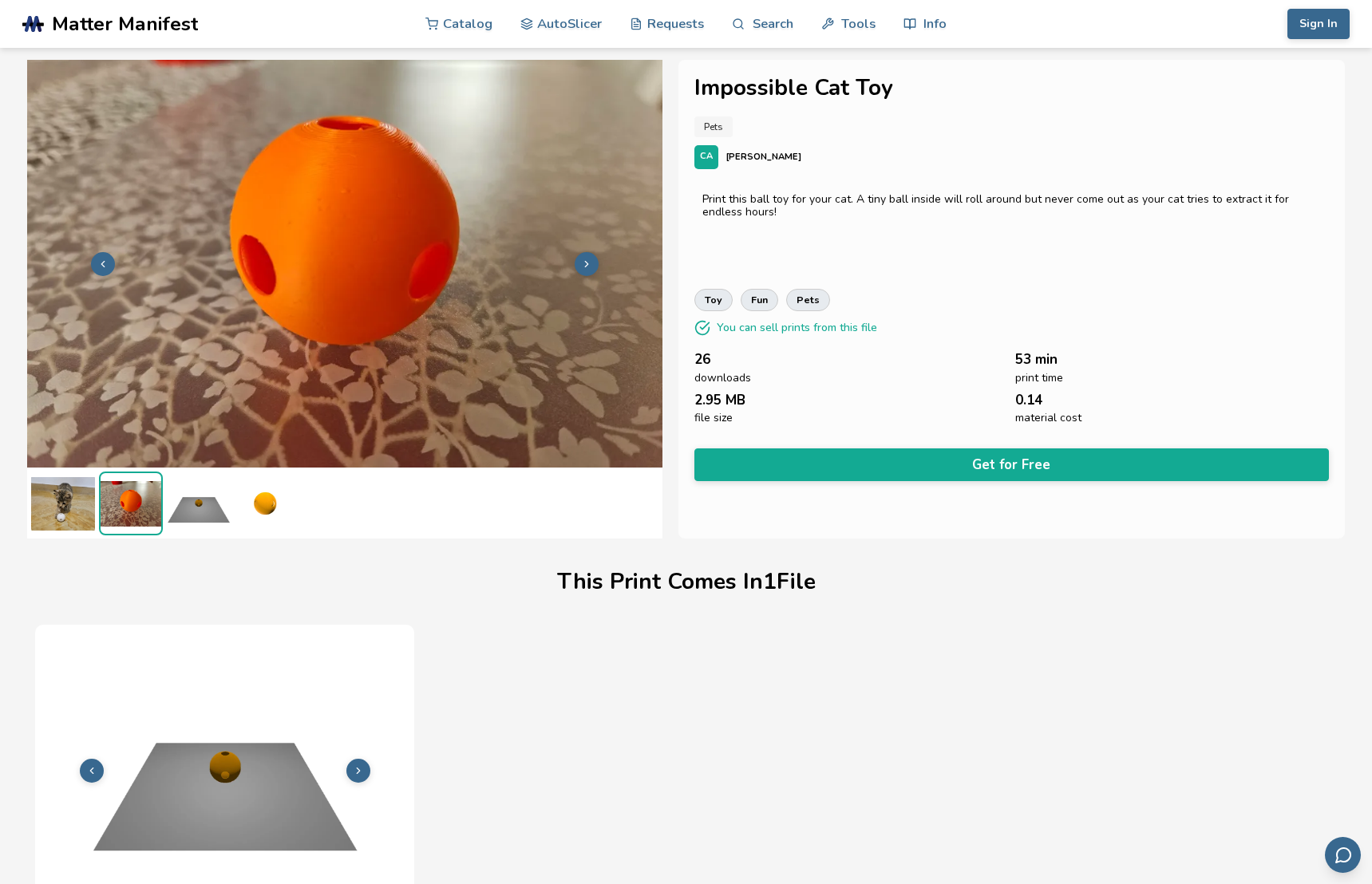
click at [106, 261] on icon at bounding box center [102, 264] width 11 height 11
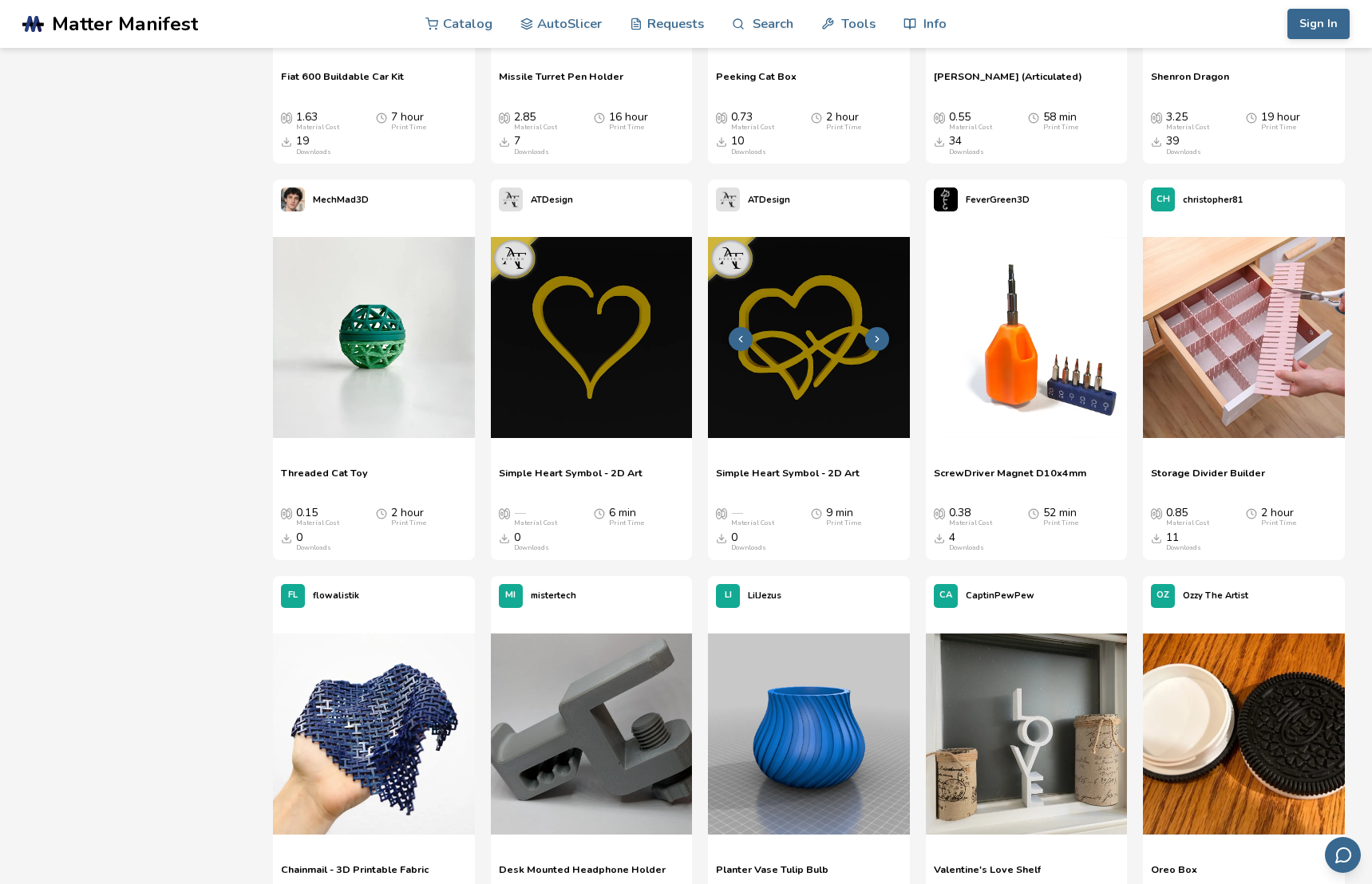
scroll to position [4567, 0]
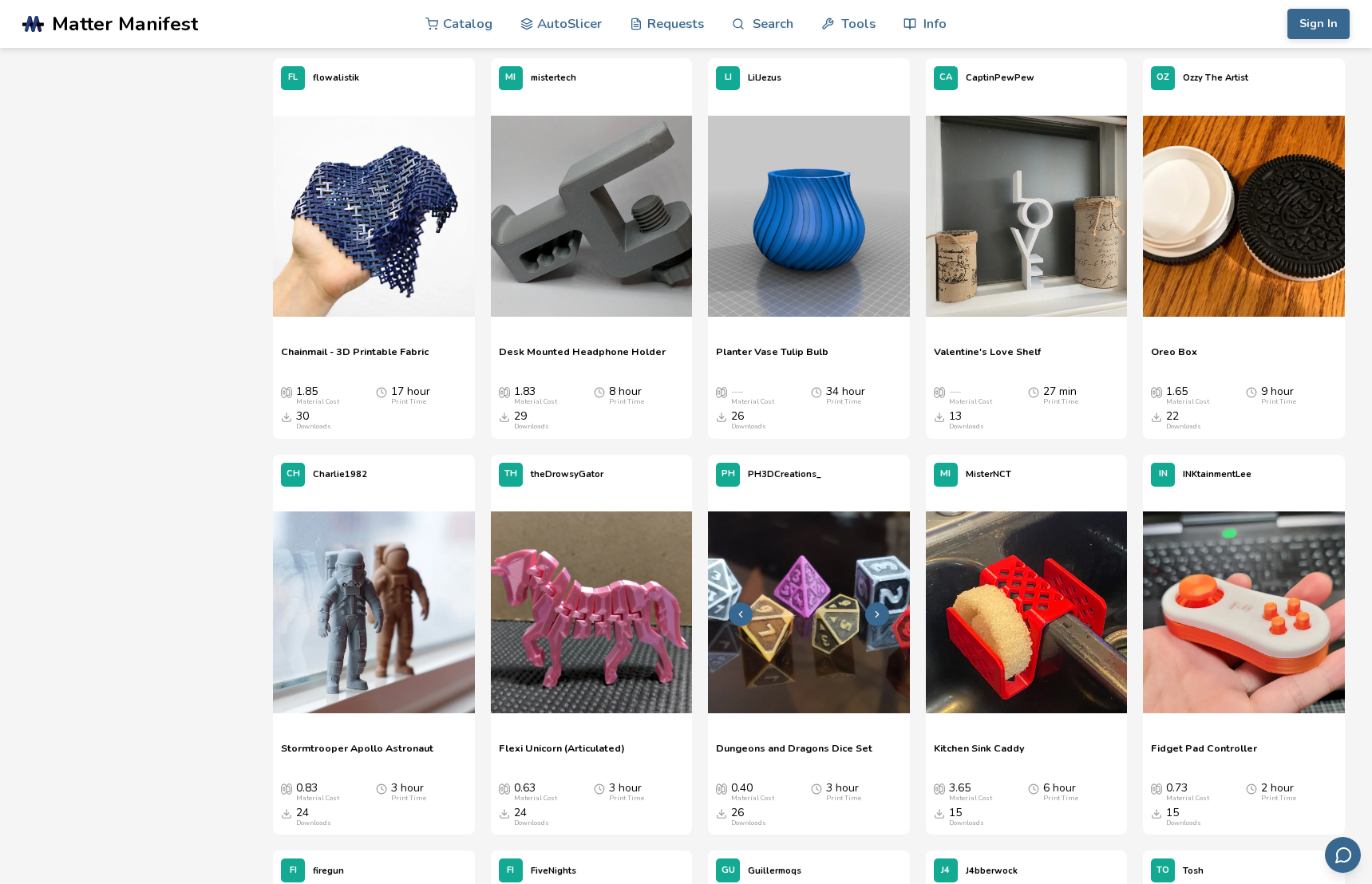
click at [823, 651] on img at bounding box center [809, 612] width 201 height 201
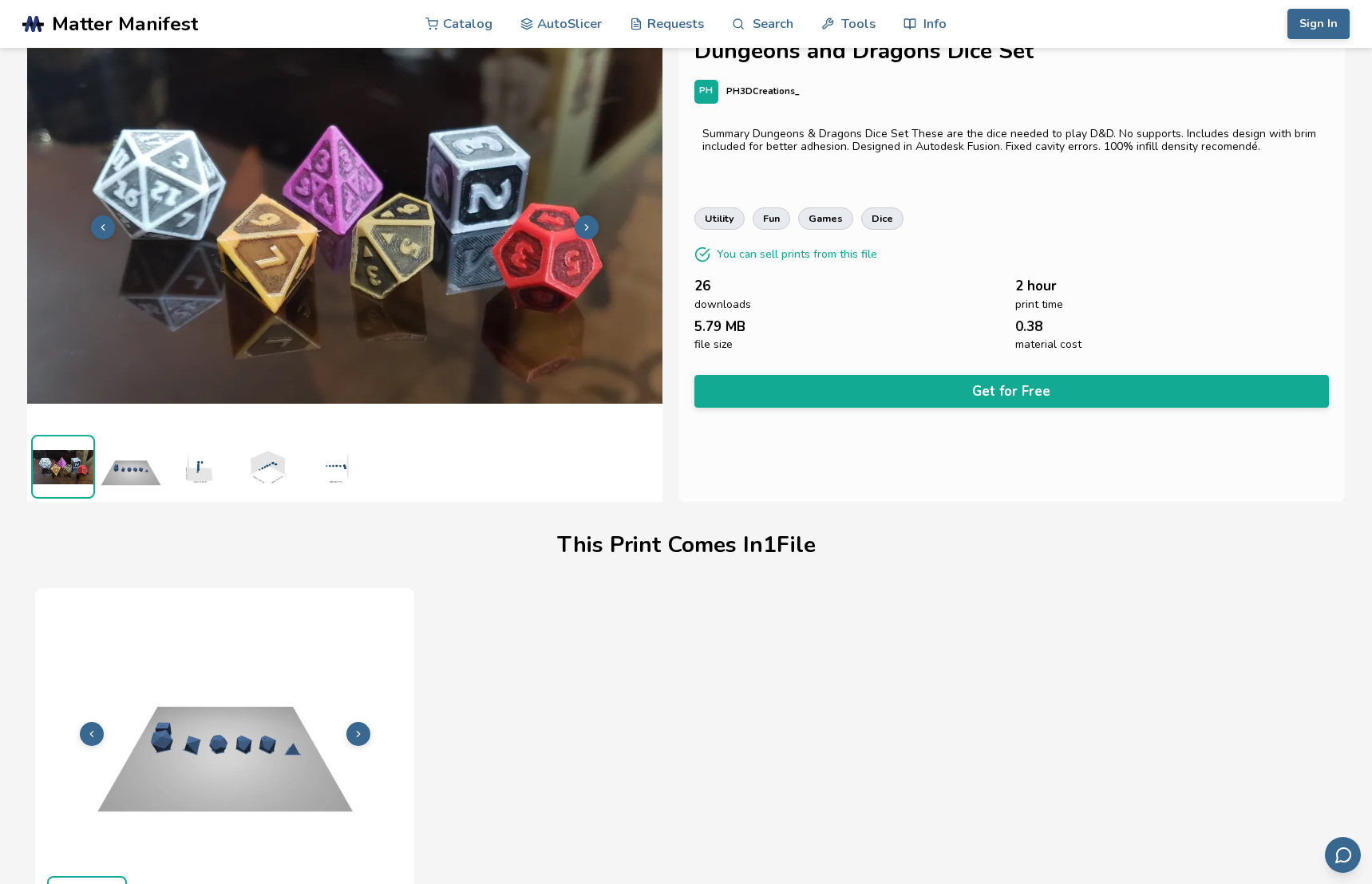
scroll to position [56, 0]
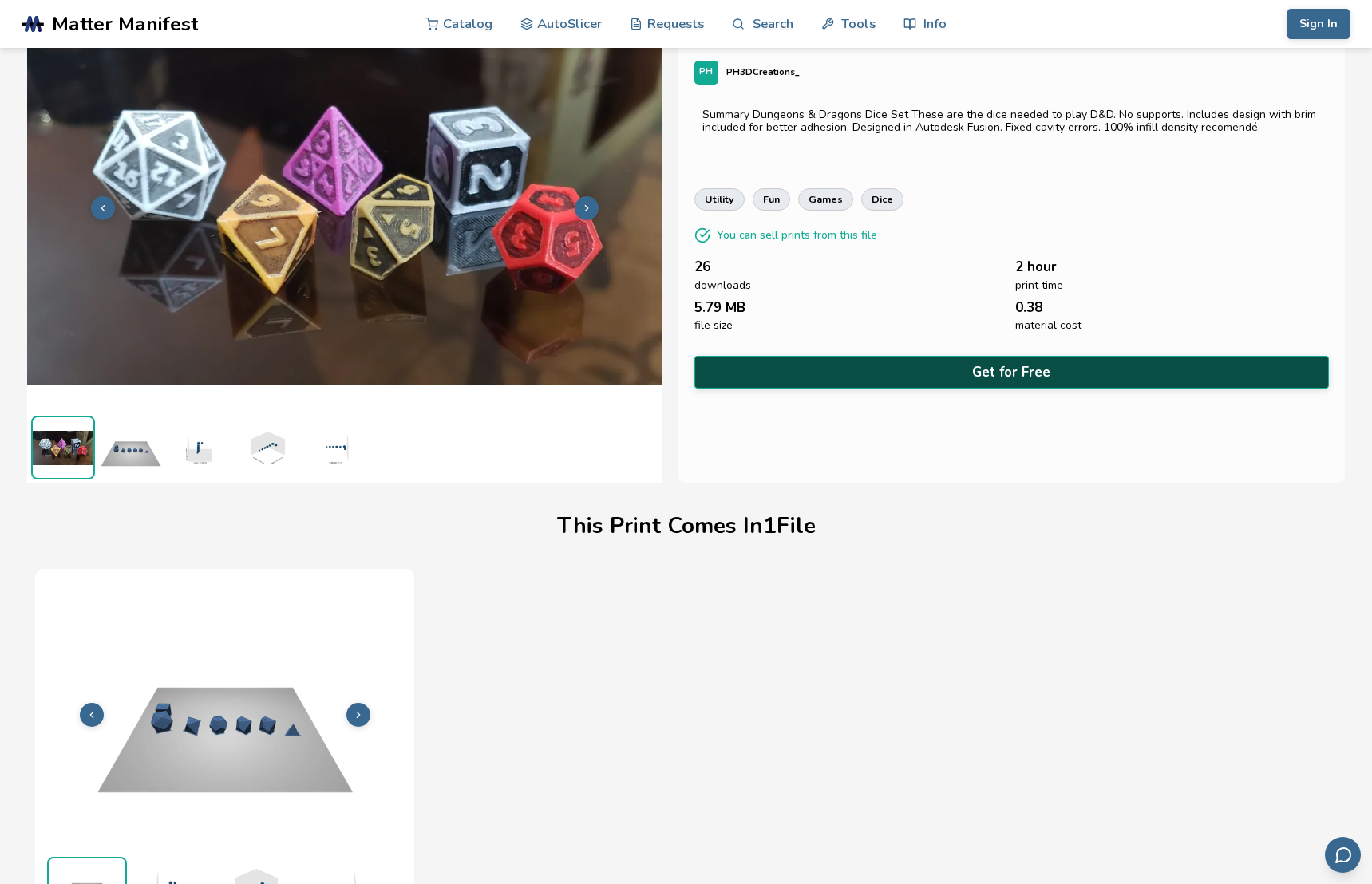
click at [998, 362] on button "Get for Free" at bounding box center [1012, 372] width 635 height 32
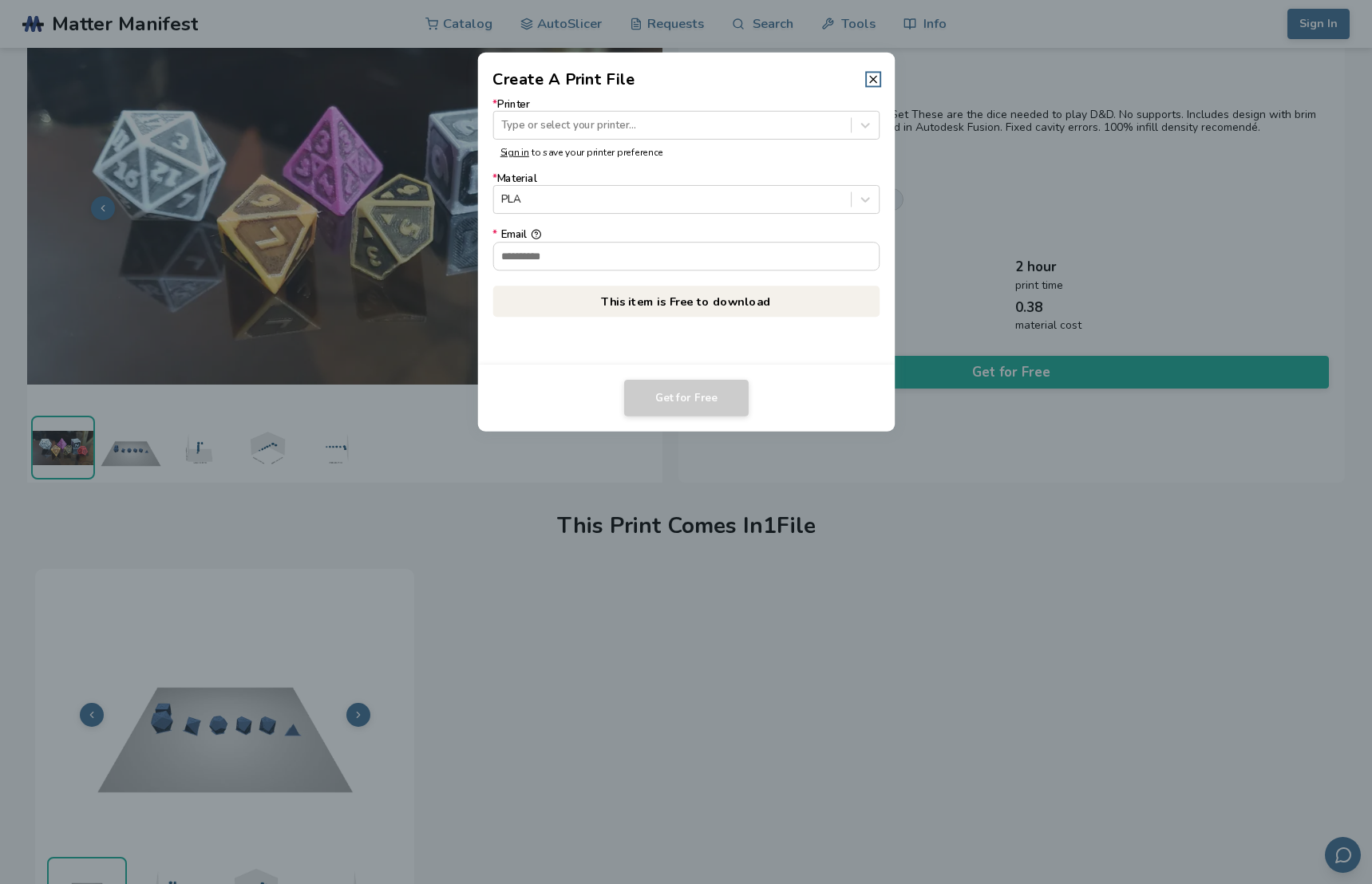
click at [582, 109] on label "* Printer Type or select your printer..." at bounding box center [686, 118] width 387 height 41
click at [582, 127] on div at bounding box center [671, 125] width 342 height 15
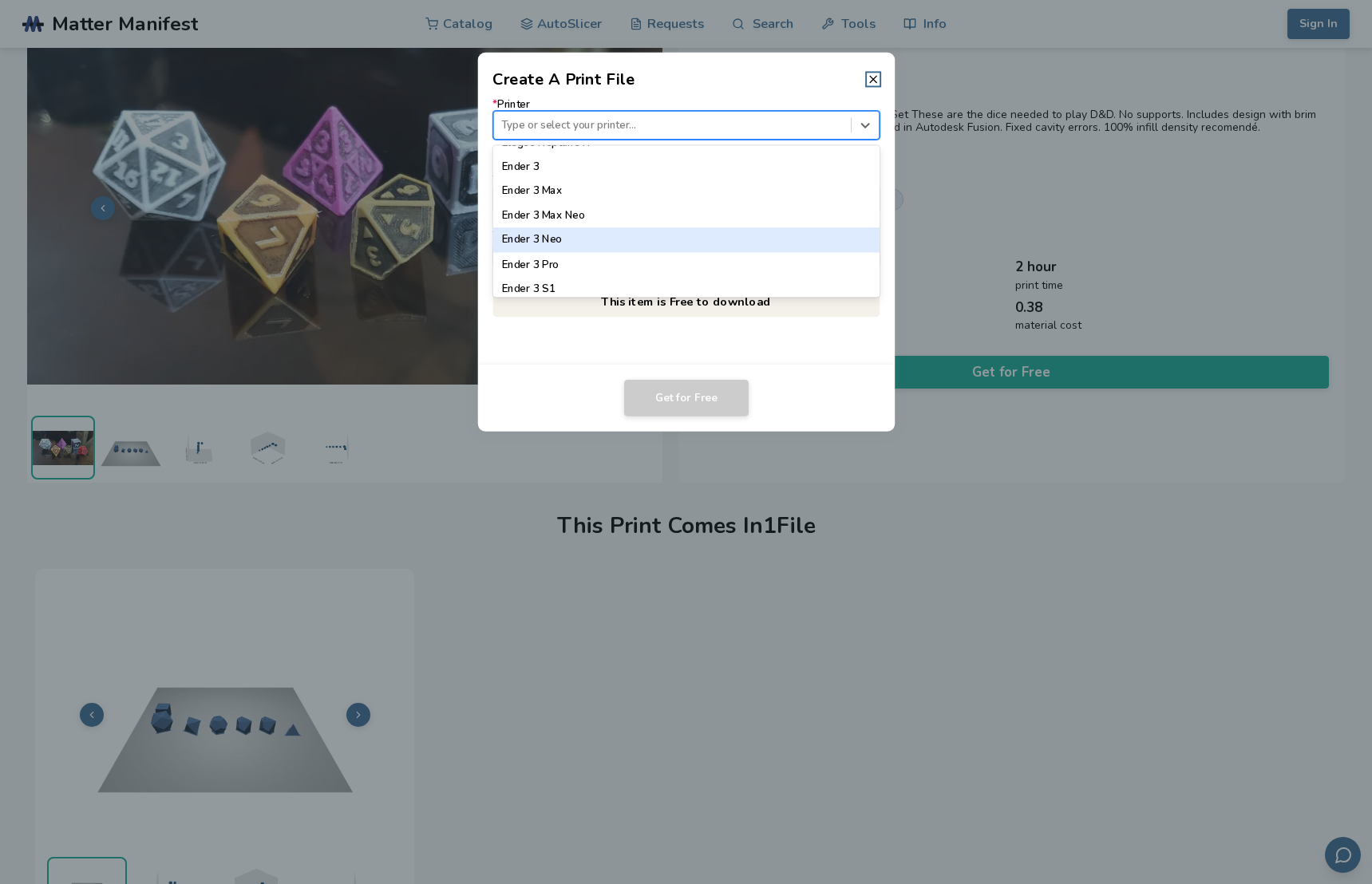
scroll to position [890, 0]
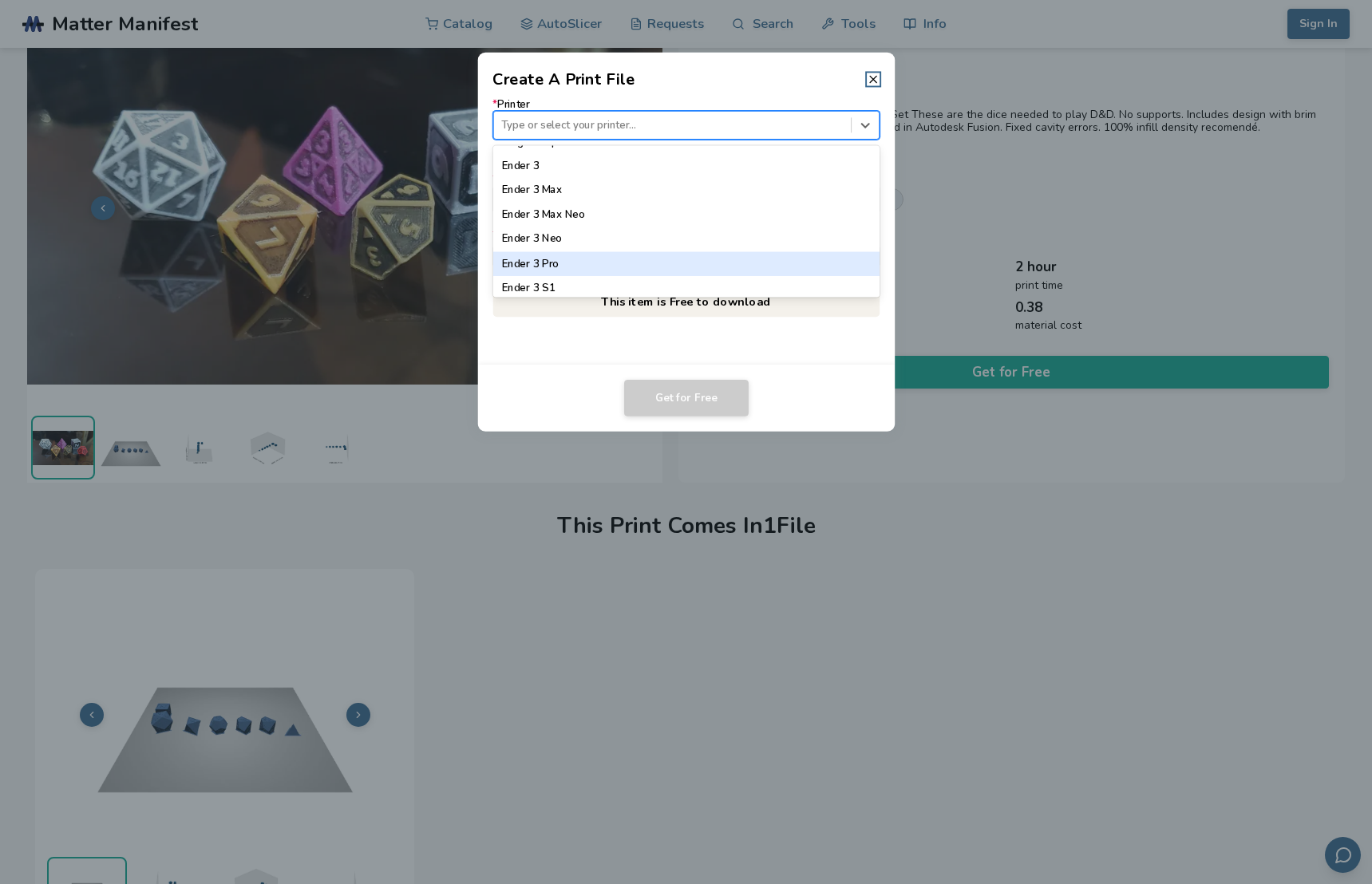
click at [542, 261] on div "Ender 3 Pro" at bounding box center [686, 263] width 387 height 24
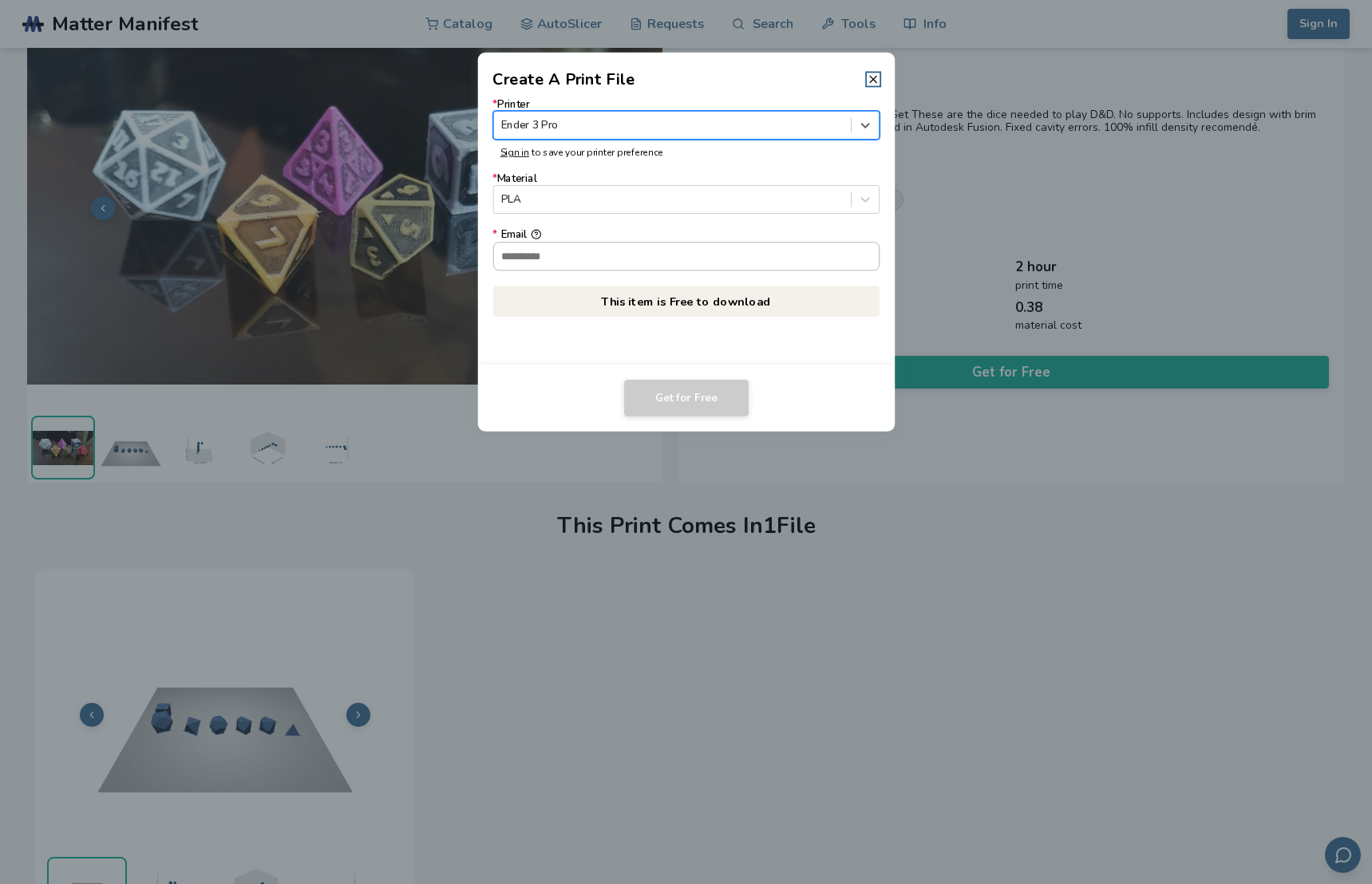
click at [602, 257] on input "* Email" at bounding box center [686, 256] width 385 height 27
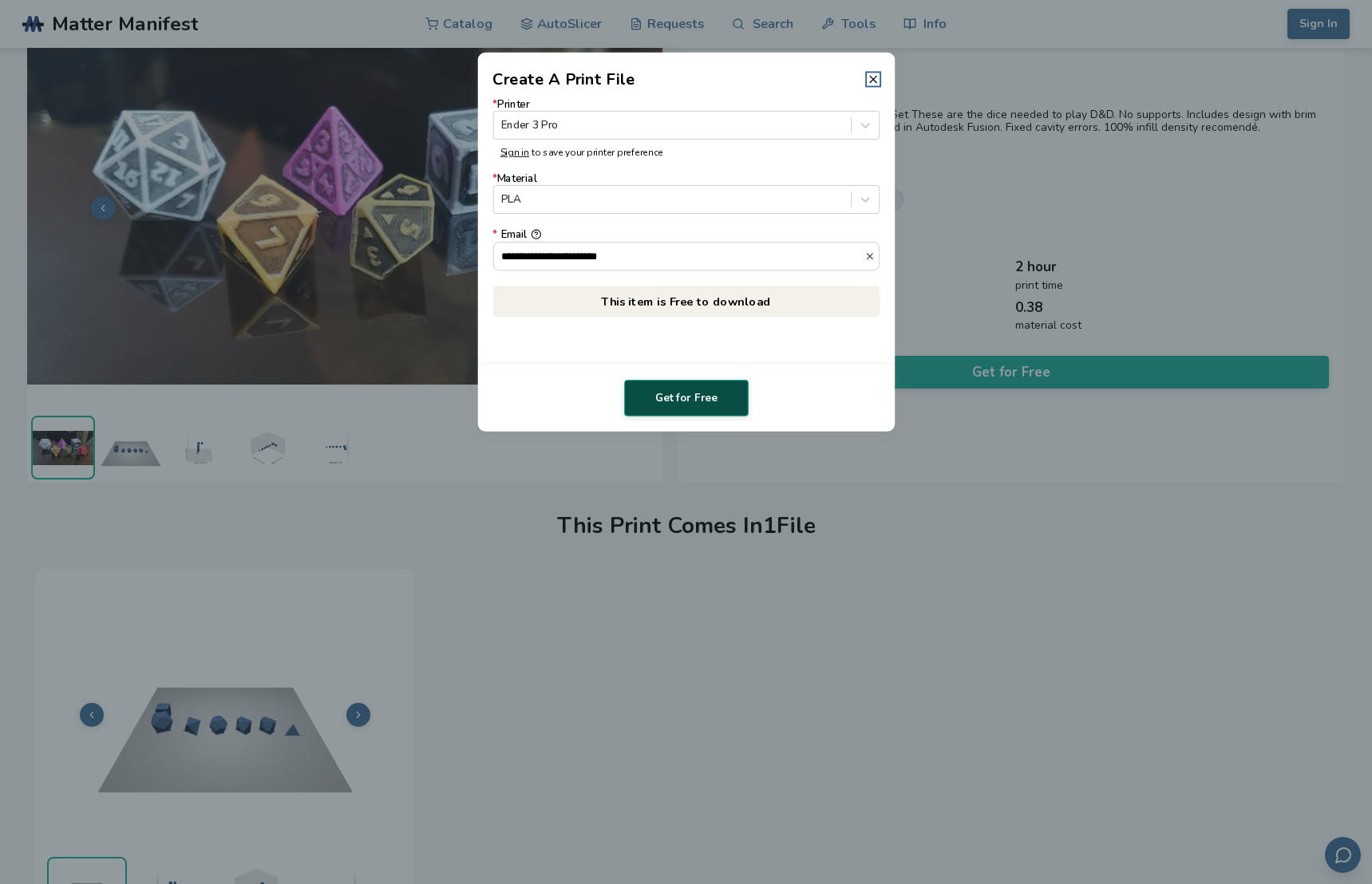
type input "**********"
click at [696, 397] on button "Get for Free" at bounding box center [686, 398] width 125 height 37
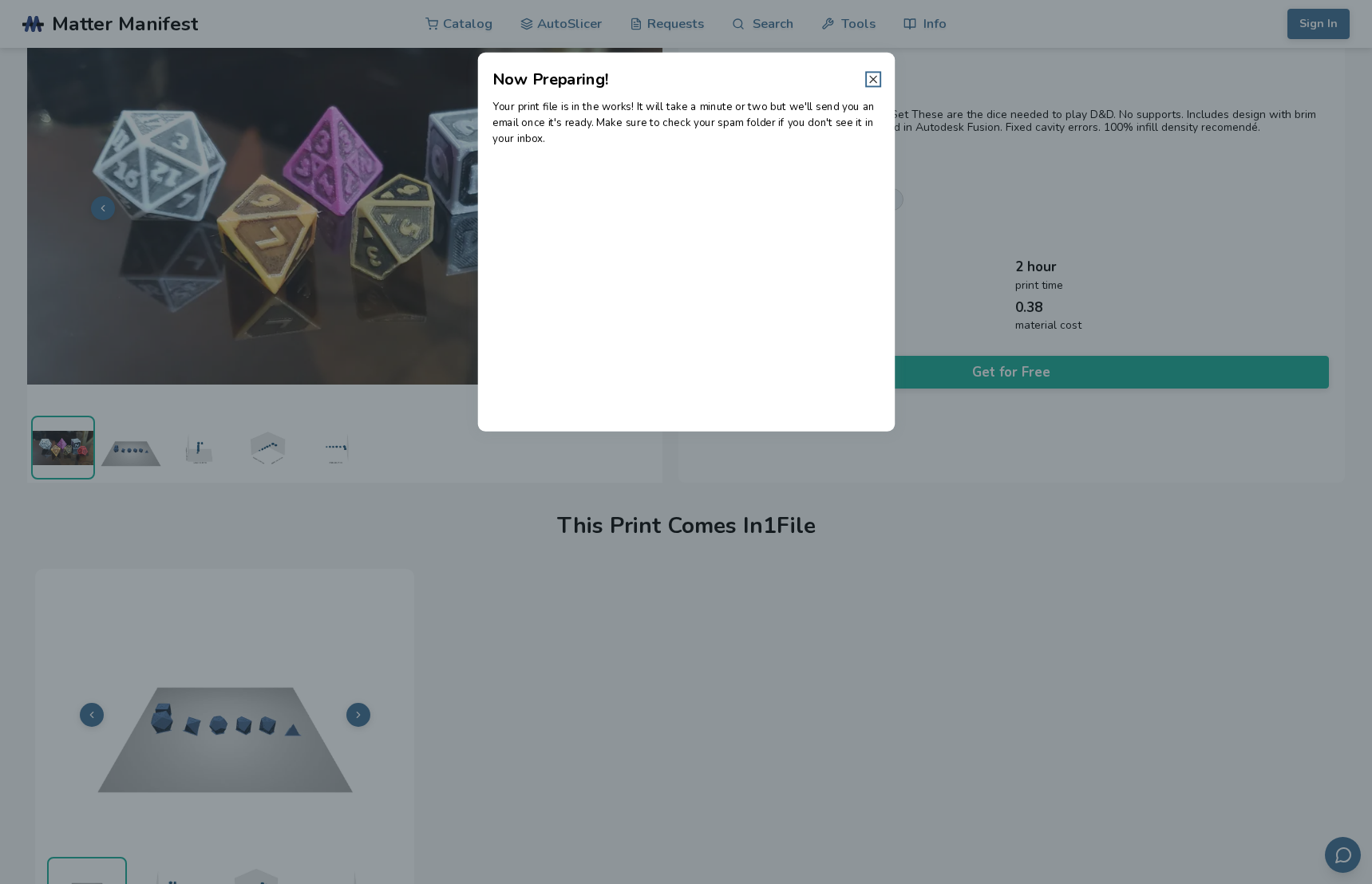
click at [870, 78] on icon at bounding box center [873, 78] width 12 height 12
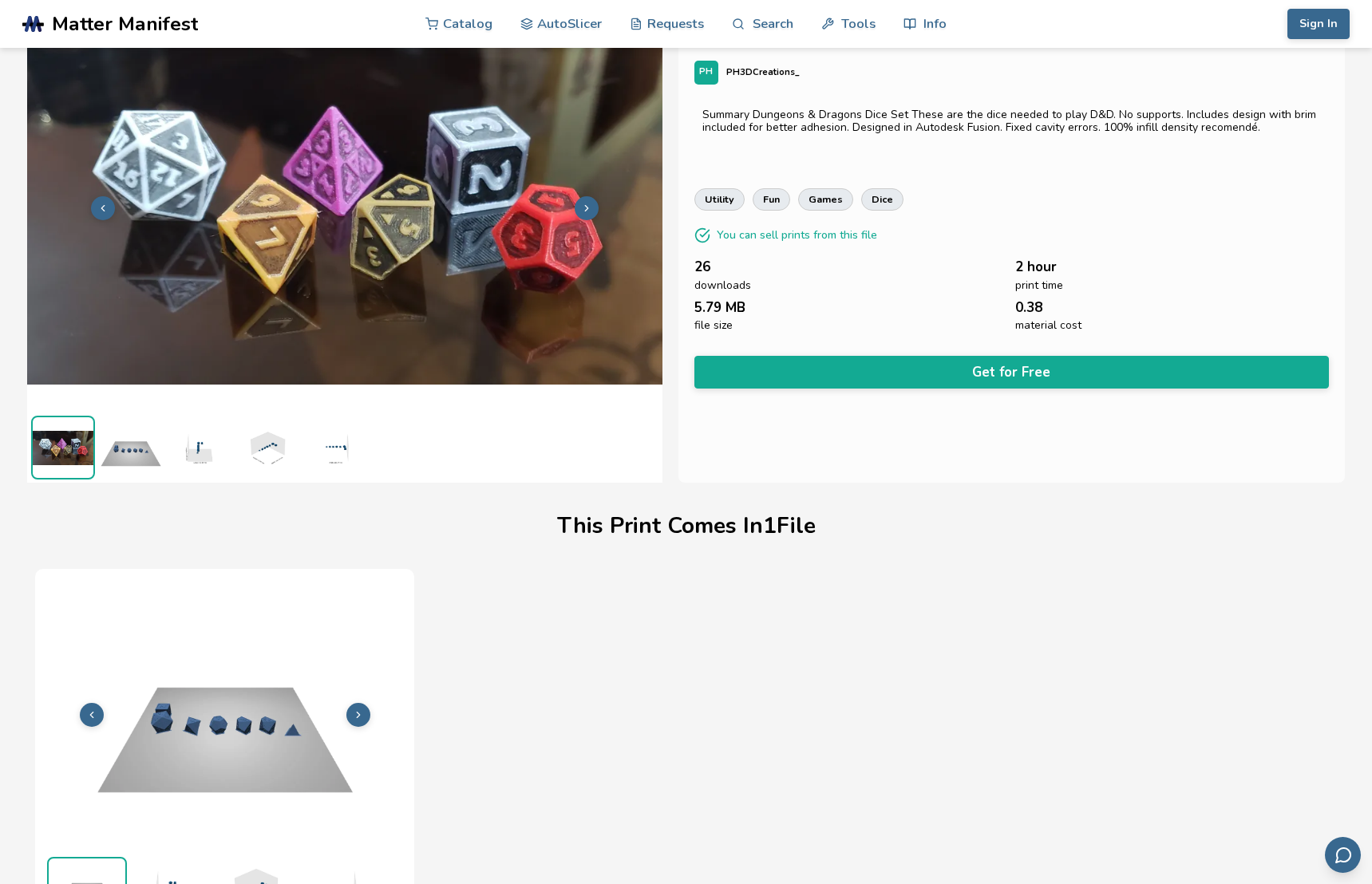
click at [582, 201] on button at bounding box center [587, 208] width 24 height 24
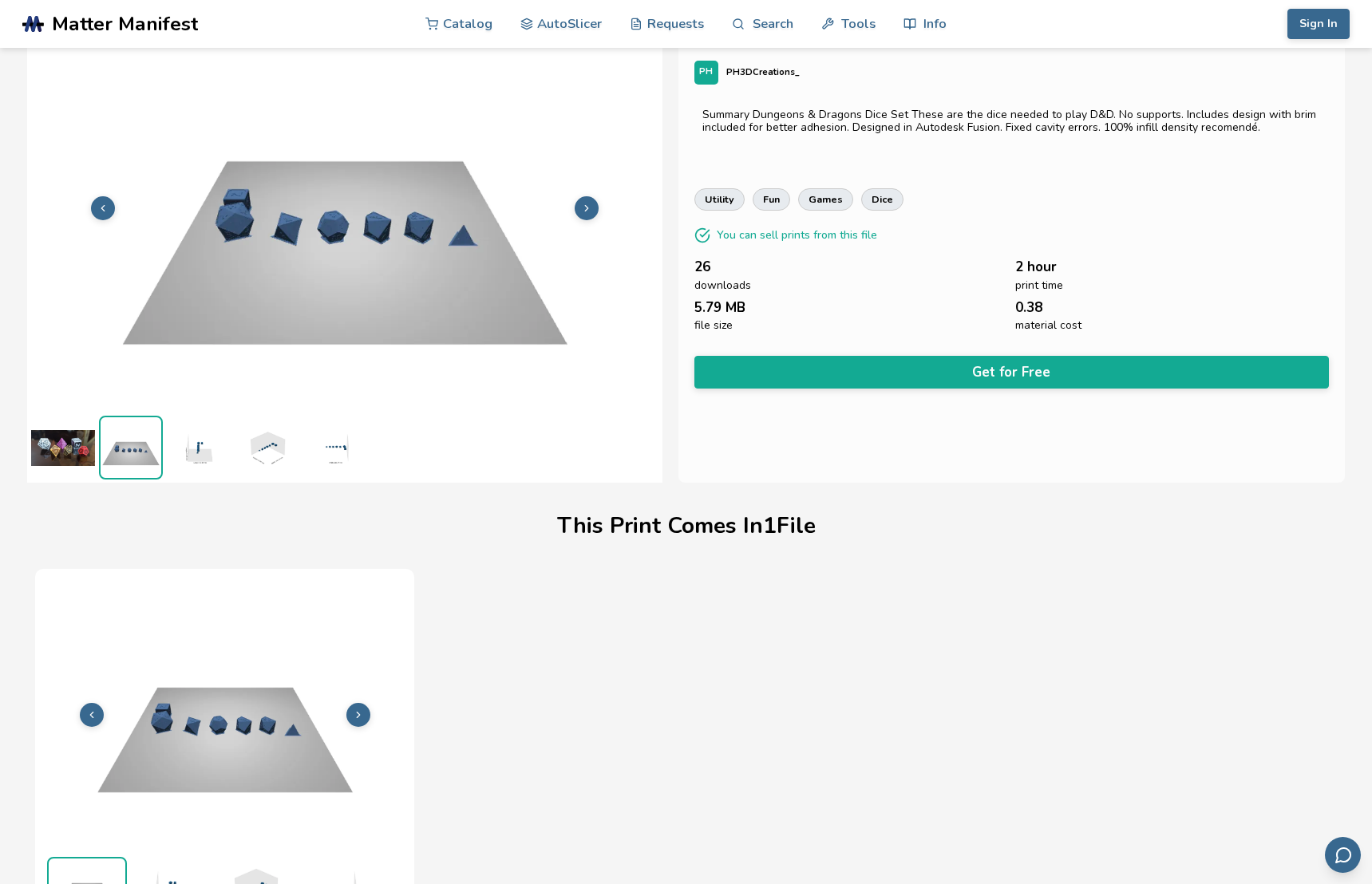
click at [587, 207] on icon at bounding box center [586, 208] width 11 height 11
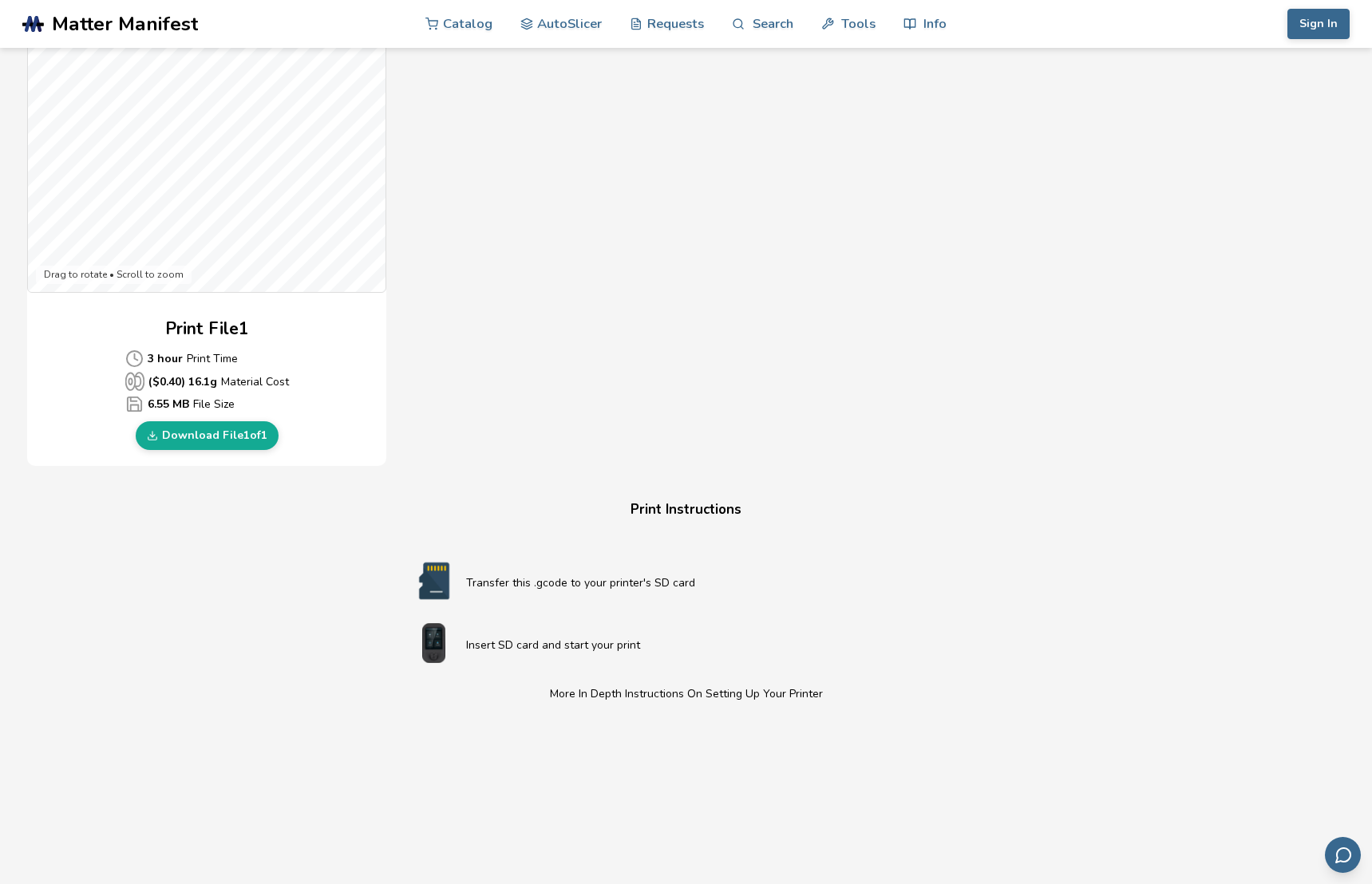
scroll to position [523, 0]
click at [252, 429] on link "Download File 1 of 1" at bounding box center [207, 432] width 143 height 29
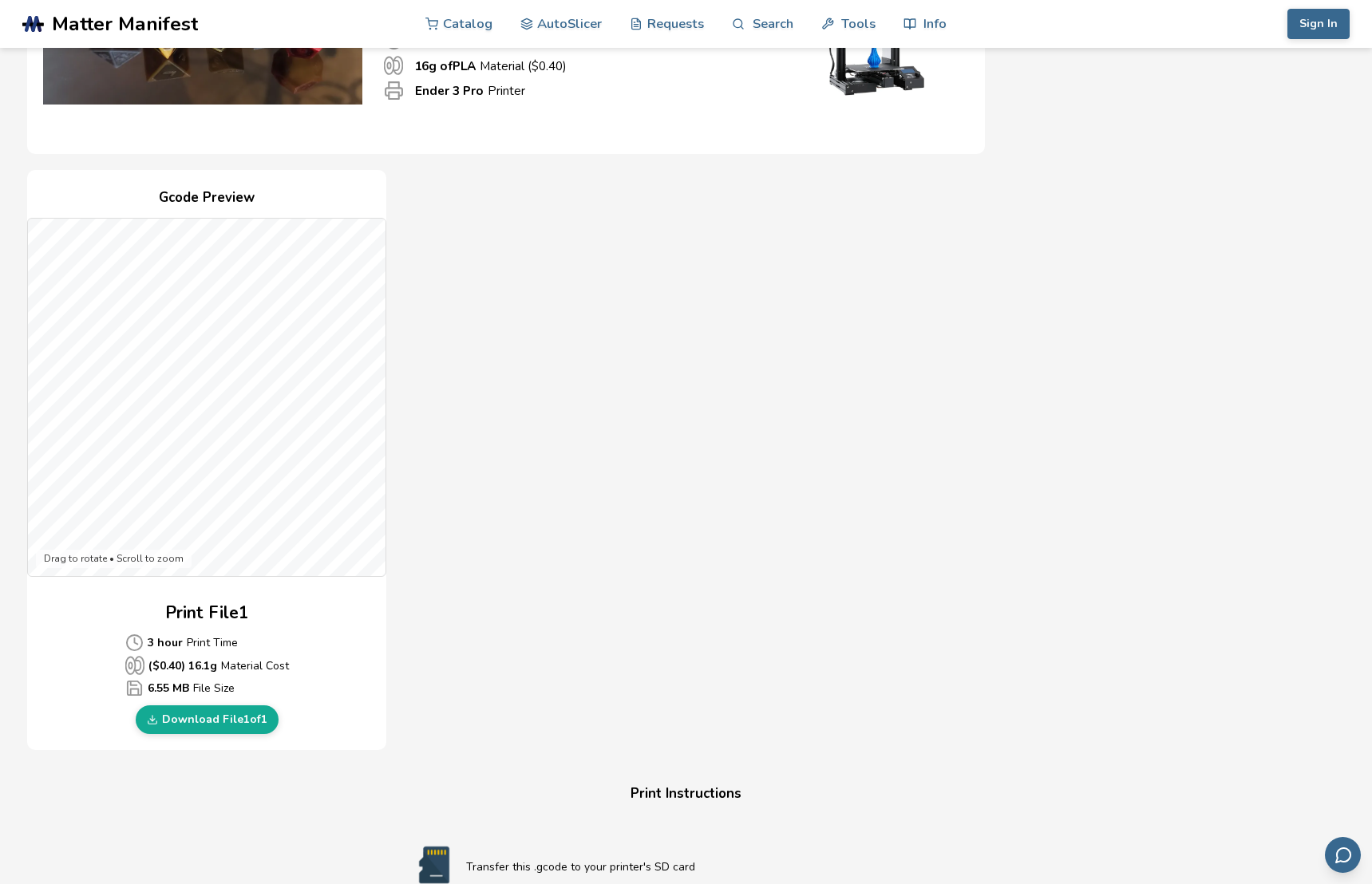
scroll to position [0, 0]
